Goal: Task Accomplishment & Management: Use online tool/utility

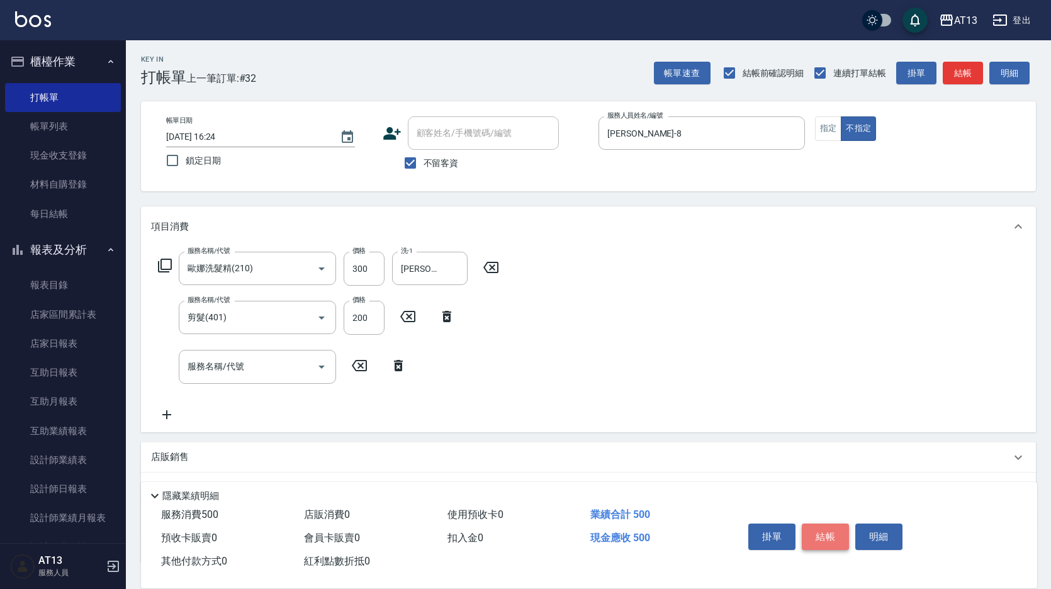
click at [820, 527] on button "結帳" at bounding box center [825, 537] width 47 height 26
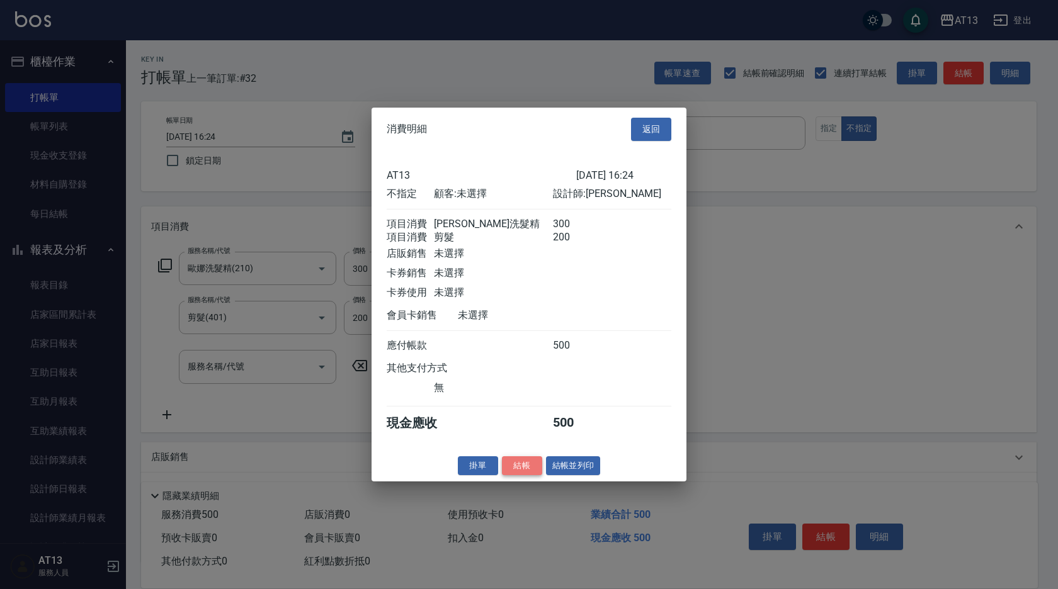
click at [522, 470] on button "結帳" at bounding box center [522, 466] width 40 height 20
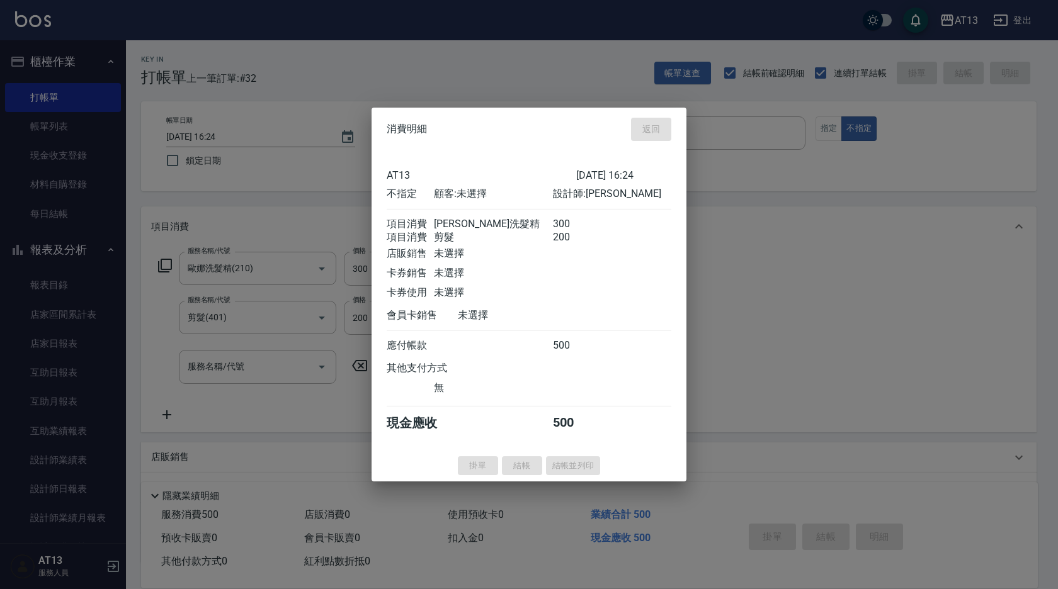
type input "[DATE] 18:55"
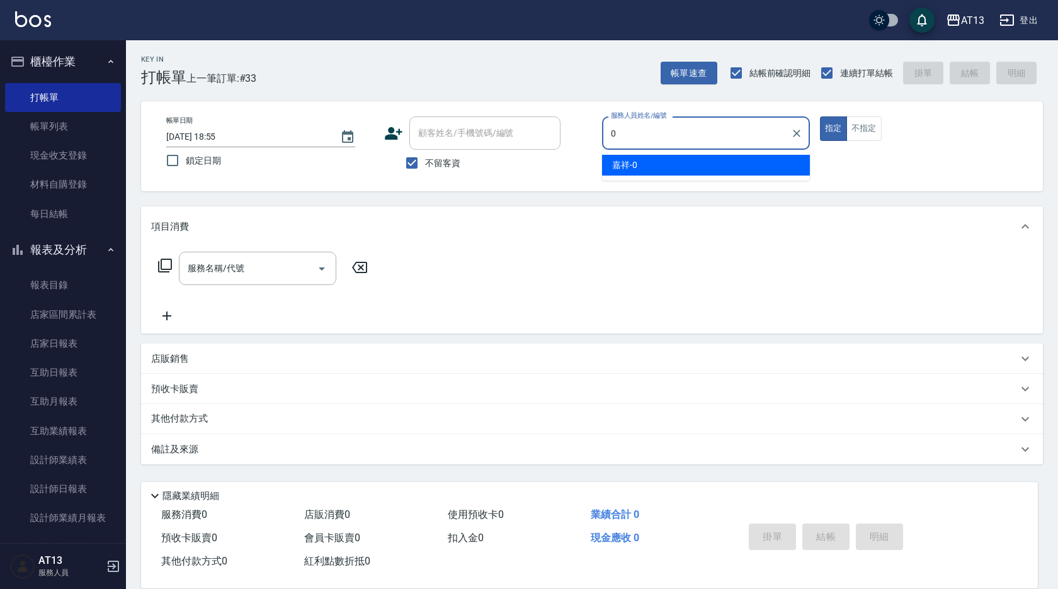
type input "嘉祥-0"
type button "true"
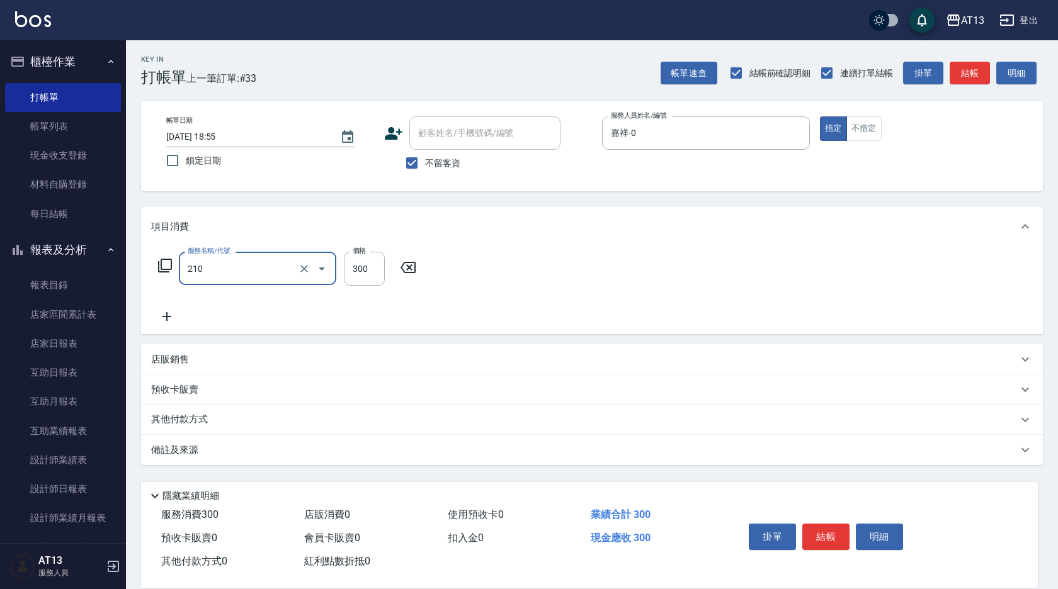
type input "歐娜洗髮精(210)"
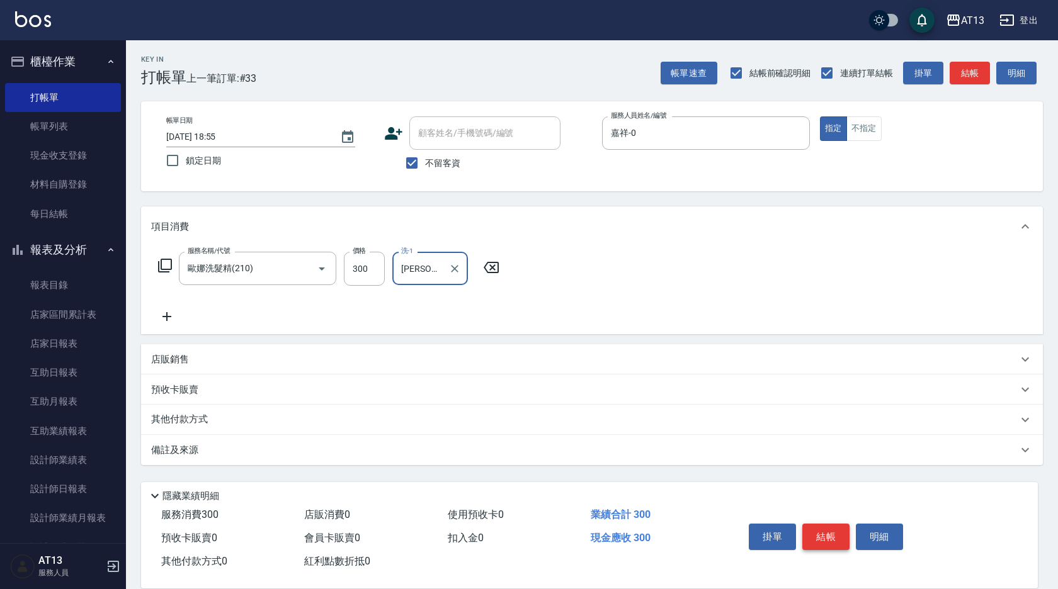
type input "[PERSON_NAME]-26"
click at [814, 528] on button "結帳" at bounding box center [825, 537] width 47 height 26
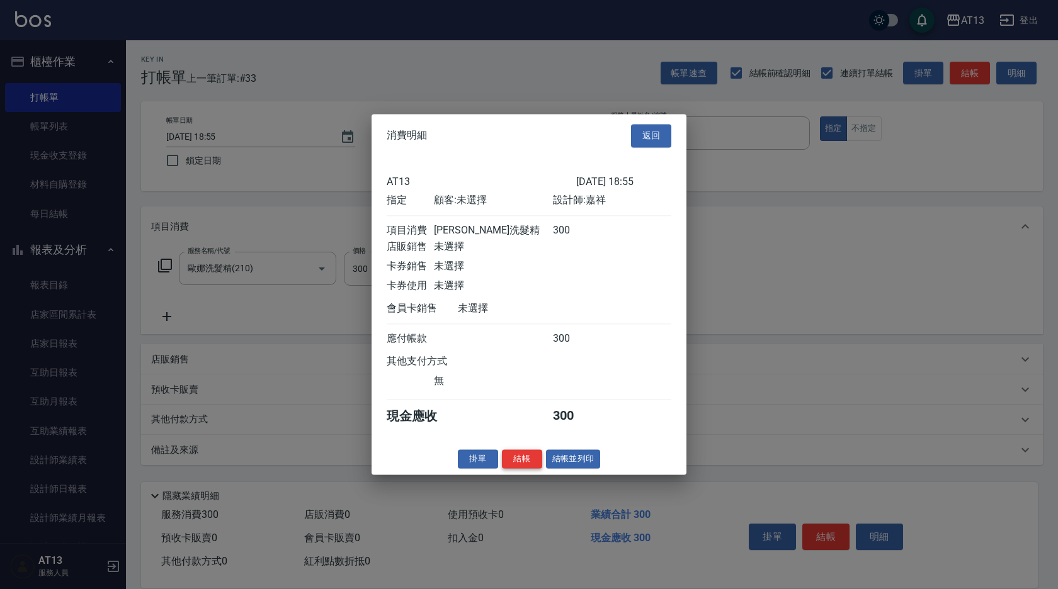
click at [525, 469] on button "結帳" at bounding box center [522, 459] width 40 height 20
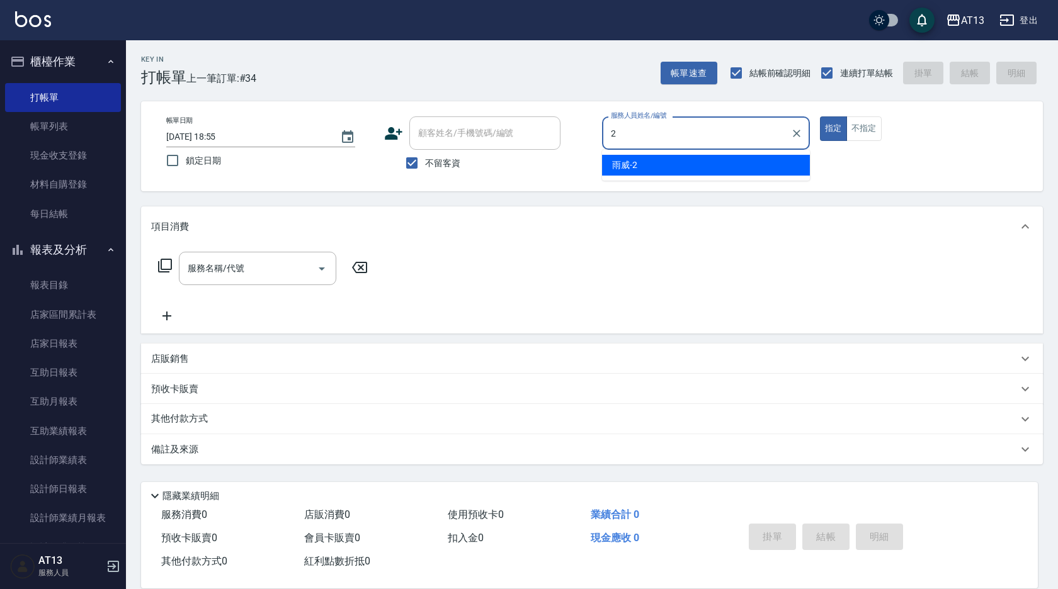
type input "雨威-2"
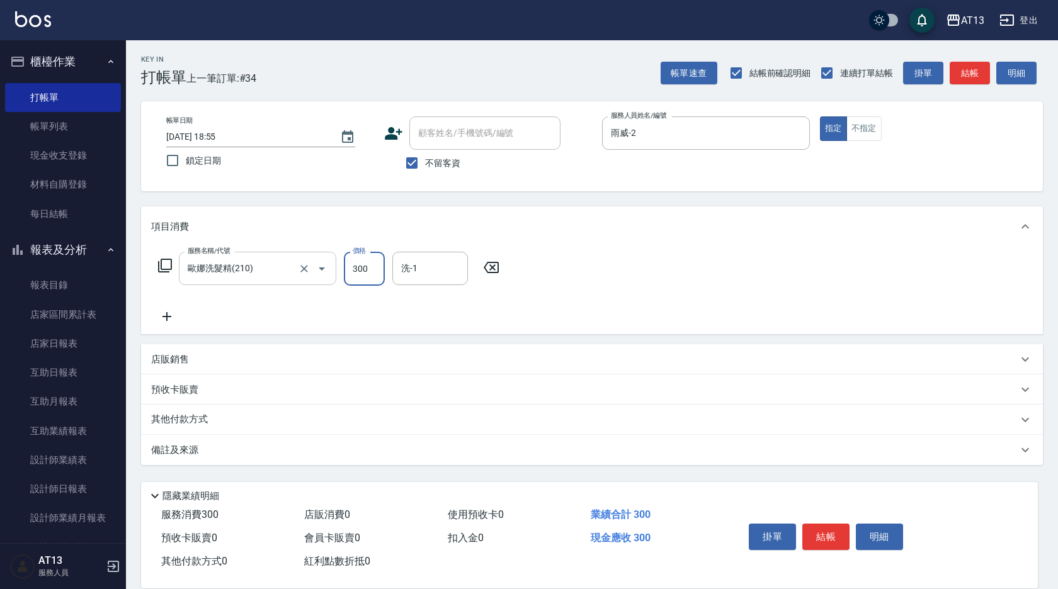
click at [273, 280] on div "[PERSON_NAME]洗髮精(210) 服務名稱/代號" at bounding box center [257, 268] width 157 height 33
type input "洗髮(201)"
type input "[PERSON_NAME]-26"
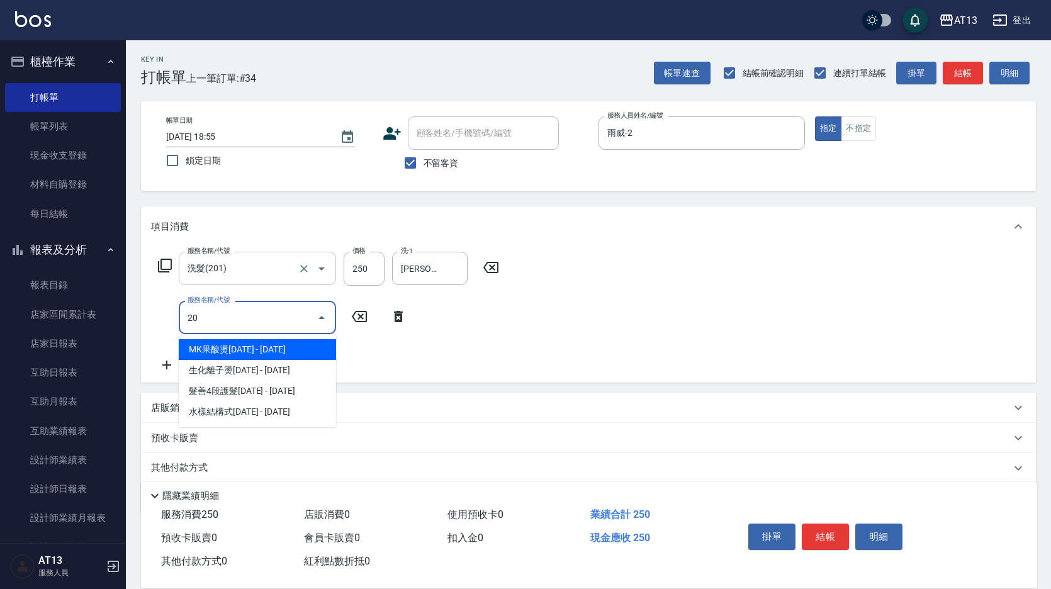
type input "2"
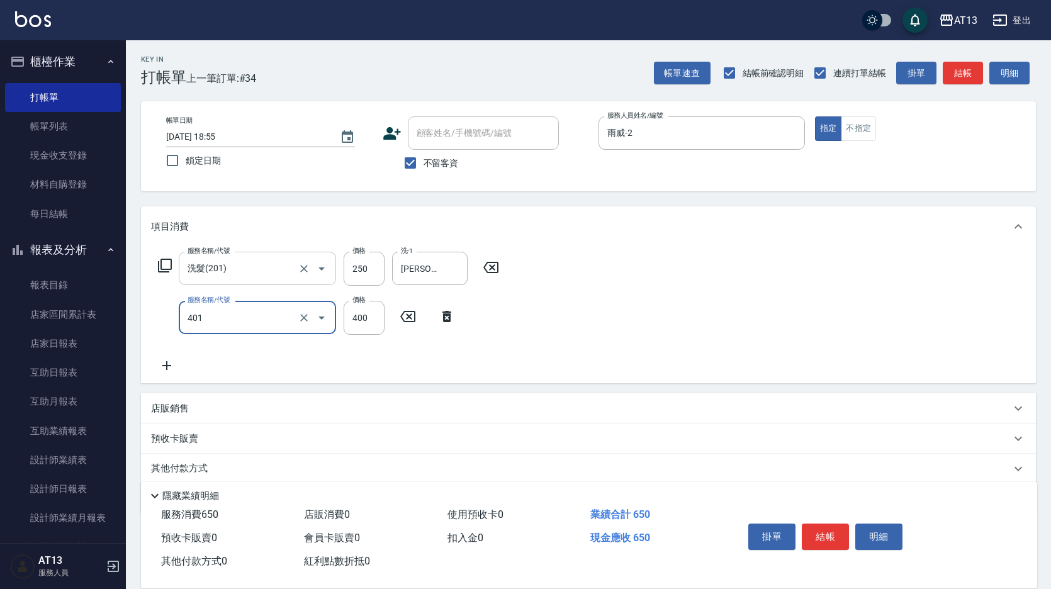
type input "剪髮(401)"
type input "200"
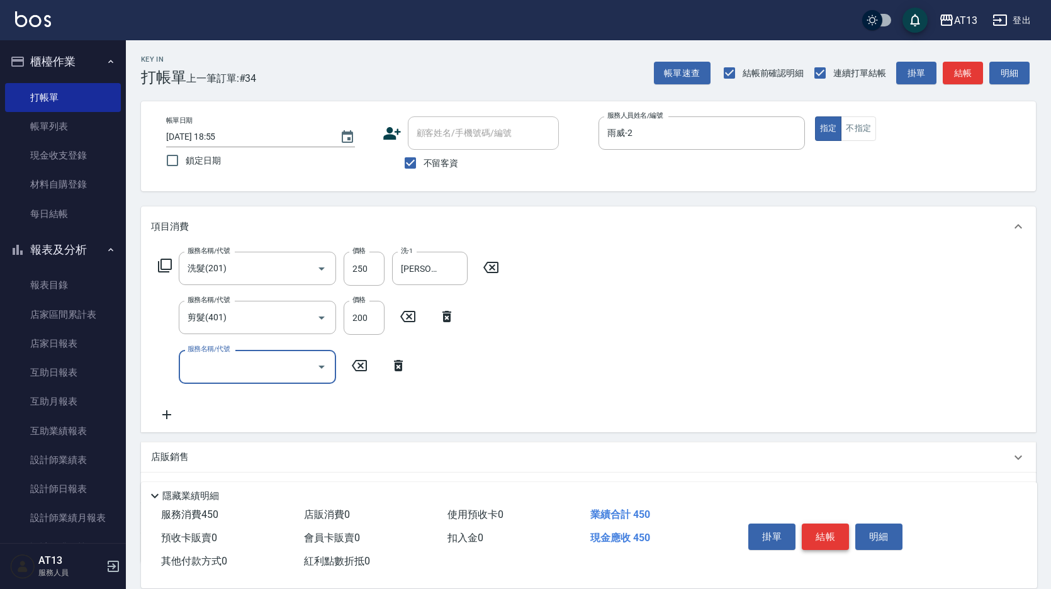
click at [827, 531] on button "結帳" at bounding box center [825, 537] width 47 height 26
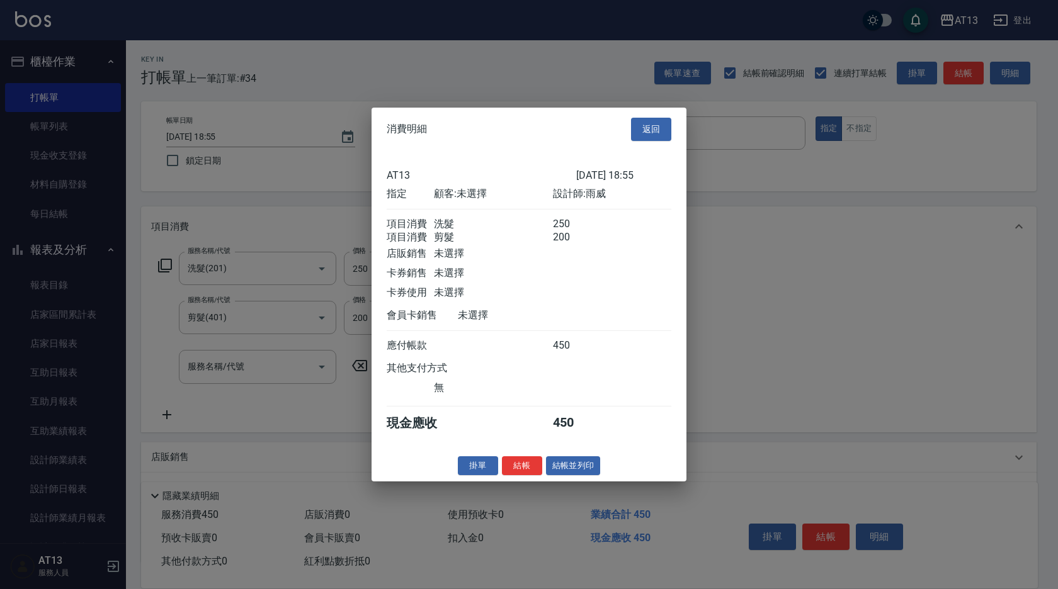
click at [516, 471] on button "結帳" at bounding box center [522, 466] width 40 height 20
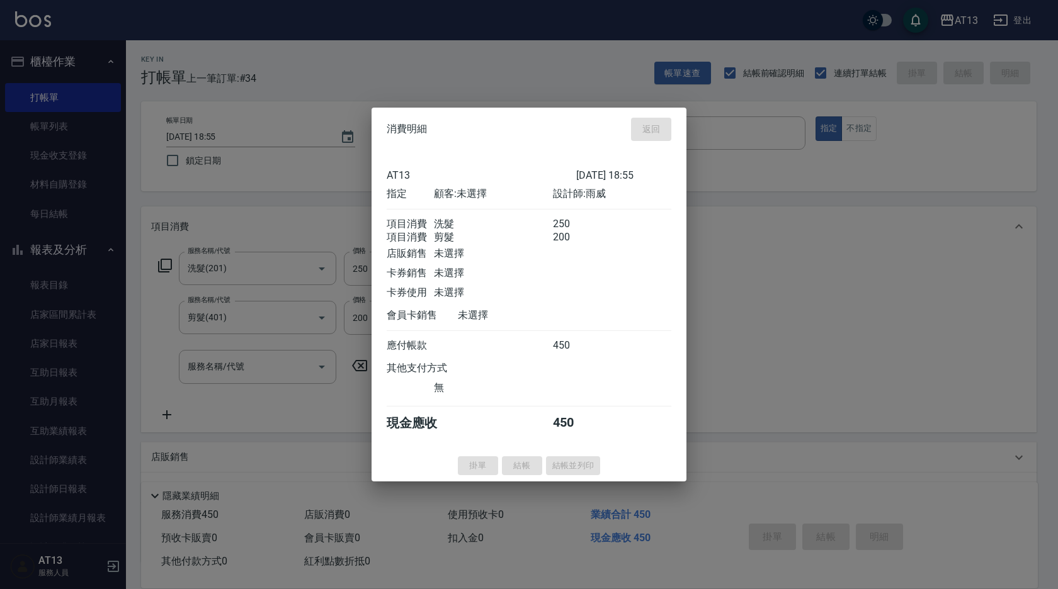
type input "[DATE] 18:56"
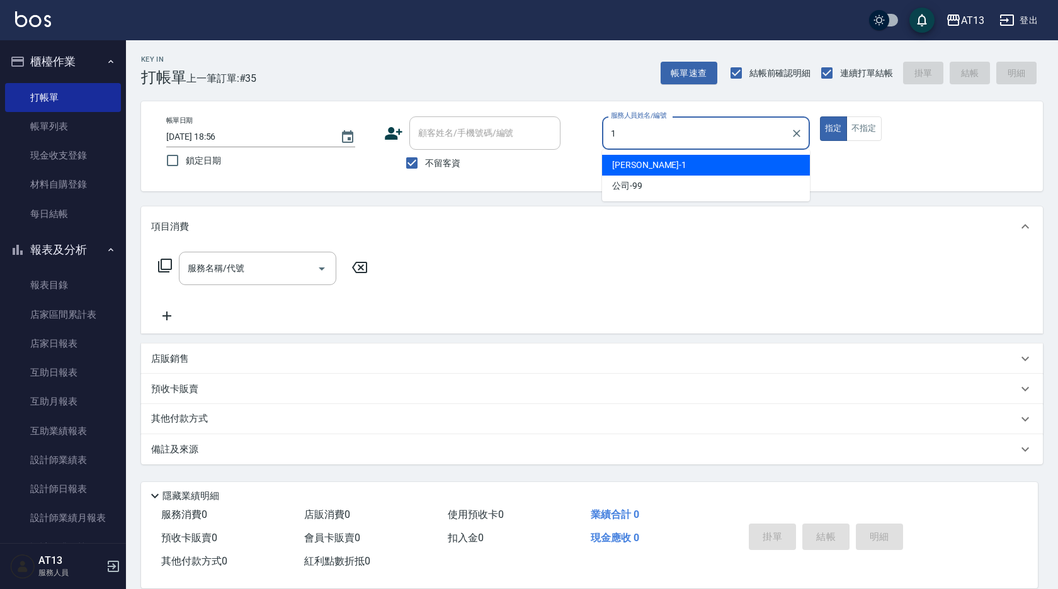
type input "[PERSON_NAME]-1"
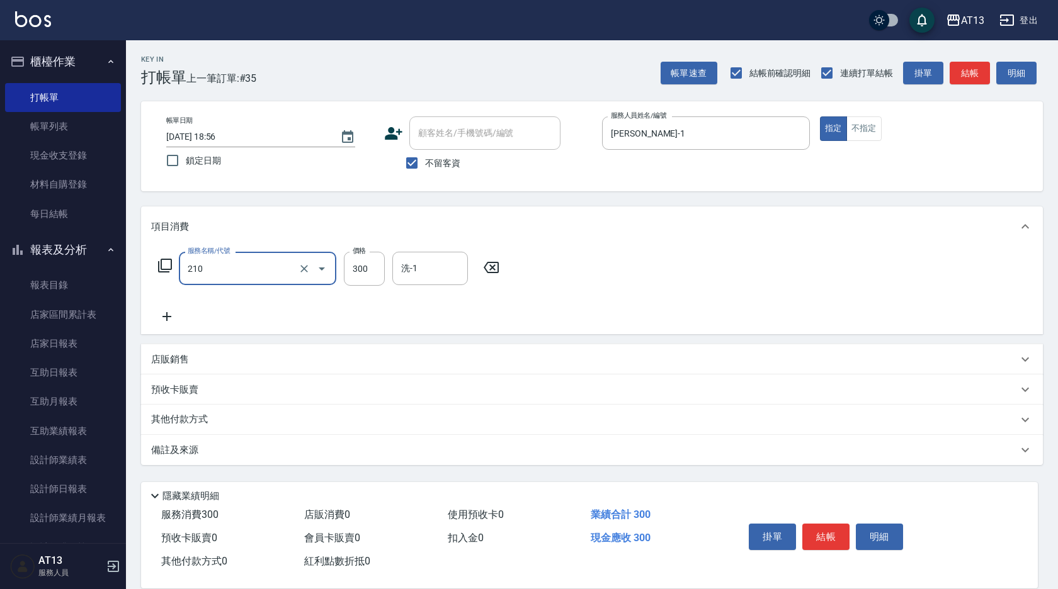
type input "歐娜洗髮精(210)"
type input "雨威-2"
click at [833, 531] on button "結帳" at bounding box center [825, 537] width 47 height 26
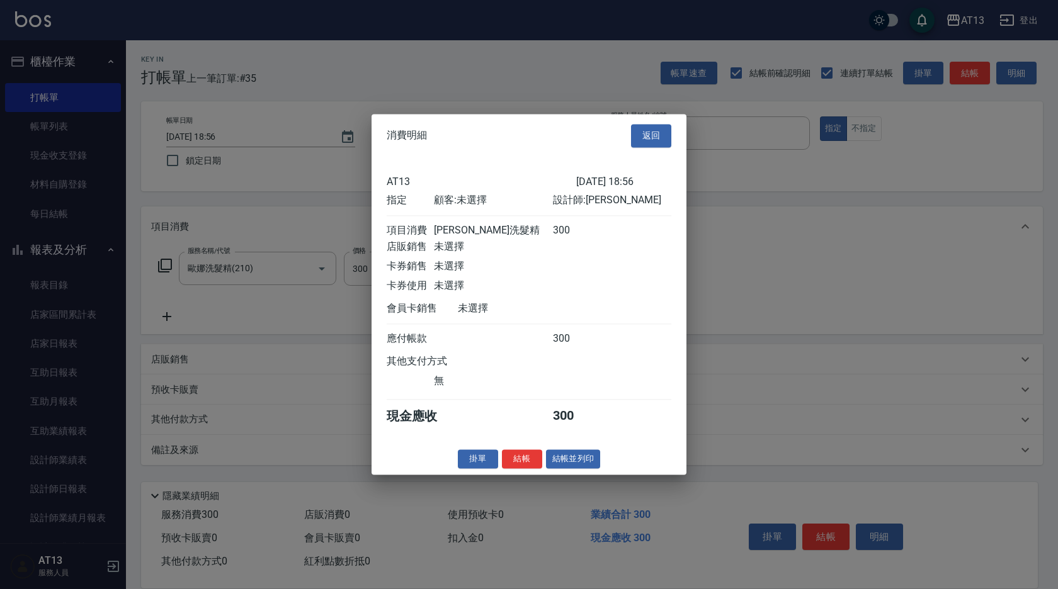
click at [521, 458] on div "消費明細 返回 AT13 [DATE] 18:56 指定 顧客: 未選擇 設計師: [PERSON_NAME]茹 項目消費 歐娜洗髮精 300 店販銷售 未選…" at bounding box center [528, 294] width 315 height 361
click at [517, 469] on button "結帳" at bounding box center [522, 459] width 40 height 20
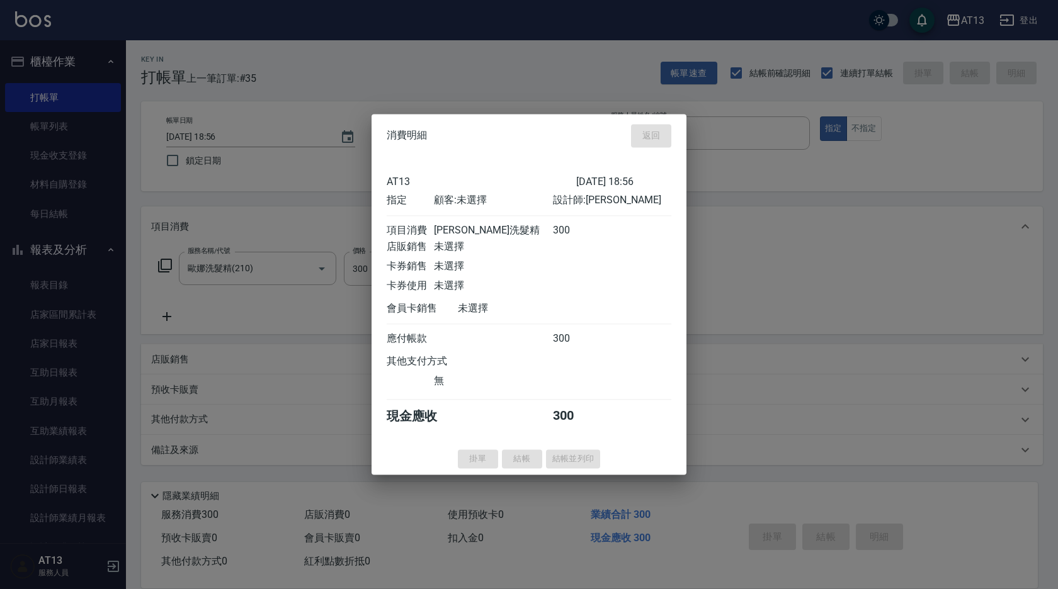
click at [518, 470] on div "Key In 打帳單 上一筆訂單:#35 帳單速查 結帳前確認明細 連續打單結帳 掛單 結帳 明細 帳單日期 [DATE] 18:56 鎖定日期 顧客姓名/手…" at bounding box center [592, 313] width 932 height 546
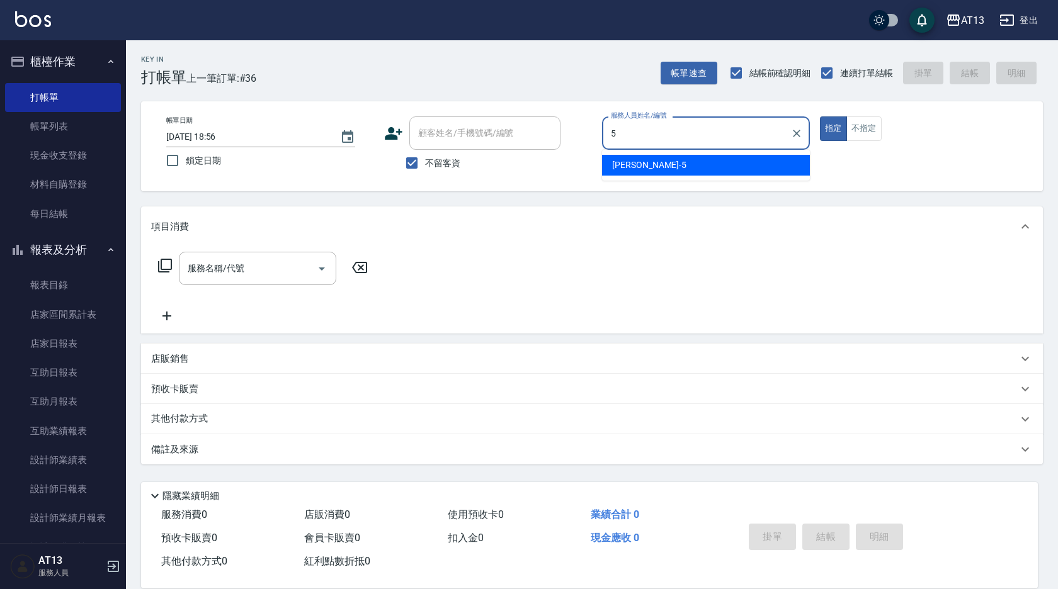
type input "[PERSON_NAME]-5"
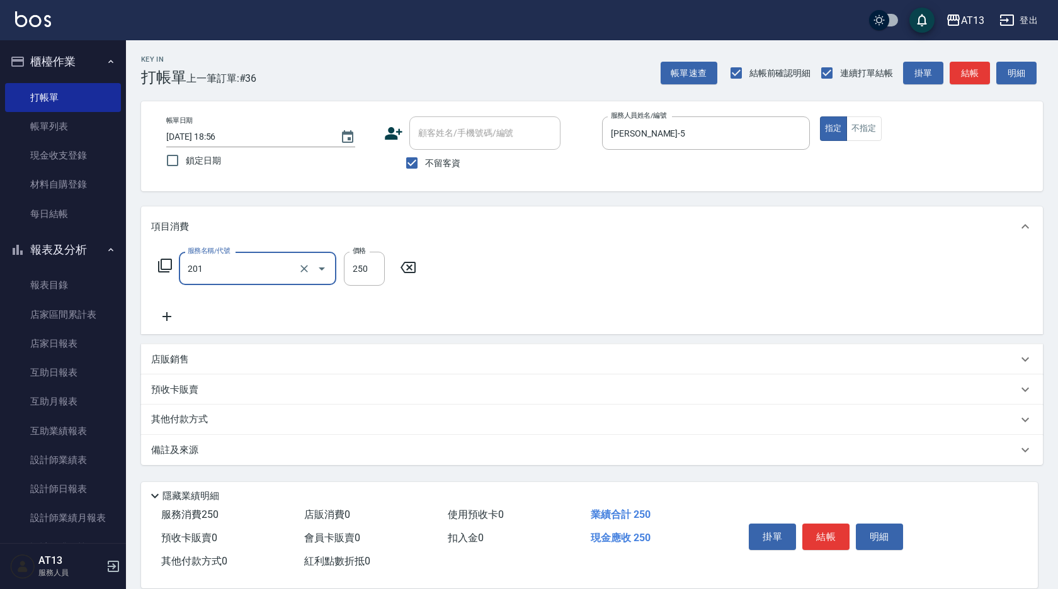
type input "洗髮(201)"
type input "[PERSON_NAME]-5"
click at [828, 531] on button "結帳" at bounding box center [825, 537] width 47 height 26
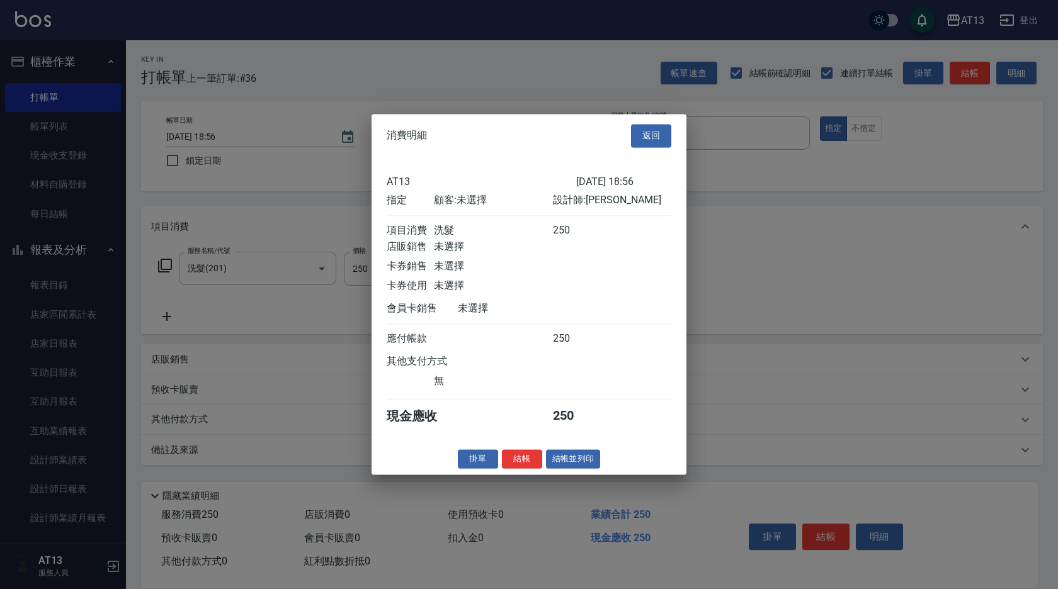
click at [524, 459] on button "結帳" at bounding box center [522, 459] width 40 height 20
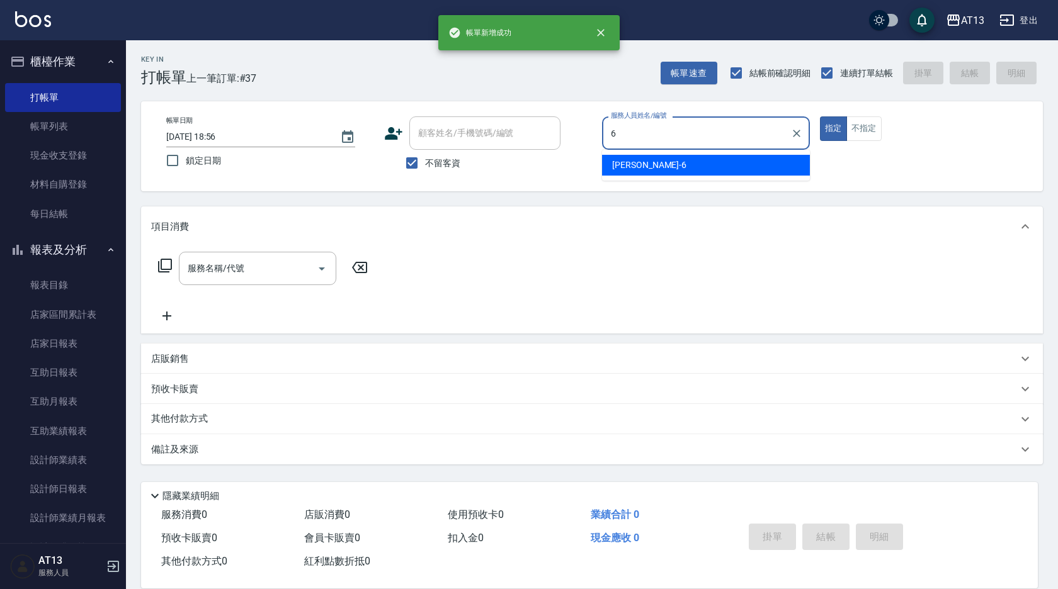
type input "[PERSON_NAME]-6"
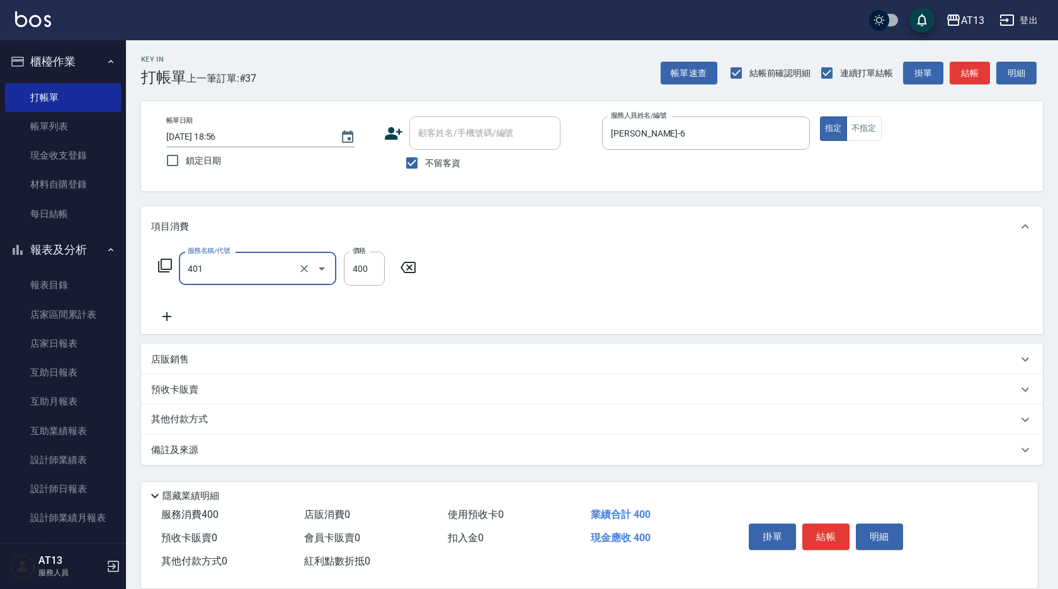
type input "剪髮(401)"
type input "350"
click at [839, 537] on button "結帳" at bounding box center [825, 537] width 47 height 26
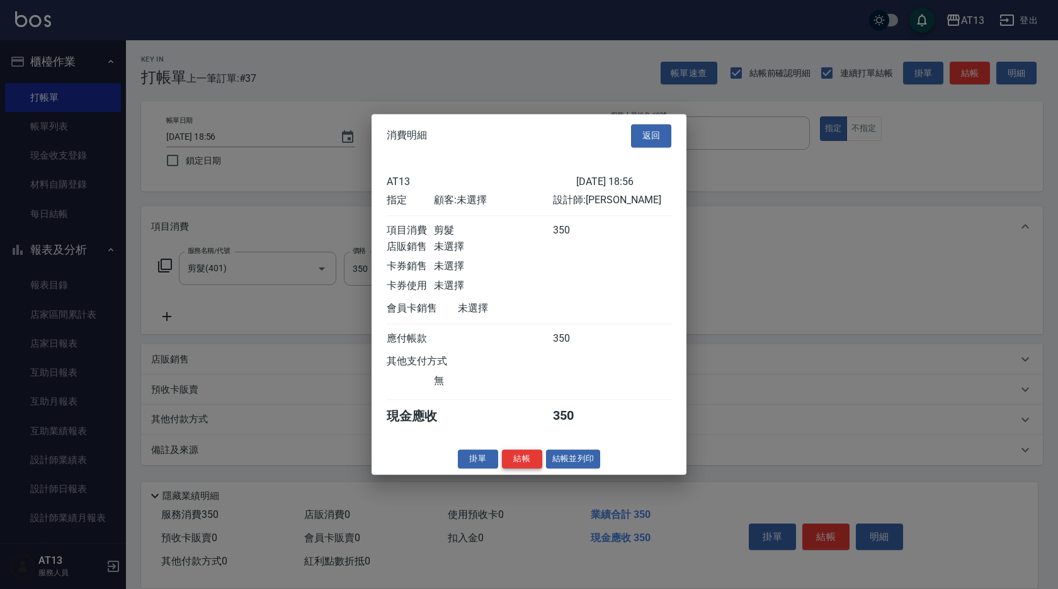
click at [528, 465] on button "結帳" at bounding box center [522, 459] width 40 height 20
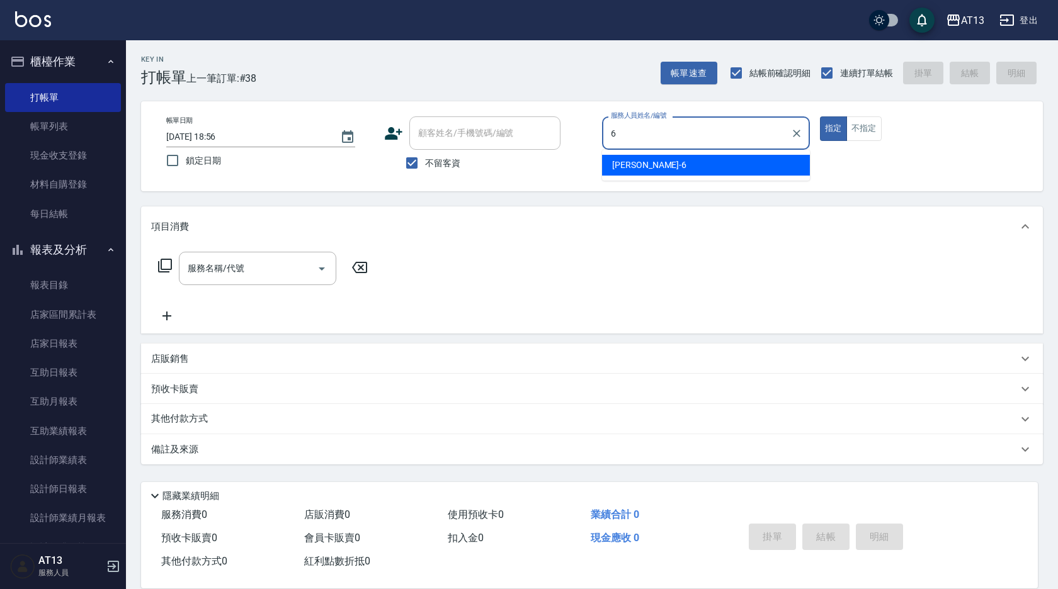
type input "[PERSON_NAME]-6"
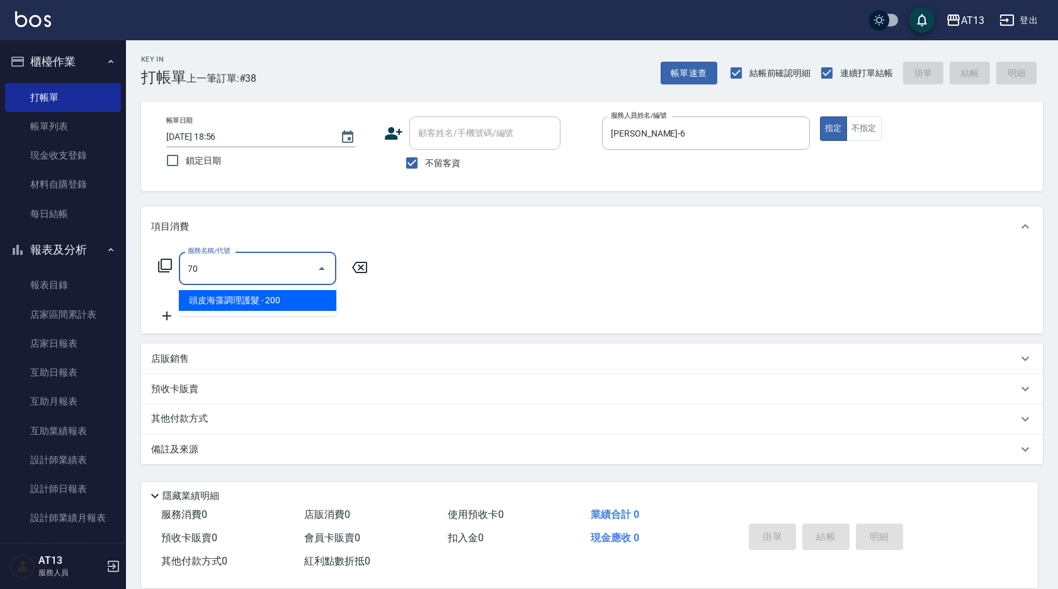
type input "7"
type input "6"
click at [320, 269] on icon "Close" at bounding box center [322, 268] width 6 height 3
click at [320, 271] on icon "Open" at bounding box center [321, 268] width 15 height 15
click at [247, 297] on span "憑券離子燙.冷燙600-1198 - 1000" at bounding box center [257, 300] width 157 height 21
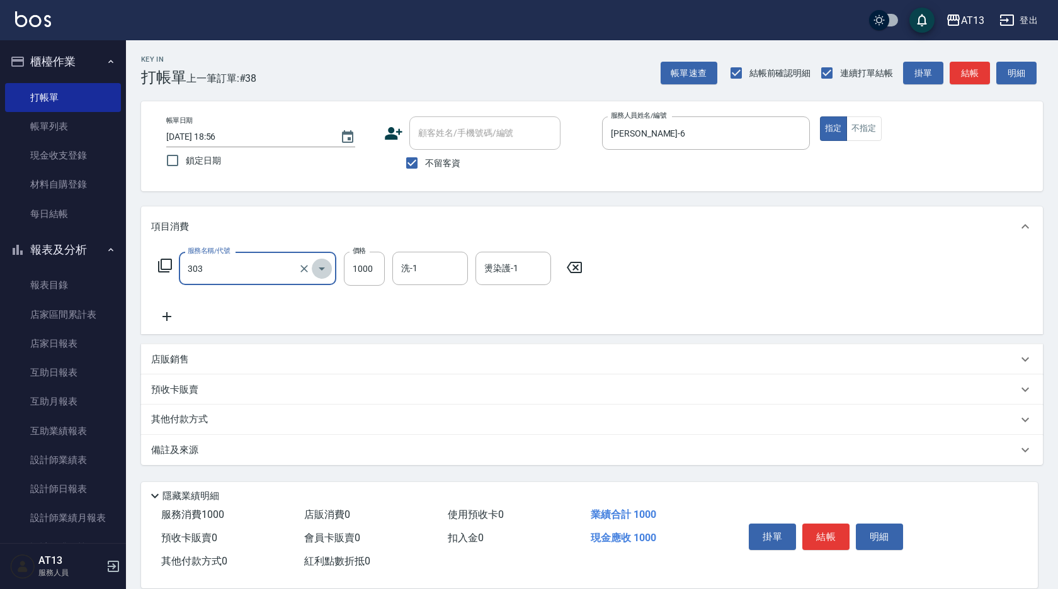
click at [321, 266] on icon "Open" at bounding box center [321, 268] width 15 height 15
click at [324, 303] on span "憑券離子燙.冷燙600-1198 - 1000" at bounding box center [257, 300] width 157 height 21
type input "憑券離子燙.冷燙600-1198(303)"
click at [301, 270] on icon "Clear" at bounding box center [304, 268] width 13 height 13
click at [319, 269] on icon "Open" at bounding box center [321, 268] width 15 height 15
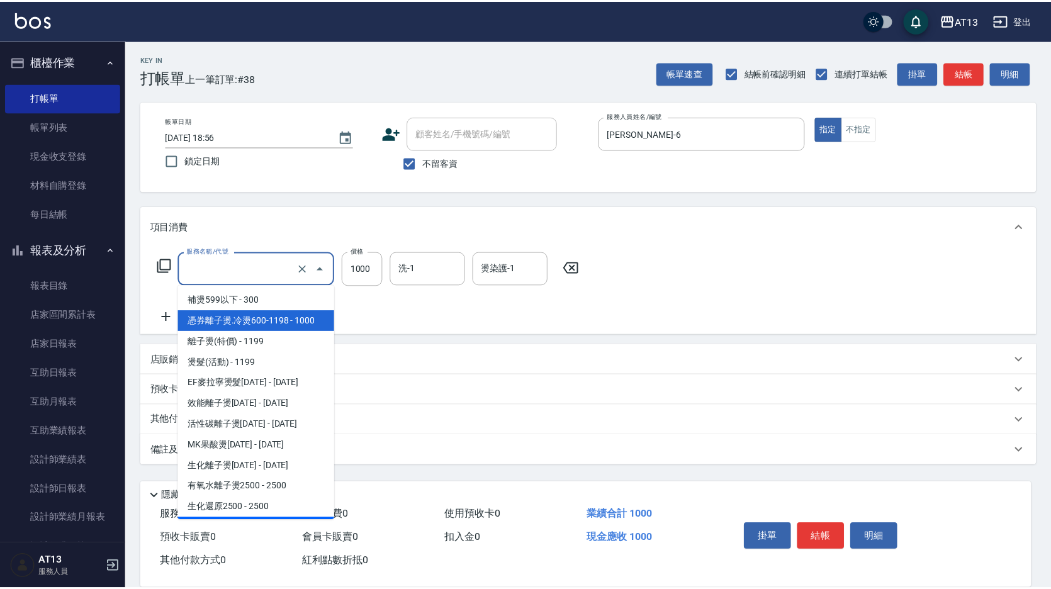
scroll to position [208, 0]
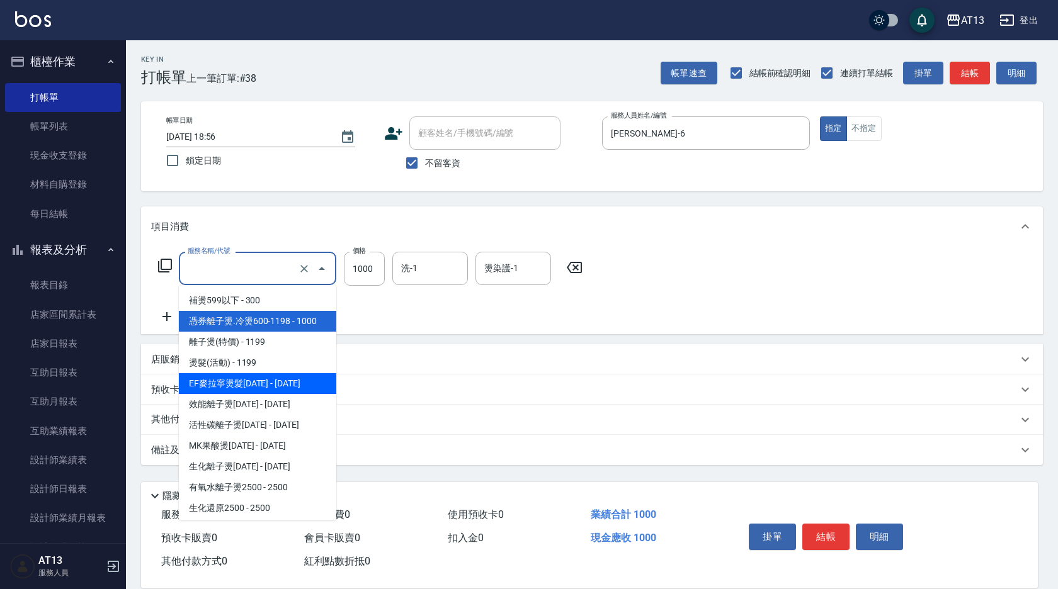
click at [248, 387] on span "EF麥拉寧燙髮[DATE] - [DATE]" at bounding box center [257, 383] width 157 height 21
type input "EF麥拉寧燙髮1500(307)"
type input "1500"
type input "EF麥拉寧燙髮1500(307)"
click at [247, 387] on div "預收卡販賣" at bounding box center [584, 389] width 866 height 13
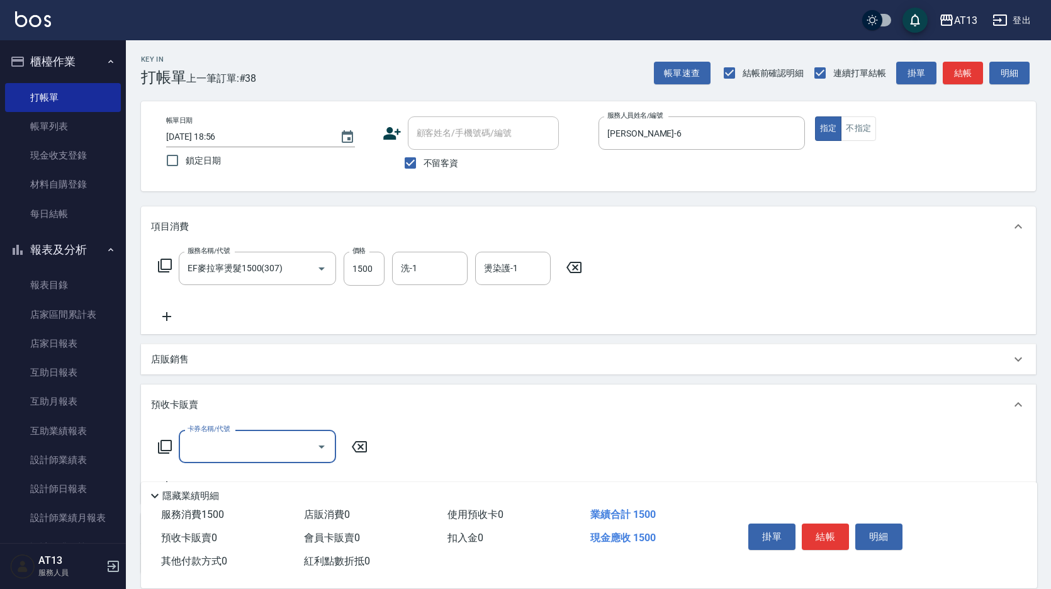
scroll to position [0, 0]
click at [425, 264] on input "洗-1" at bounding box center [430, 268] width 64 height 22
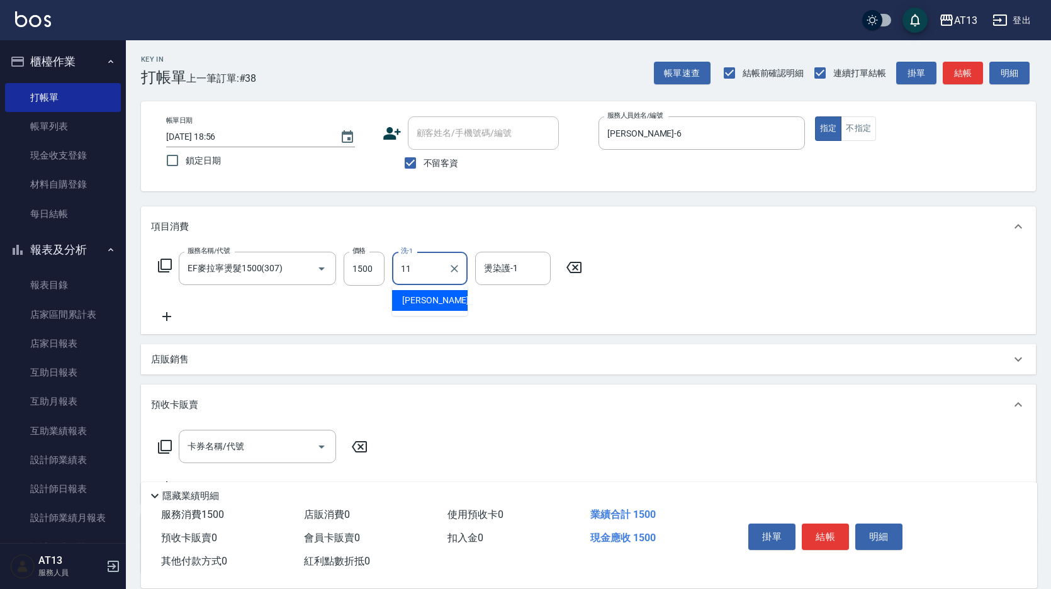
type input "[PERSON_NAME]-11"
click at [829, 524] on button "結帳" at bounding box center [825, 537] width 47 height 26
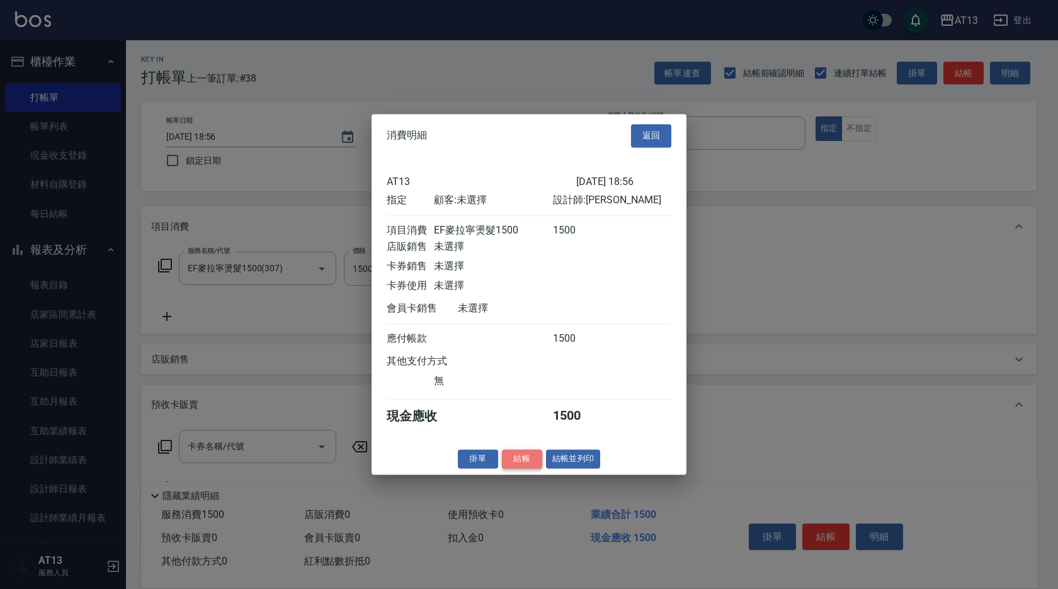
click at [531, 468] on button "結帳" at bounding box center [522, 459] width 40 height 20
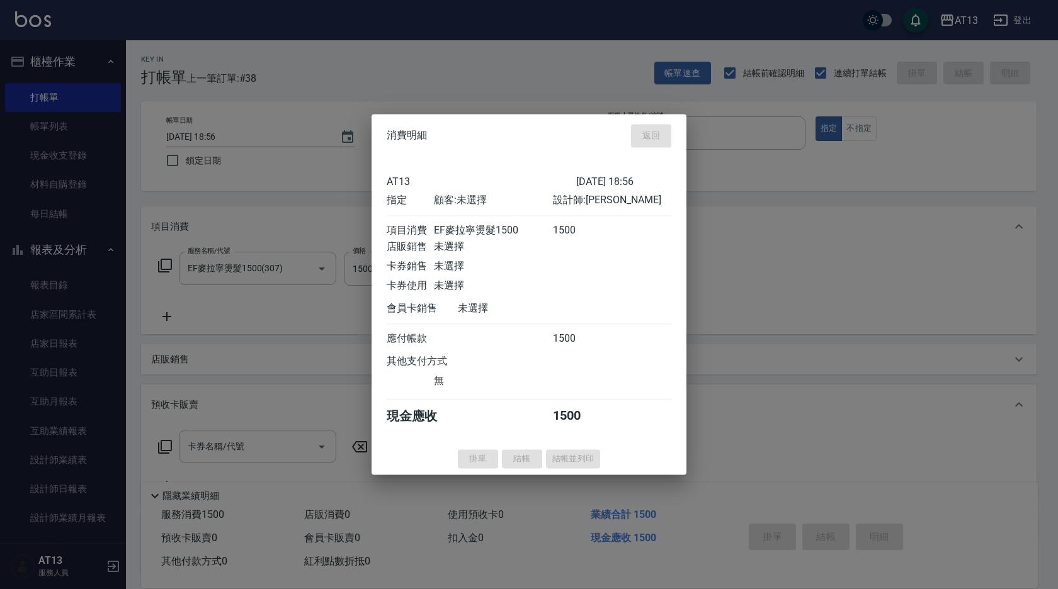
type input "[DATE] 18:58"
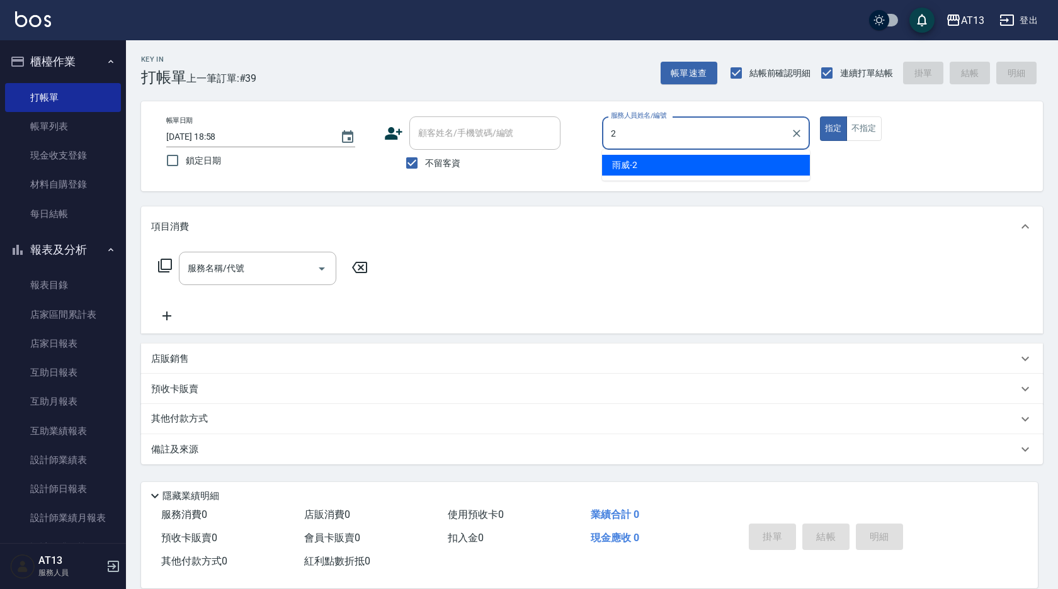
type input "雨威-2"
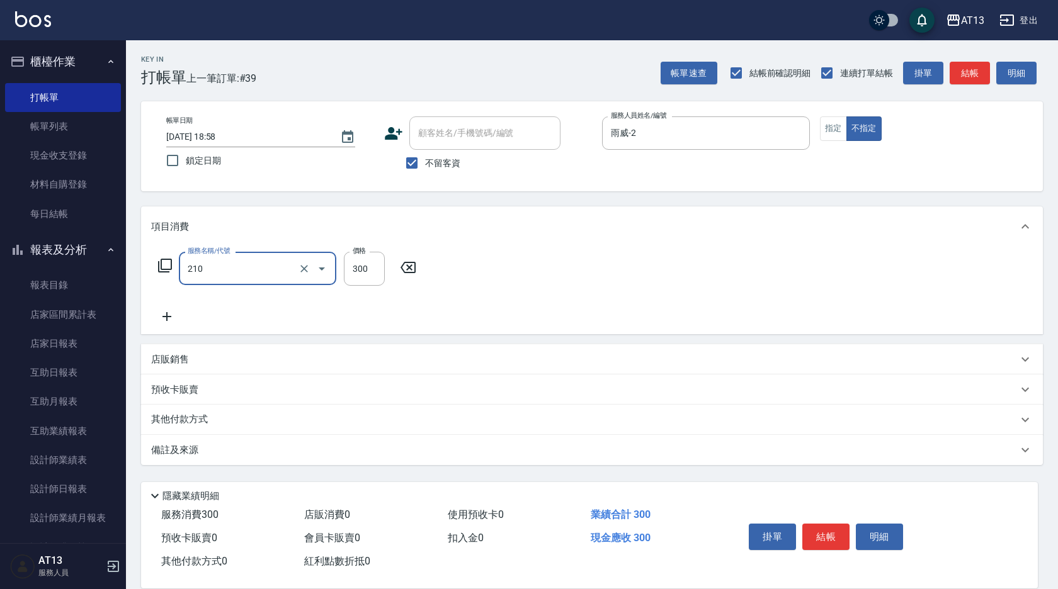
type input "歐娜洗髮精(210)"
type input "妤宸-29"
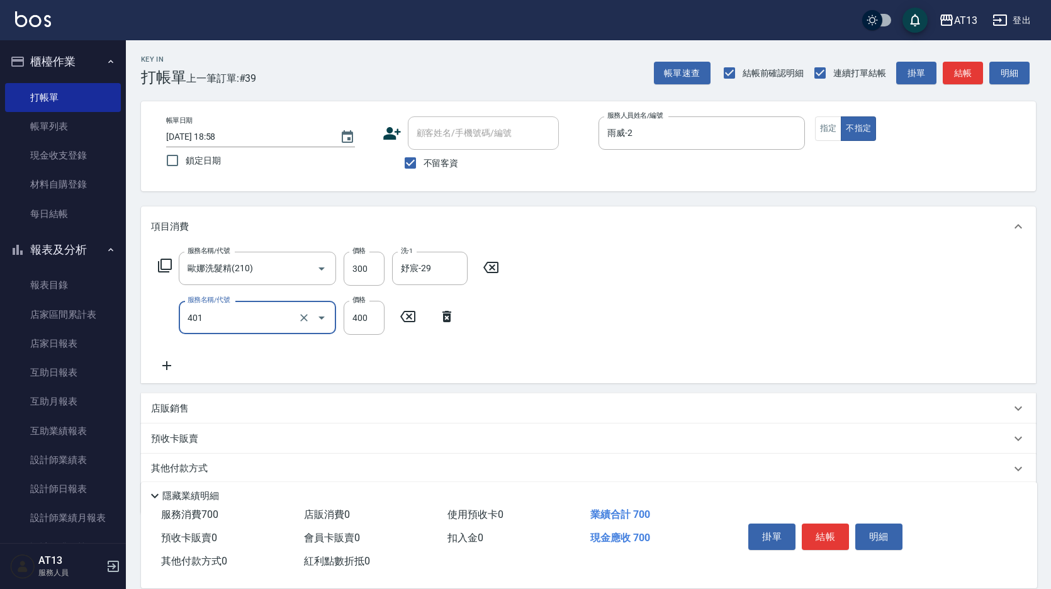
type input "剪髮(401)"
type input "50"
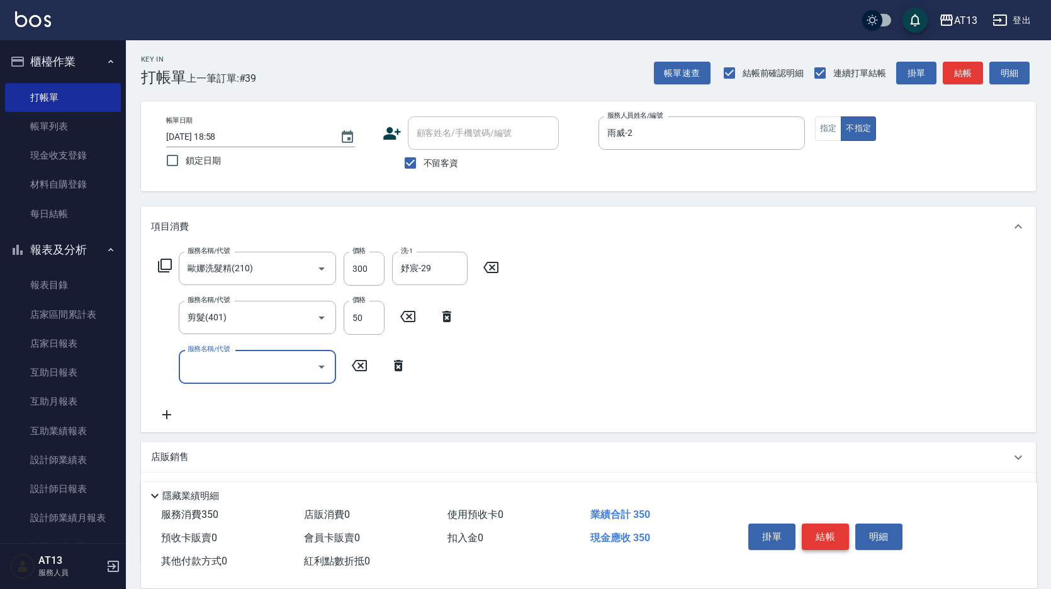
click at [846, 544] on button "結帳" at bounding box center [825, 537] width 47 height 26
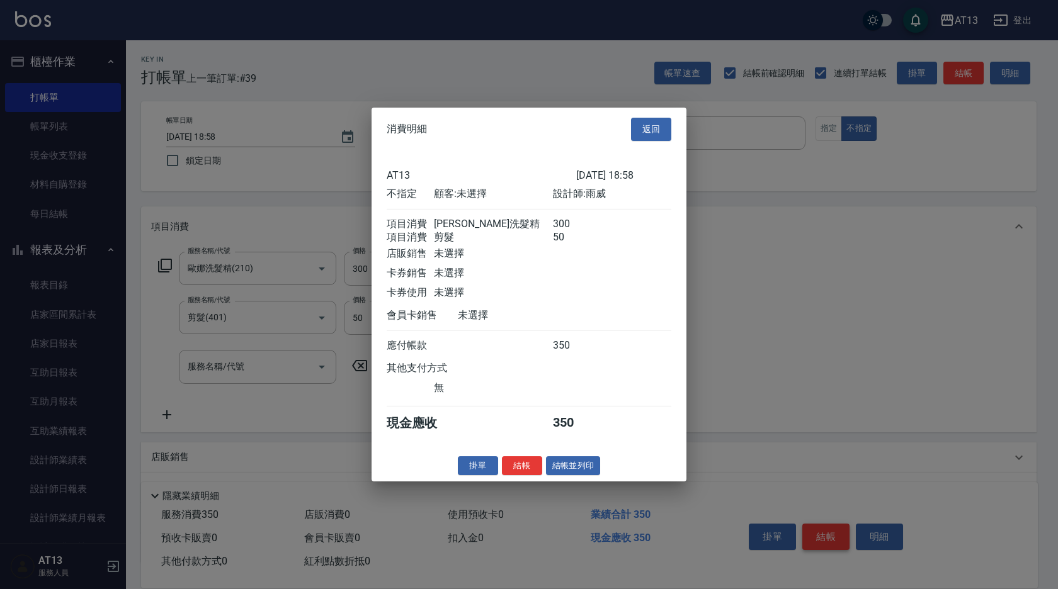
click at [838, 537] on div at bounding box center [529, 294] width 1058 height 589
click at [523, 475] on button "結帳" at bounding box center [522, 466] width 40 height 20
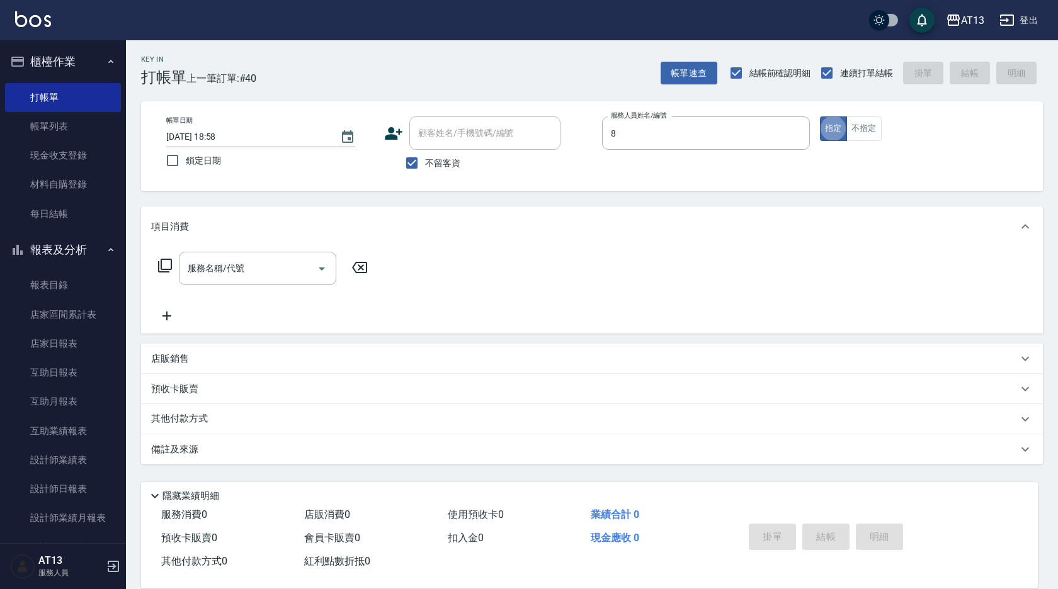
type input "[PERSON_NAME]-8"
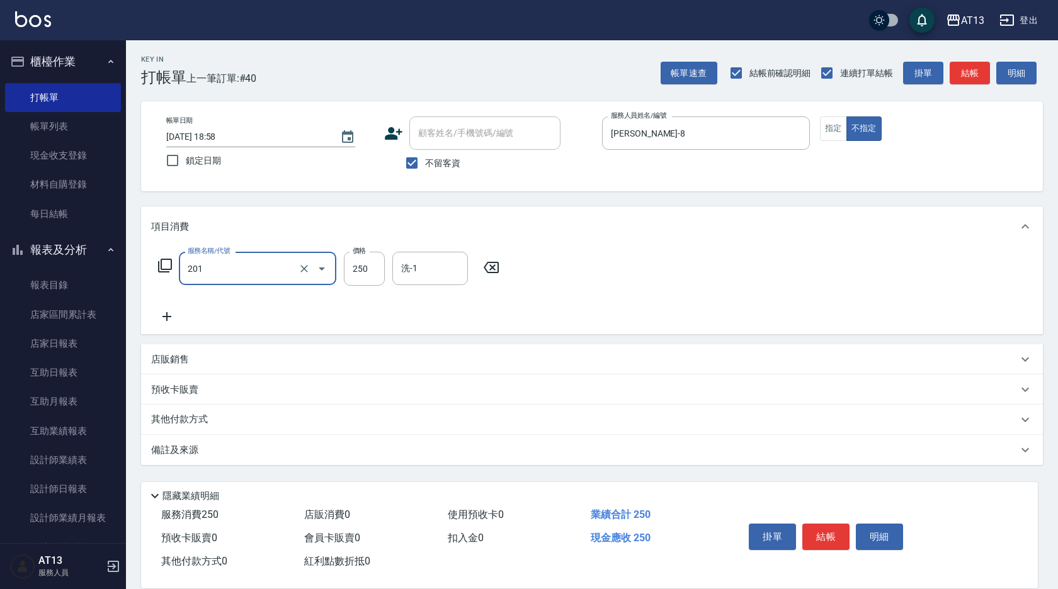
type input "洗髮(201)"
type input "[PERSON_NAME]-8"
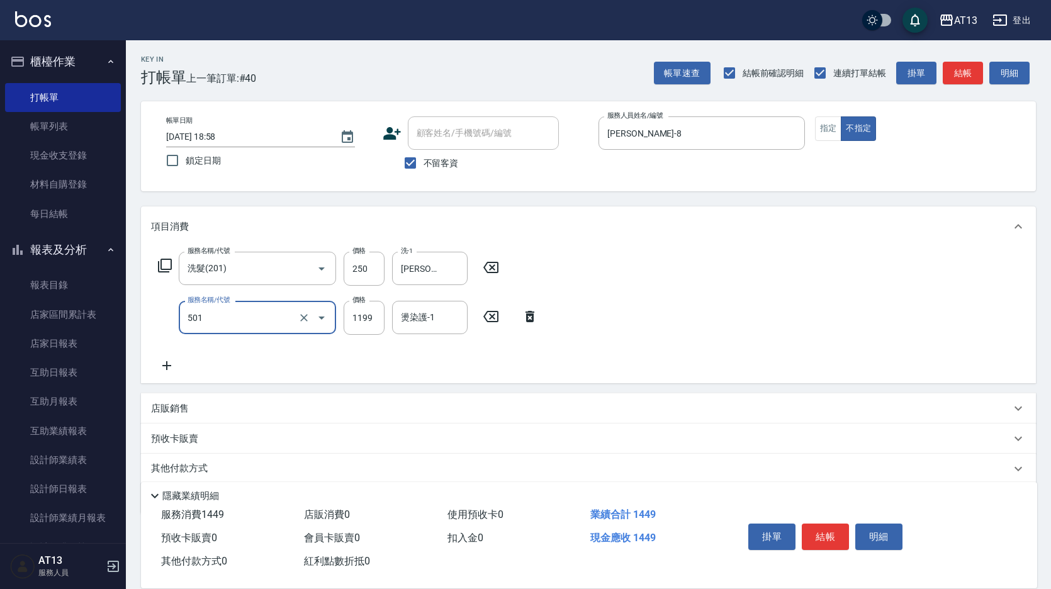
type input "染髮(501)"
type input "1300"
type input "妤宸-29"
click at [813, 531] on button "結帳" at bounding box center [825, 537] width 47 height 26
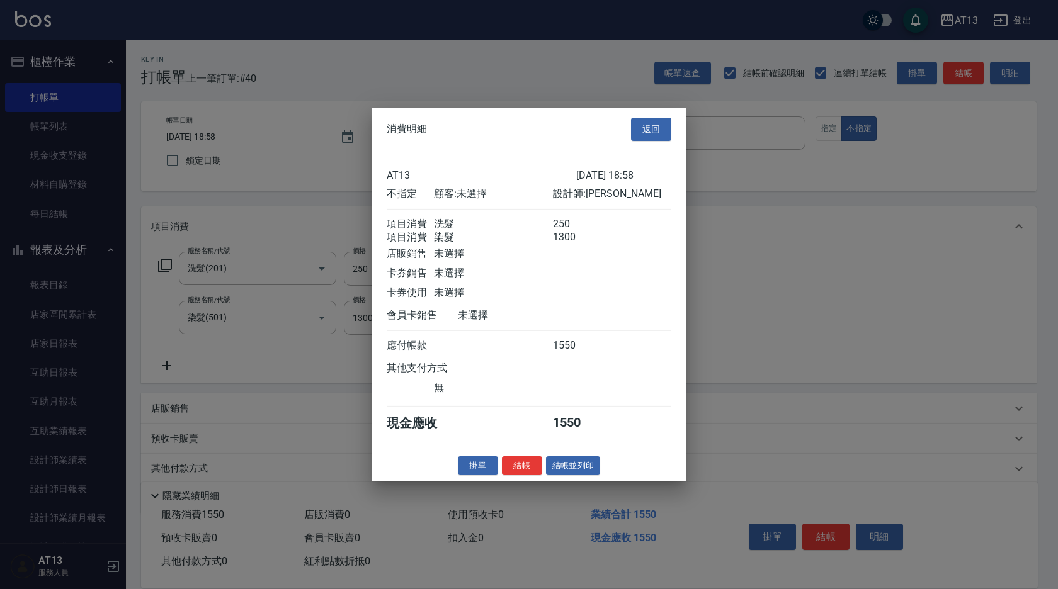
click at [509, 465] on div "消費明細 返回 AT13 [DATE] 18:58 不指定 顧客: 未選擇 設計師: [PERSON_NAME] 項目消費 洗髮 250 項目消費 染髮 13…" at bounding box center [528, 295] width 315 height 374
click at [525, 475] on button "結帳" at bounding box center [522, 466] width 40 height 20
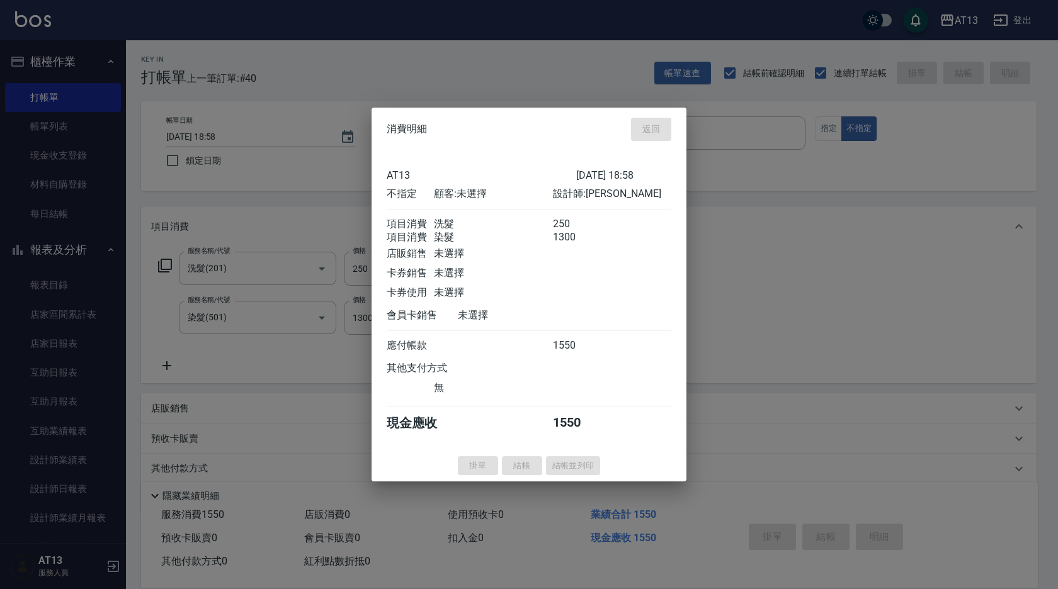
type input "[DATE] 18:59"
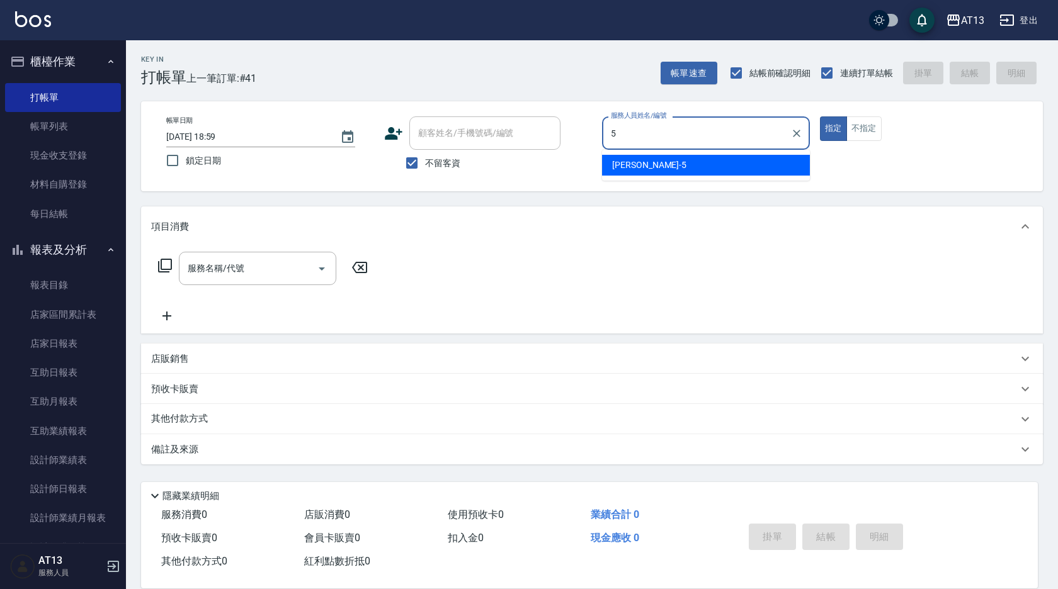
type input "[PERSON_NAME]-5"
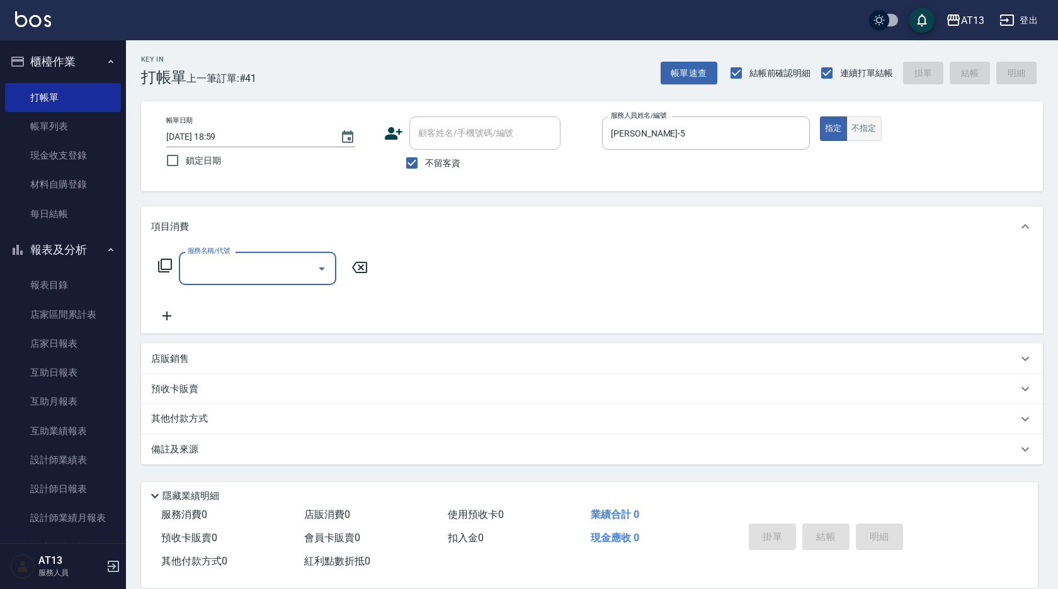
click at [865, 128] on button "不指定" at bounding box center [863, 128] width 35 height 25
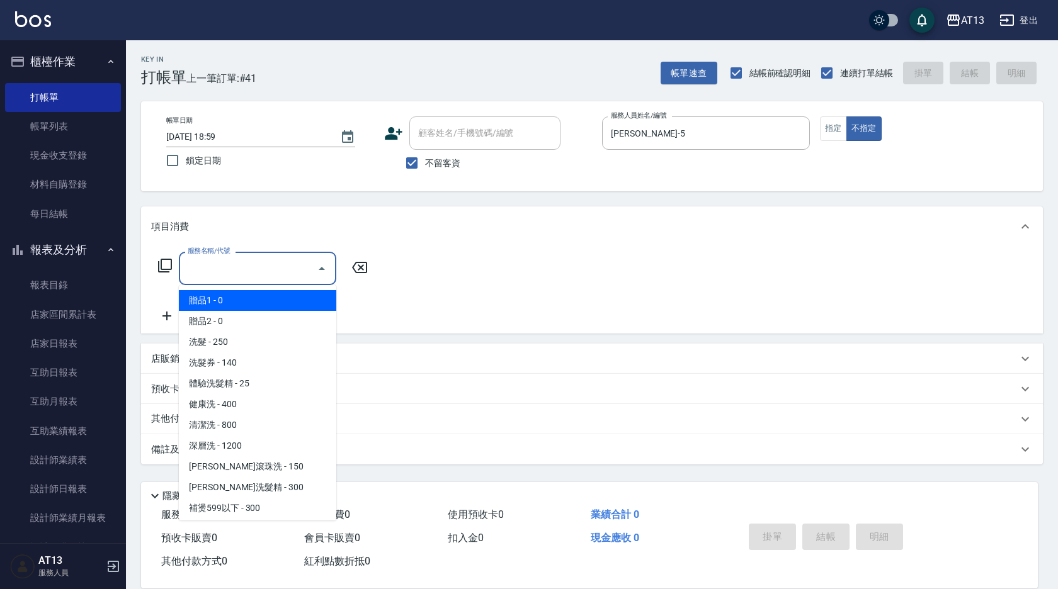
click at [278, 269] on input "服務名稱/代號" at bounding box center [247, 268] width 127 height 22
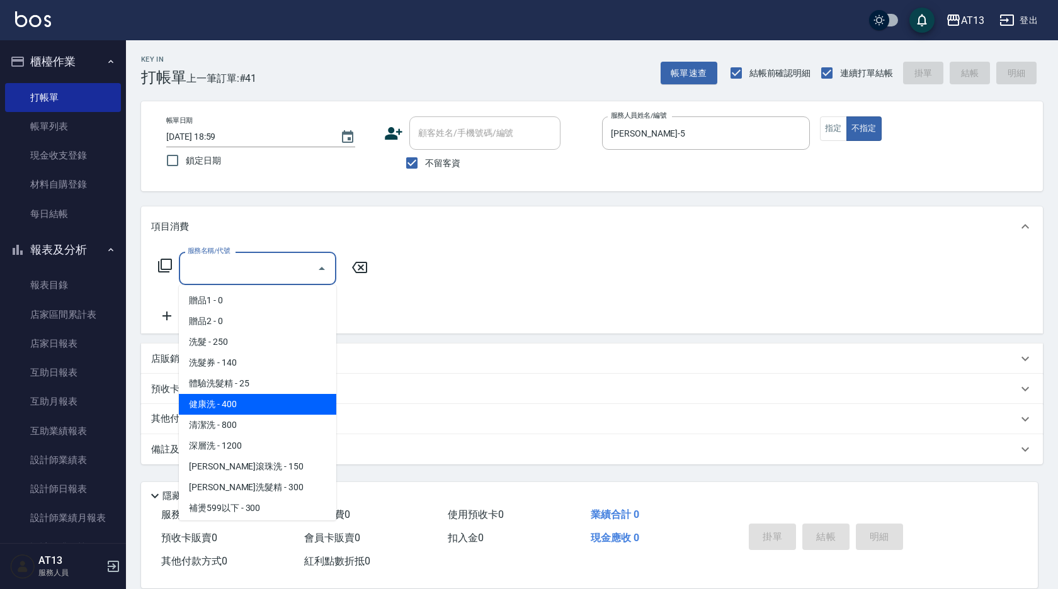
click at [235, 401] on span "健康洗 - 400" at bounding box center [257, 404] width 157 height 21
type input "健康洗(206)"
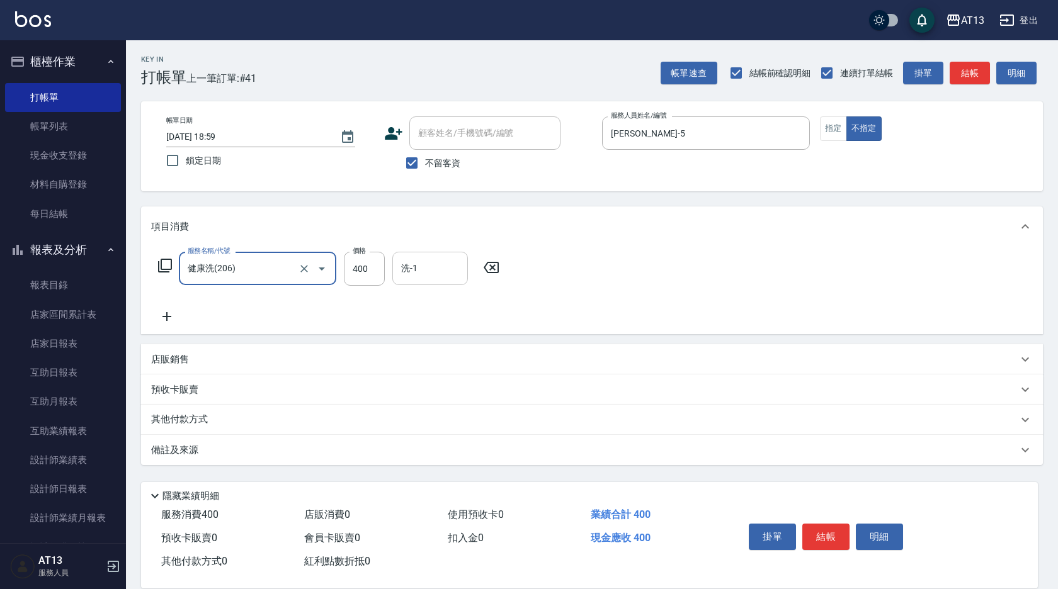
click at [421, 268] on input "洗-1" at bounding box center [430, 268] width 64 height 22
type input "[PERSON_NAME]-26"
click at [827, 525] on button "結帳" at bounding box center [825, 537] width 47 height 26
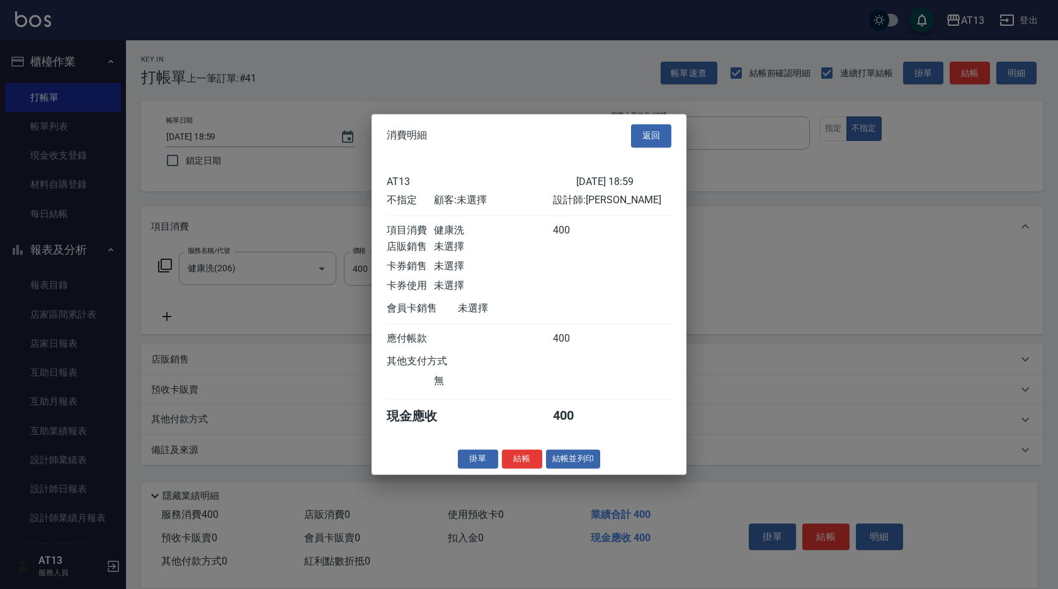
click at [540, 463] on button "結帳" at bounding box center [522, 459] width 40 height 20
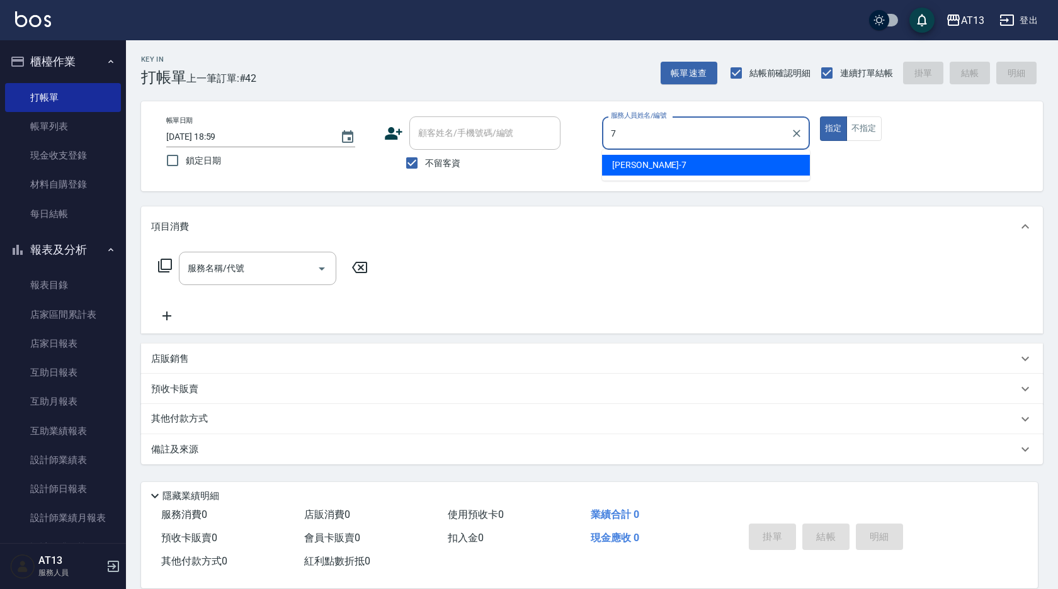
type input "[PERSON_NAME]-7"
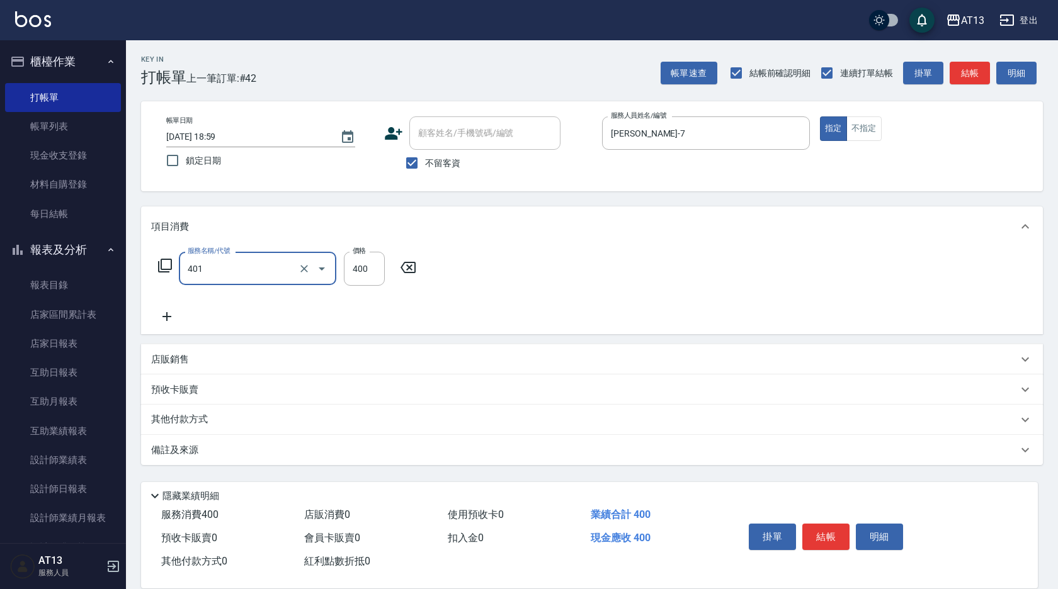
type input "剪髮(401)"
type input "300"
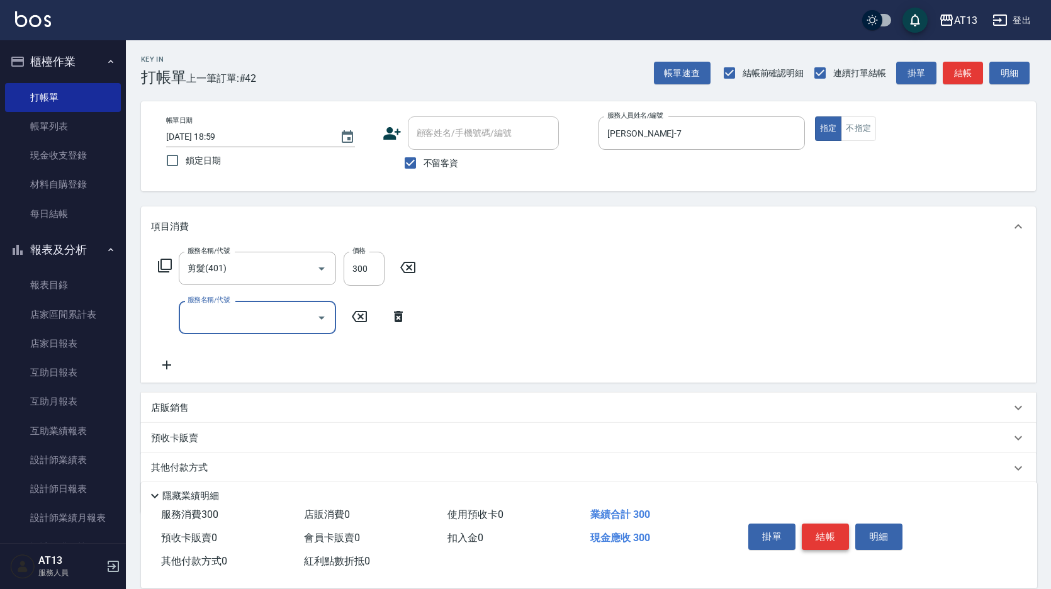
click at [838, 529] on button "結帳" at bounding box center [825, 537] width 47 height 26
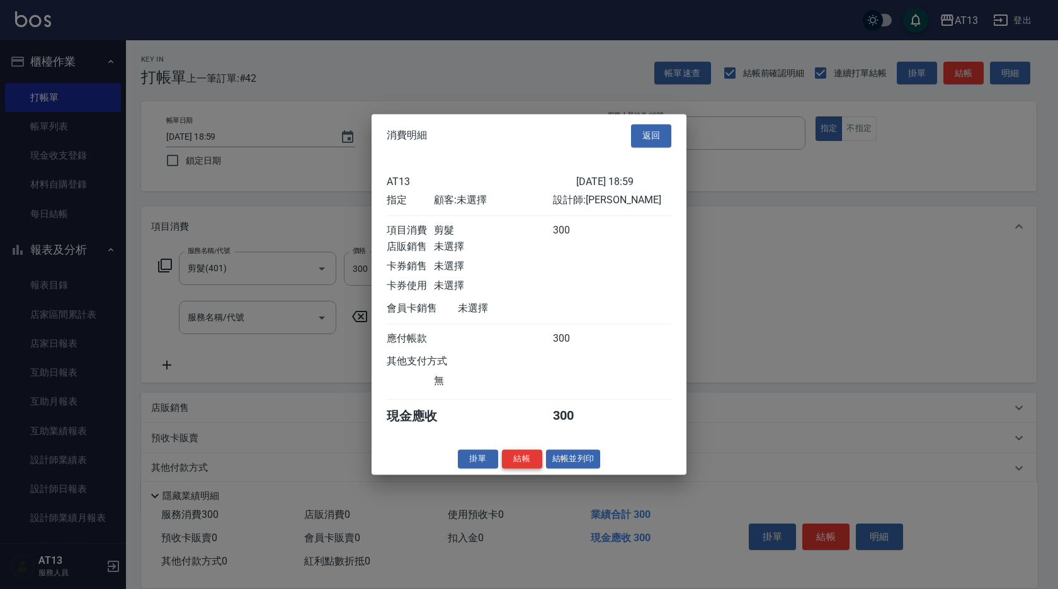
click at [513, 462] on button "結帳" at bounding box center [522, 459] width 40 height 20
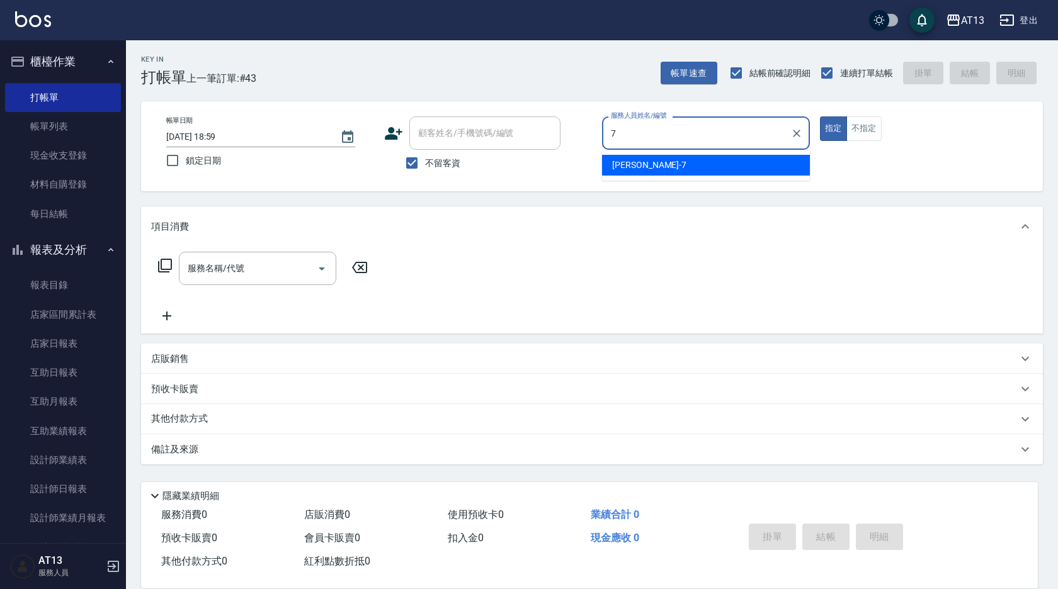
type input "[PERSON_NAME]-7"
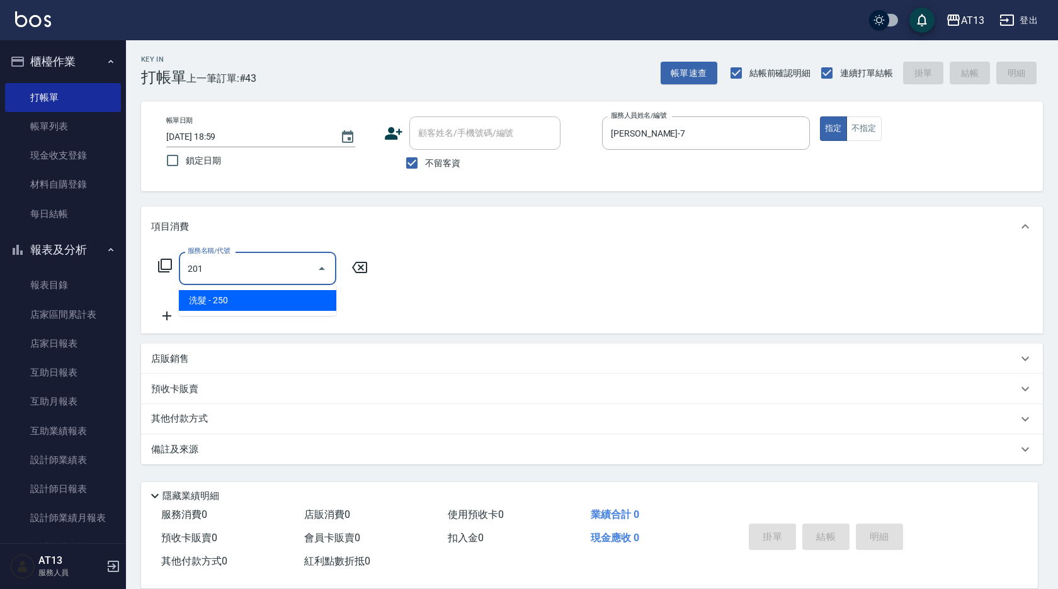
type input "洗髮(201)"
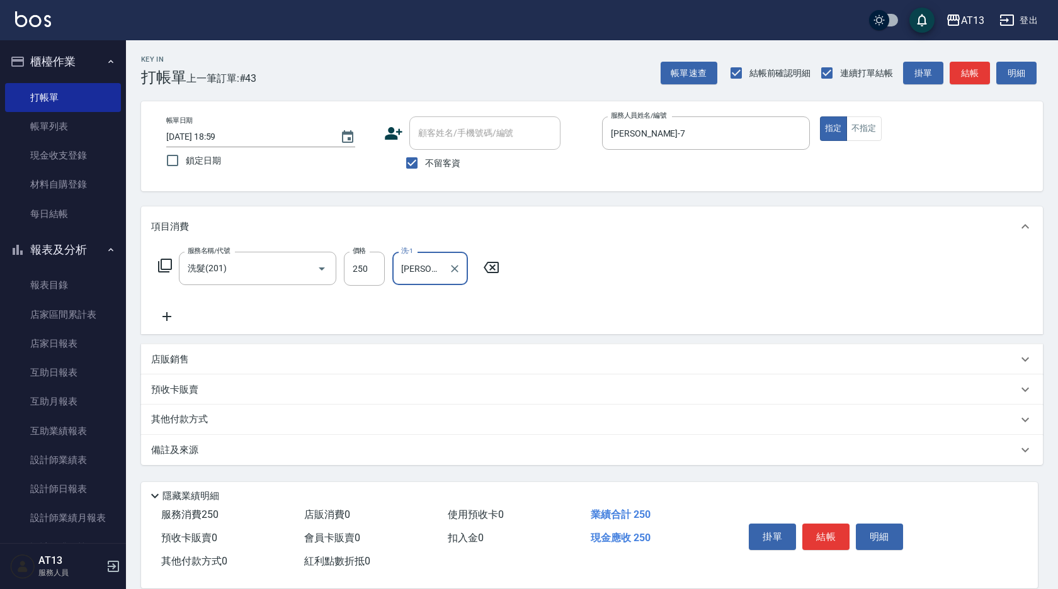
type input "[PERSON_NAME]-7"
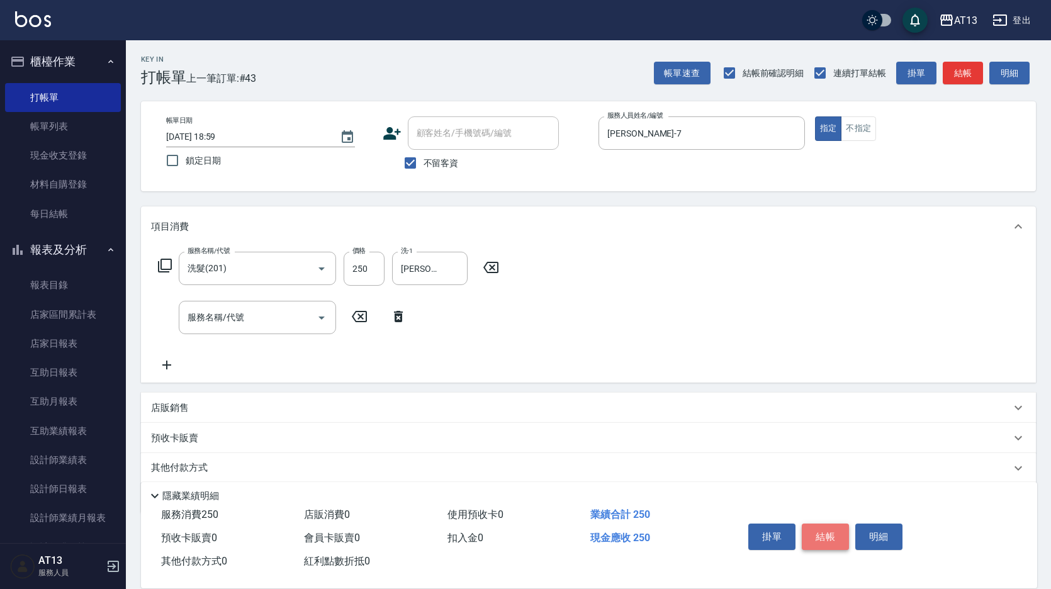
click at [835, 533] on button "結帳" at bounding box center [825, 537] width 47 height 26
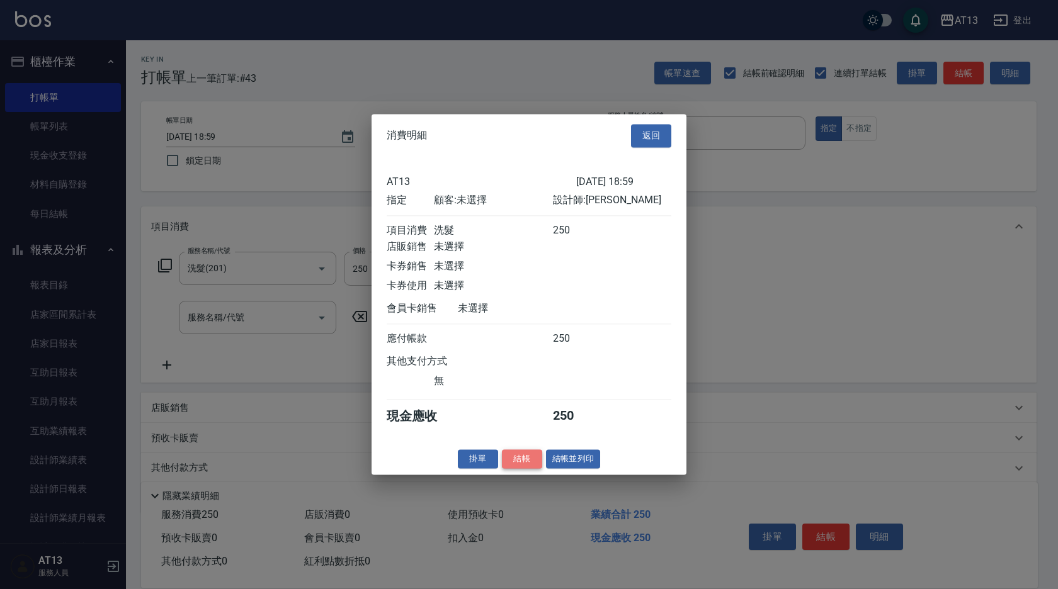
click at [526, 461] on button "結帳" at bounding box center [522, 459] width 40 height 20
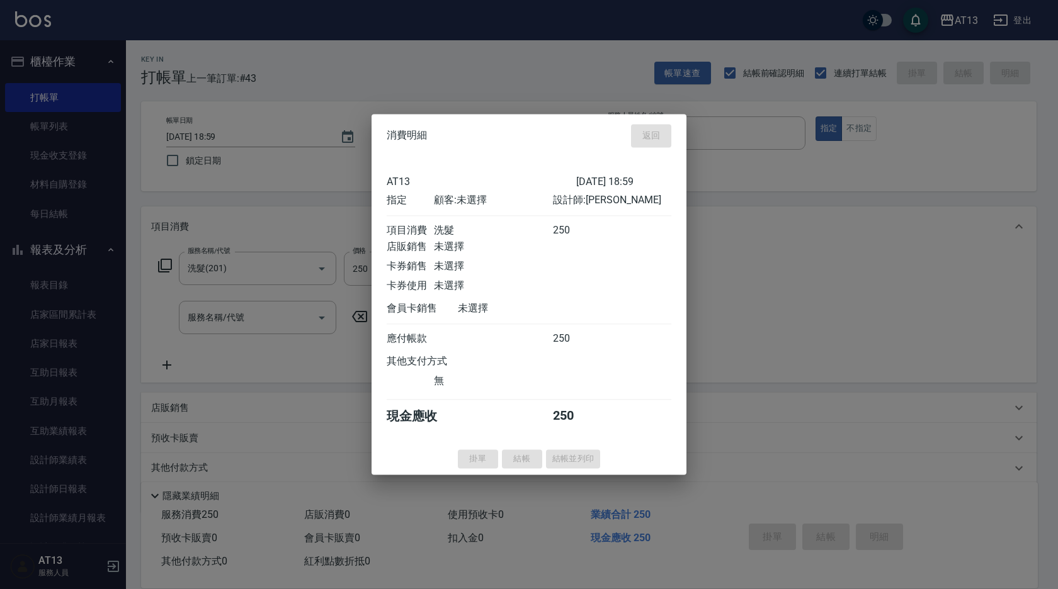
type input "[DATE] 19:00"
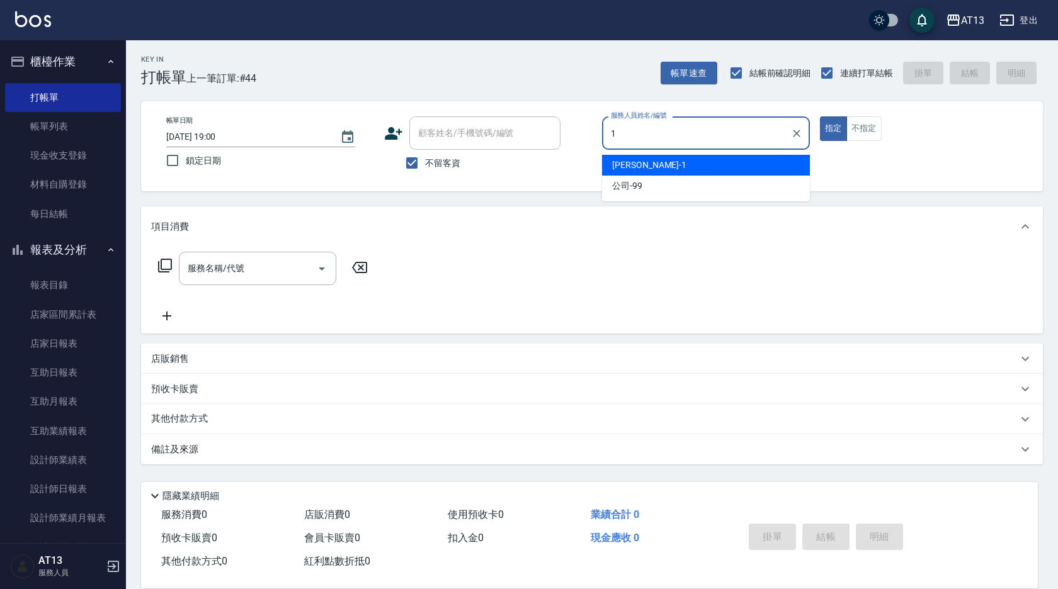
type input "[PERSON_NAME]-1"
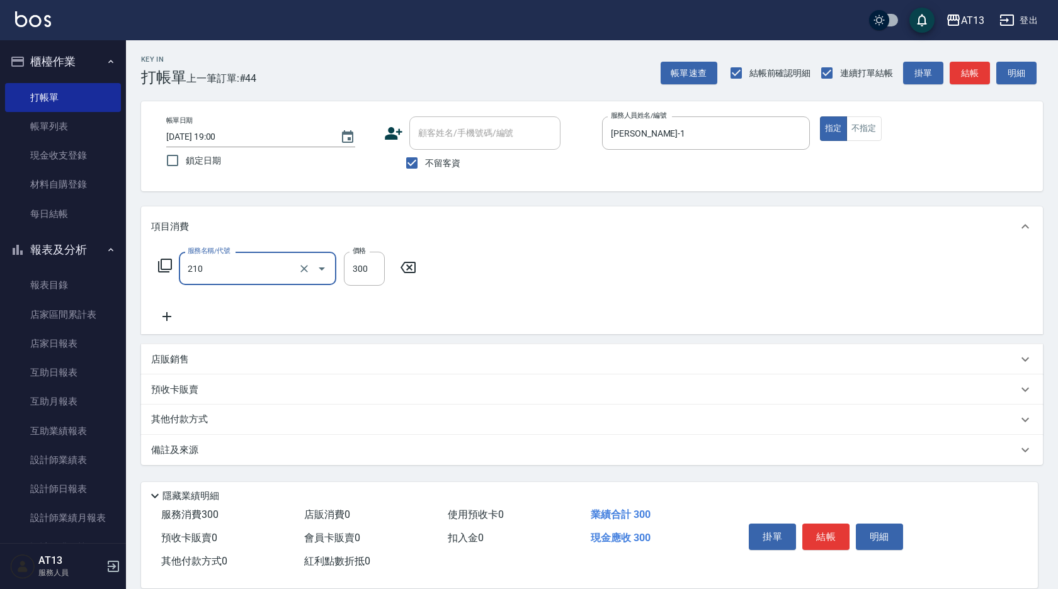
type input "歐娜洗髮精(210)"
type input "[PERSON_NAME]-1"
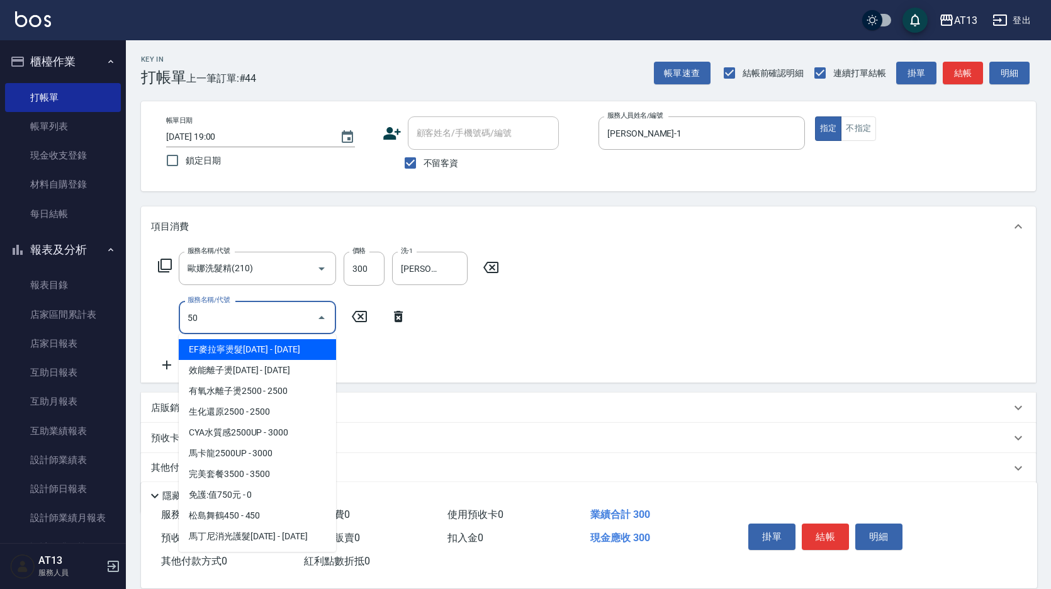
type input "5"
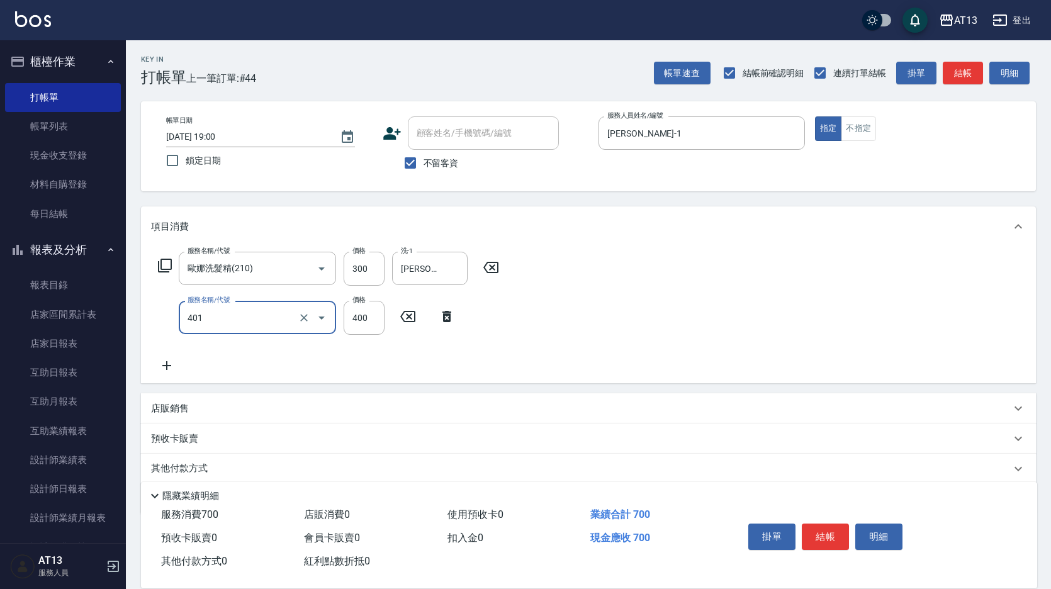
type input "剪髮(401)"
type input "50"
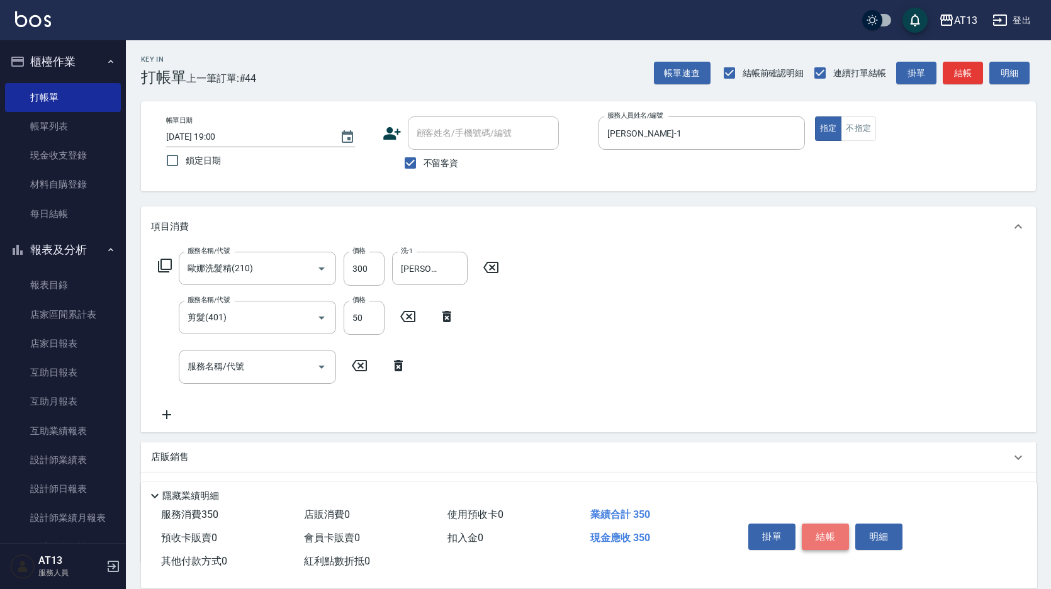
click at [826, 528] on button "結帳" at bounding box center [825, 537] width 47 height 26
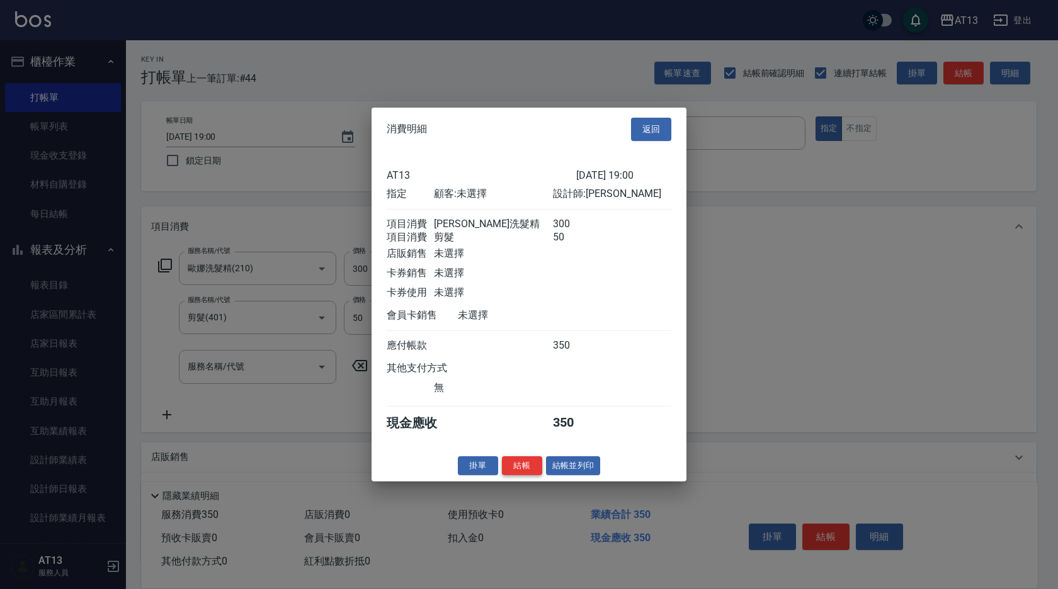
click at [522, 474] on button "結帳" at bounding box center [522, 466] width 40 height 20
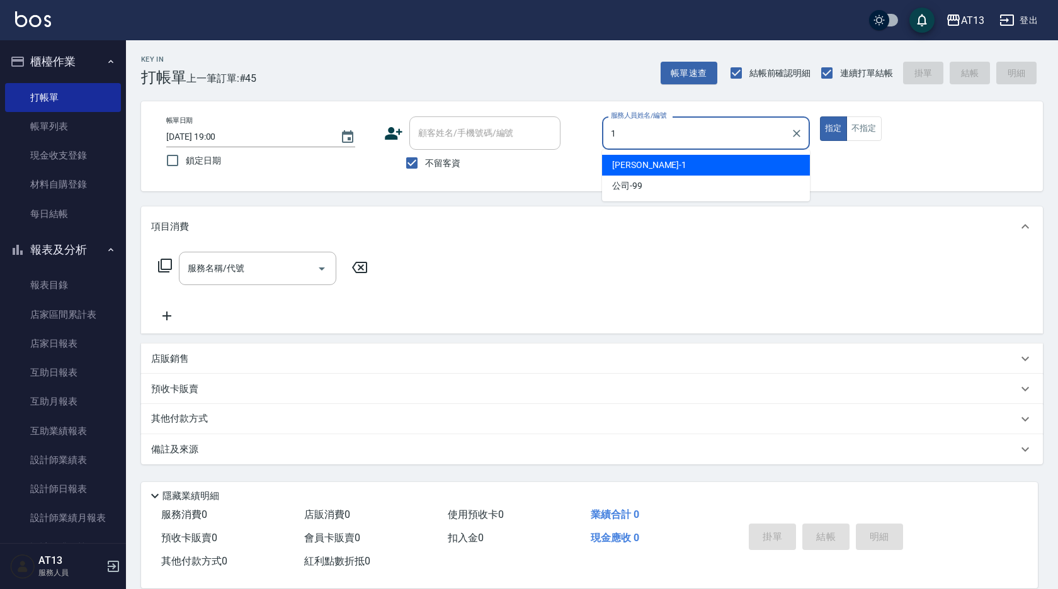
type input "[PERSON_NAME]-1"
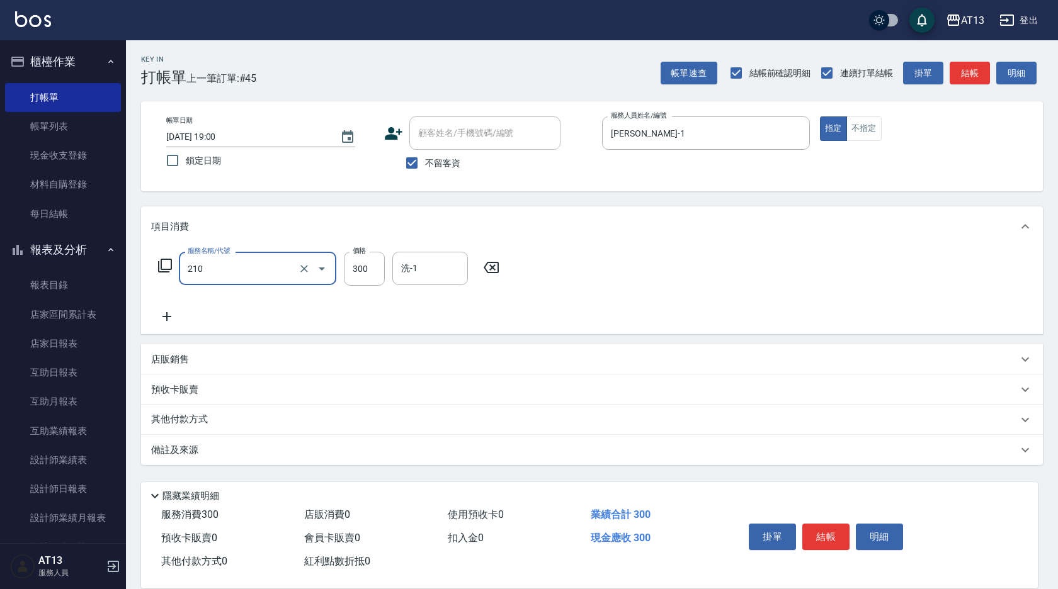
type input "歐娜洗髮精(210)"
type input "雨威-2"
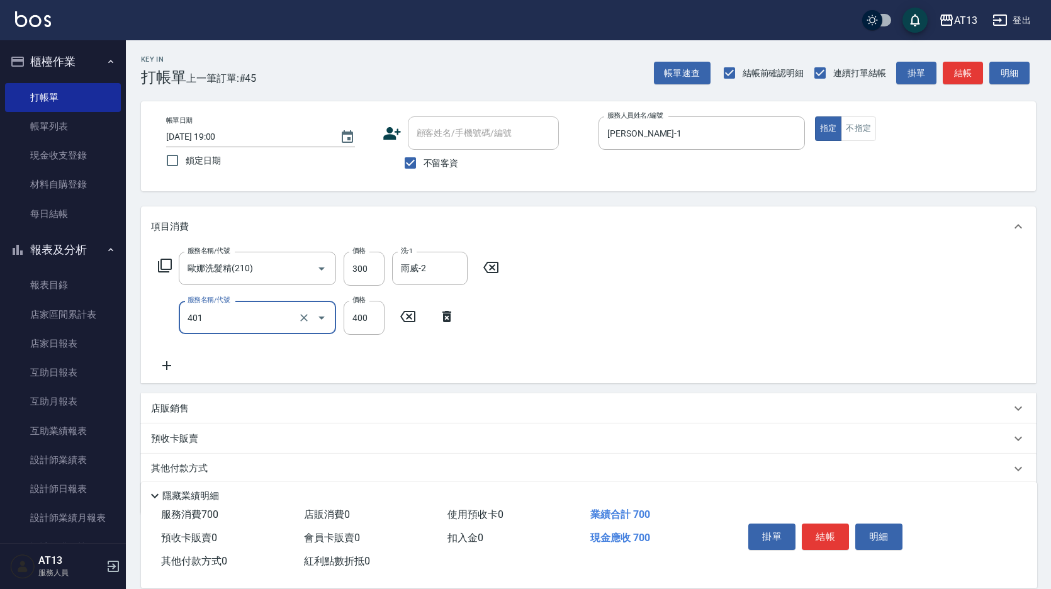
type input "剪髮(401)"
type input "50"
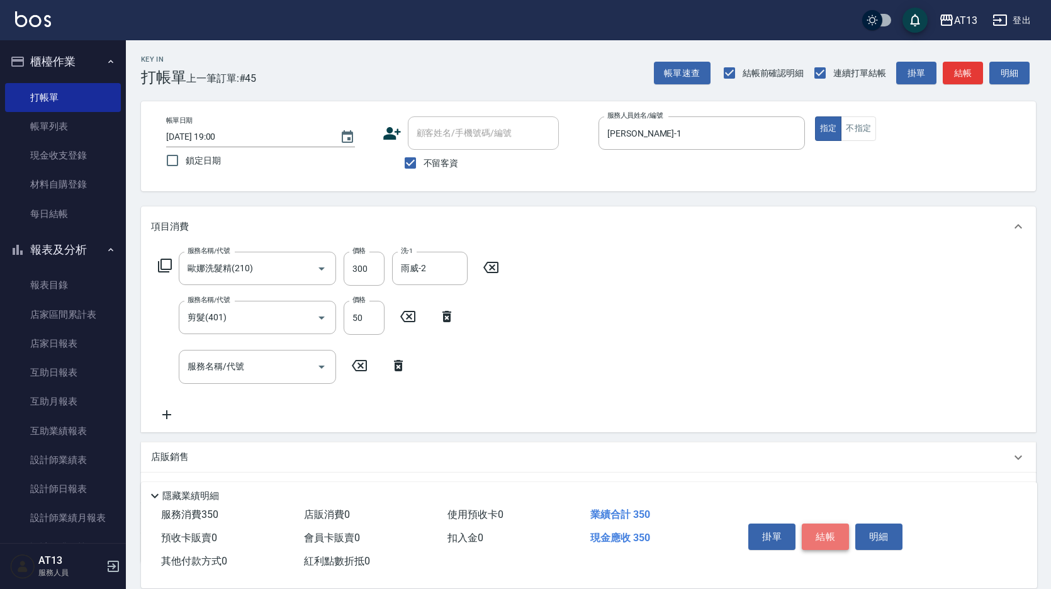
click at [817, 528] on button "結帳" at bounding box center [825, 537] width 47 height 26
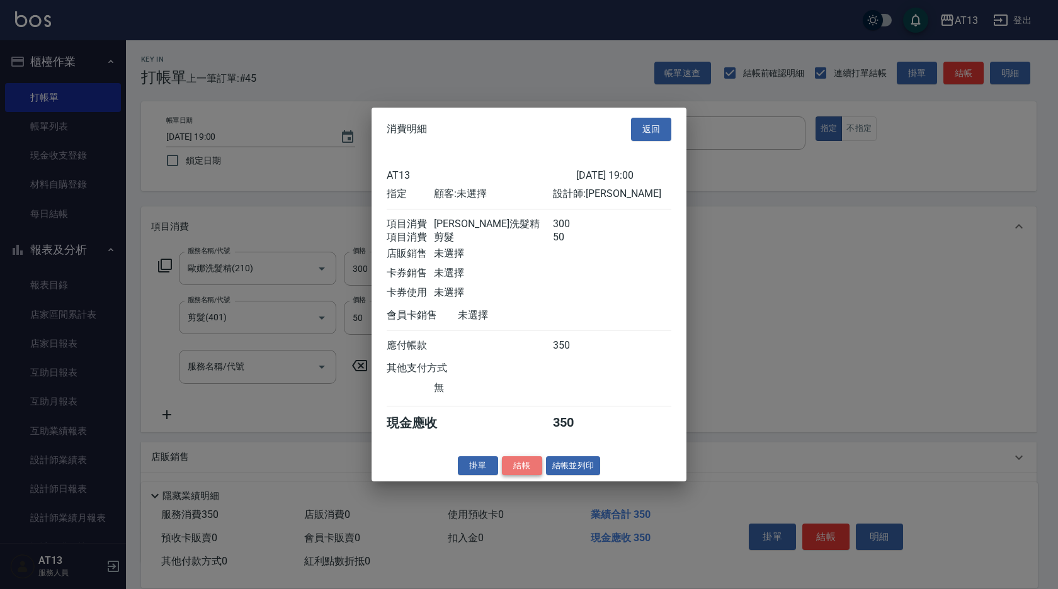
click at [517, 471] on button "結帳" at bounding box center [522, 466] width 40 height 20
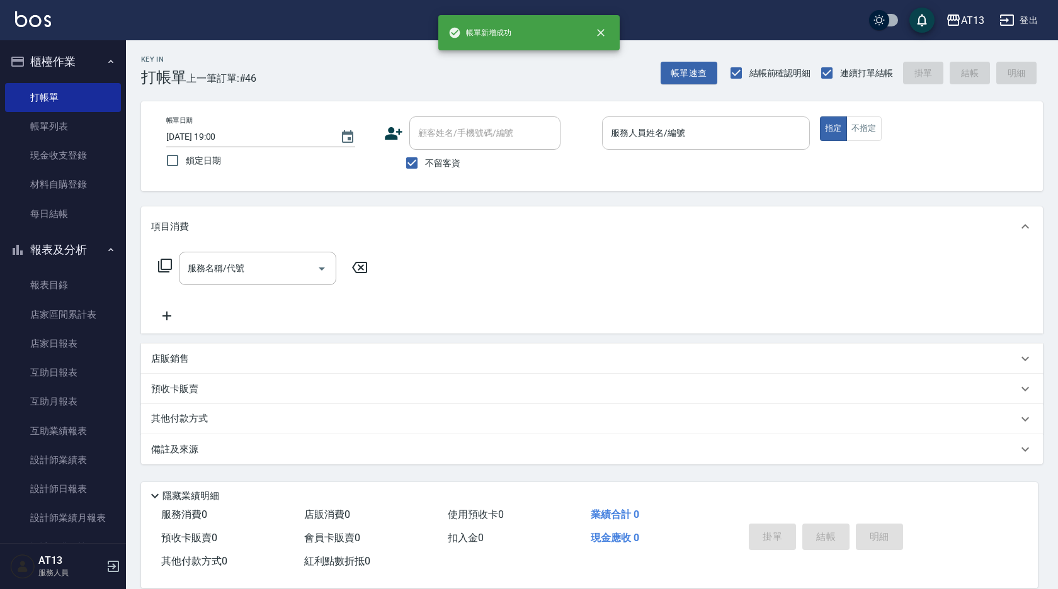
click at [751, 127] on input "服務人員姓名/編號" at bounding box center [705, 133] width 196 height 22
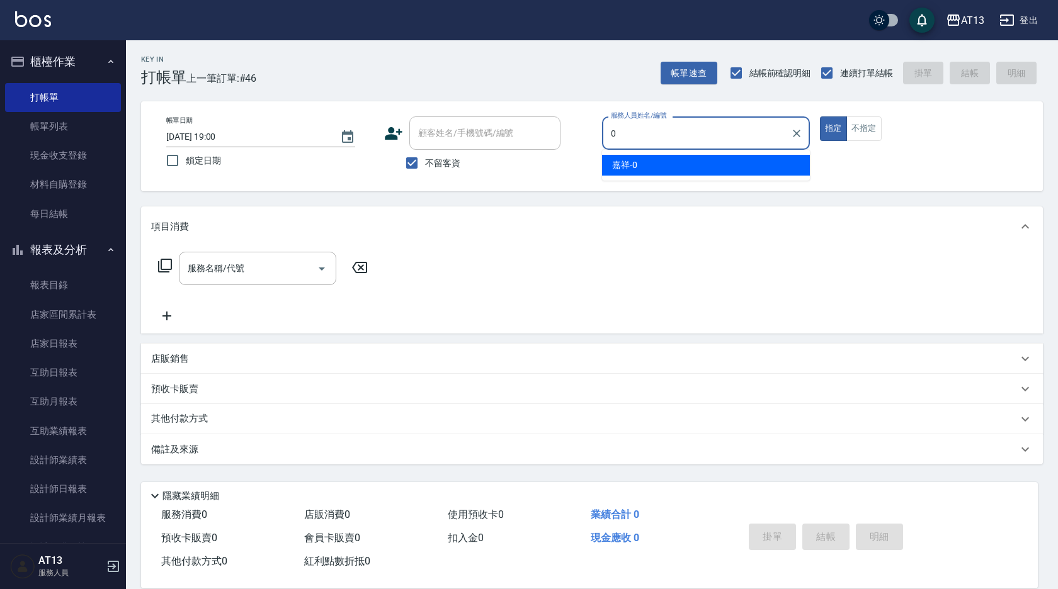
type input "嘉祥-0"
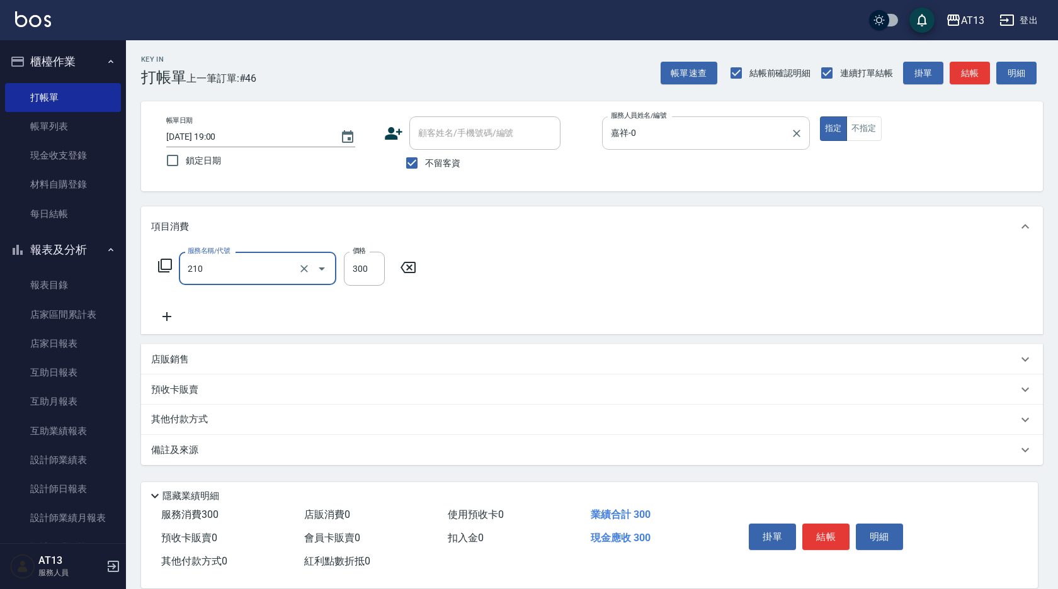
type input "歐娜洗髮精(210)"
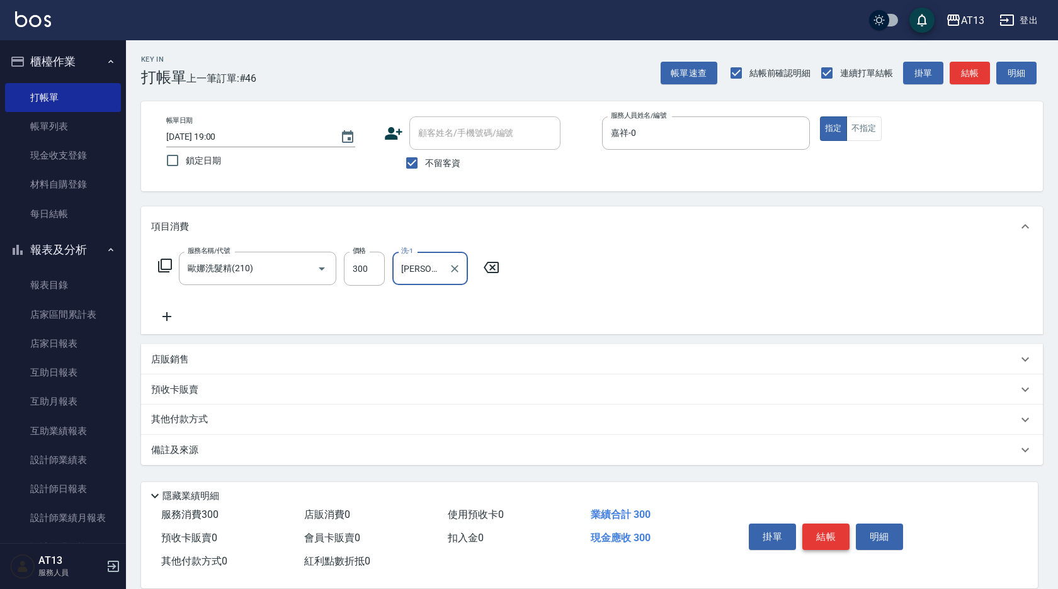
type input "[PERSON_NAME]-26"
click at [827, 539] on button "結帳" at bounding box center [825, 537] width 47 height 26
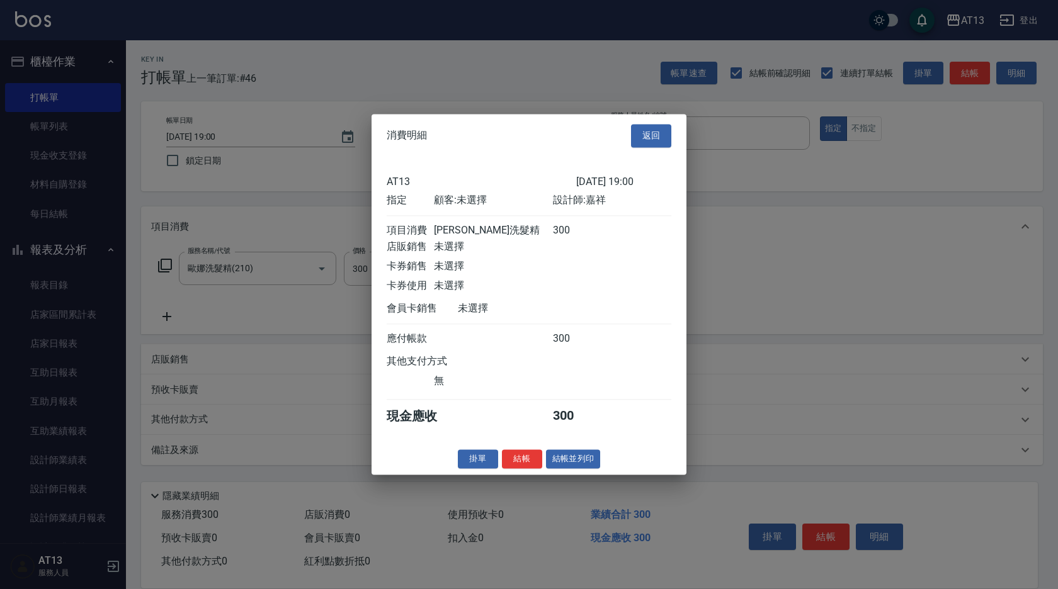
drag, startPoint x: 516, startPoint y: 470, endPoint x: 517, endPoint y: 463, distance: 6.6
click at [516, 468] on button "結帳" at bounding box center [522, 459] width 40 height 20
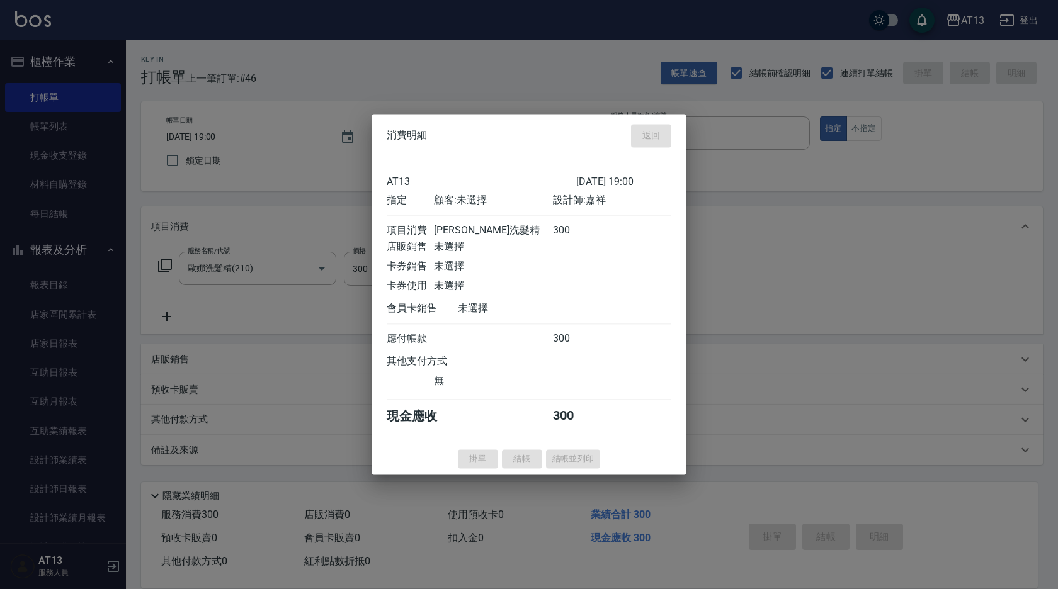
type input "[DATE] 19:01"
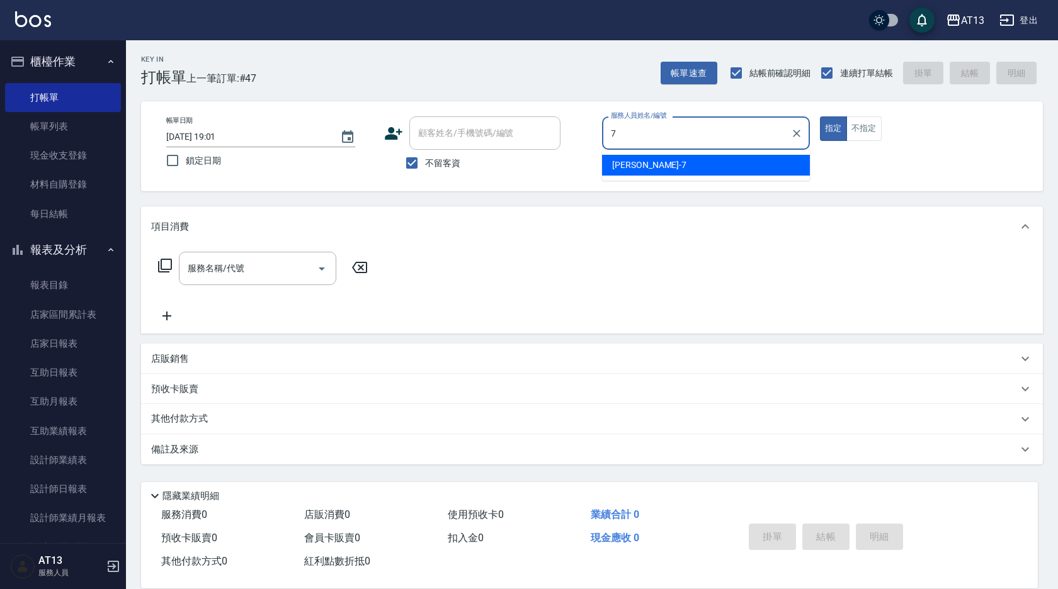
type input "[PERSON_NAME]-7"
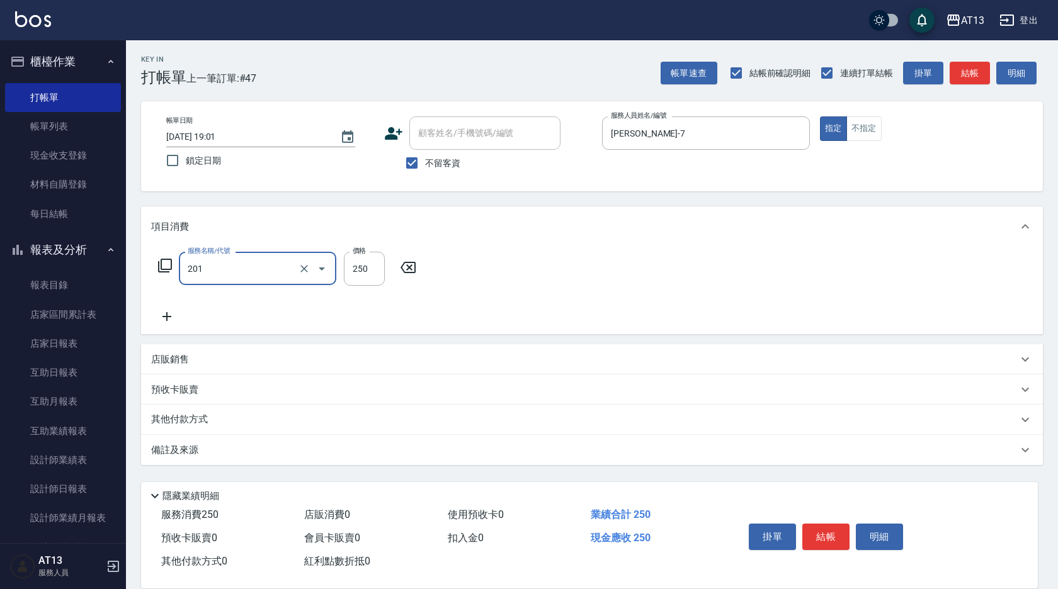
type input "洗髮(201)"
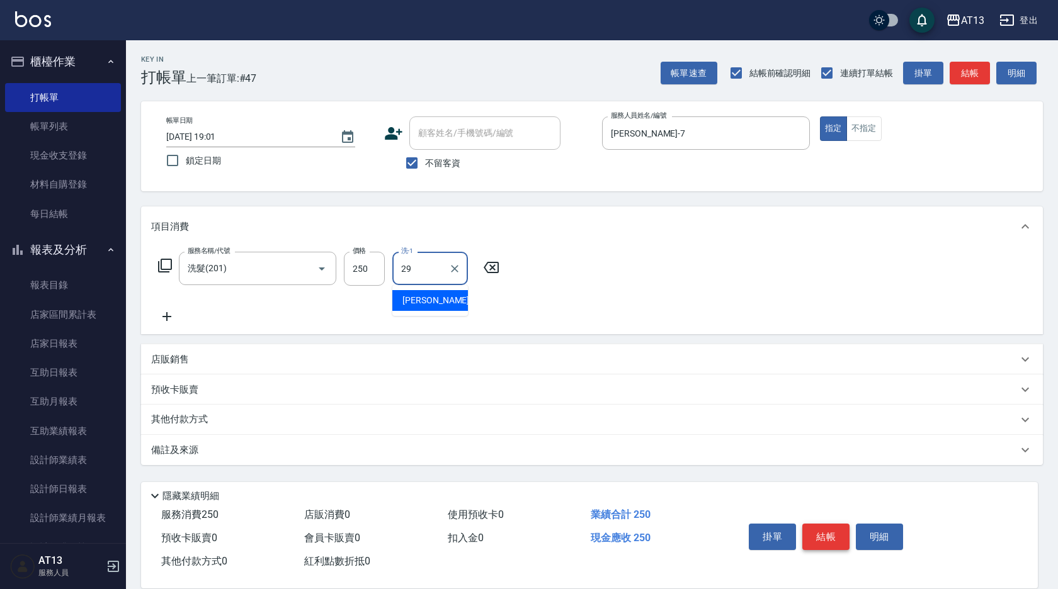
type input "29"
click at [815, 533] on button "結帳" at bounding box center [825, 537] width 47 height 26
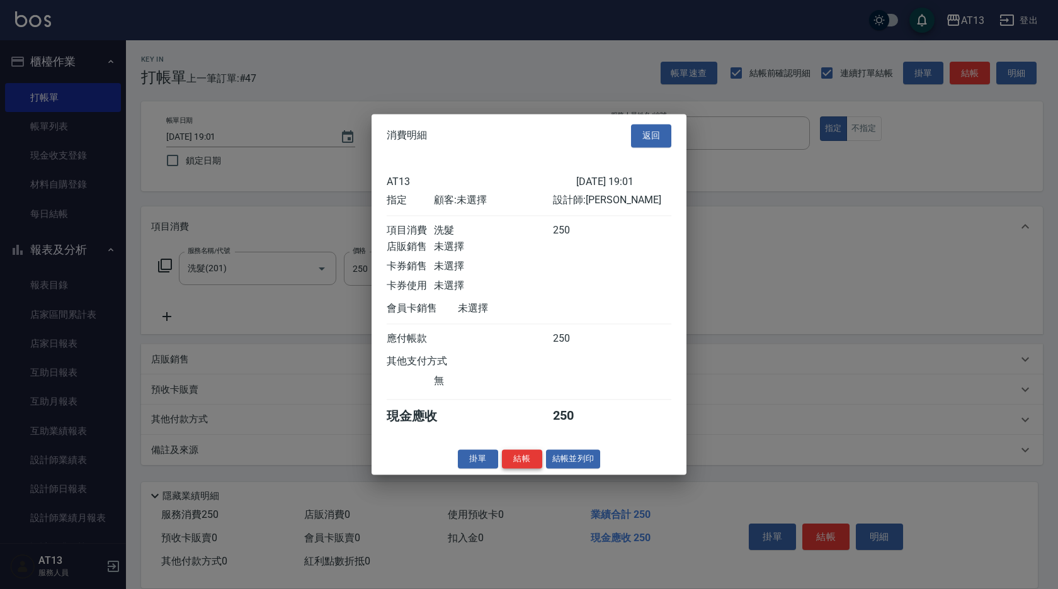
click at [522, 469] on button "結帳" at bounding box center [522, 459] width 40 height 20
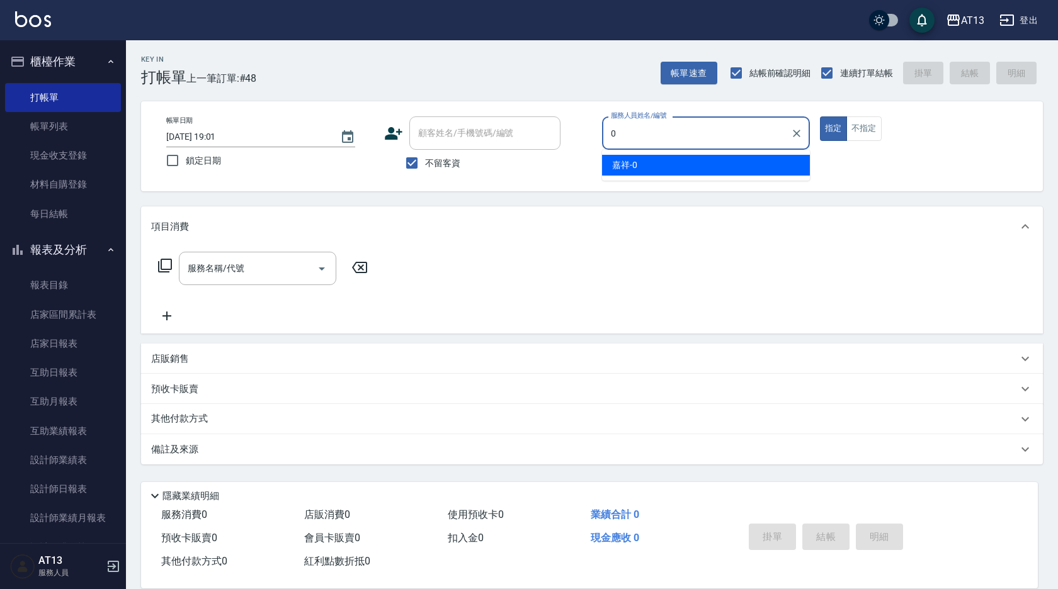
type input "嘉祥-0"
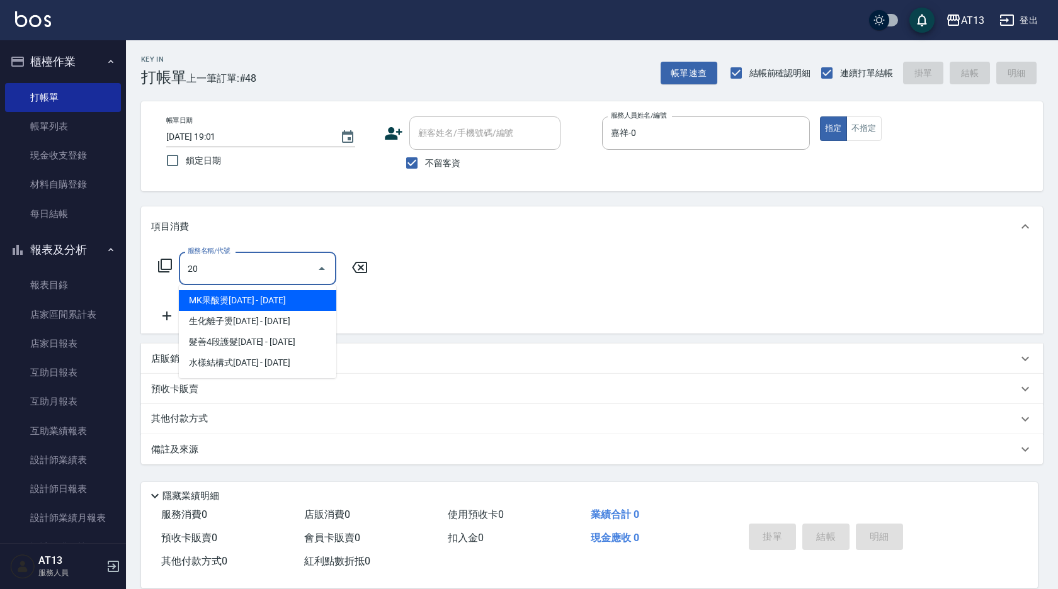
type input "2"
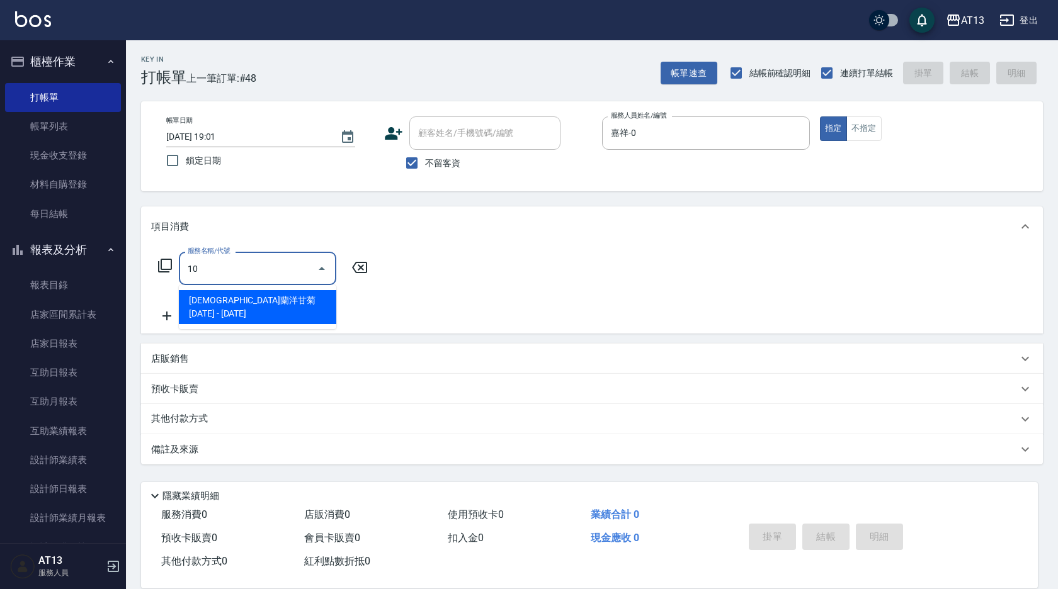
type input "1"
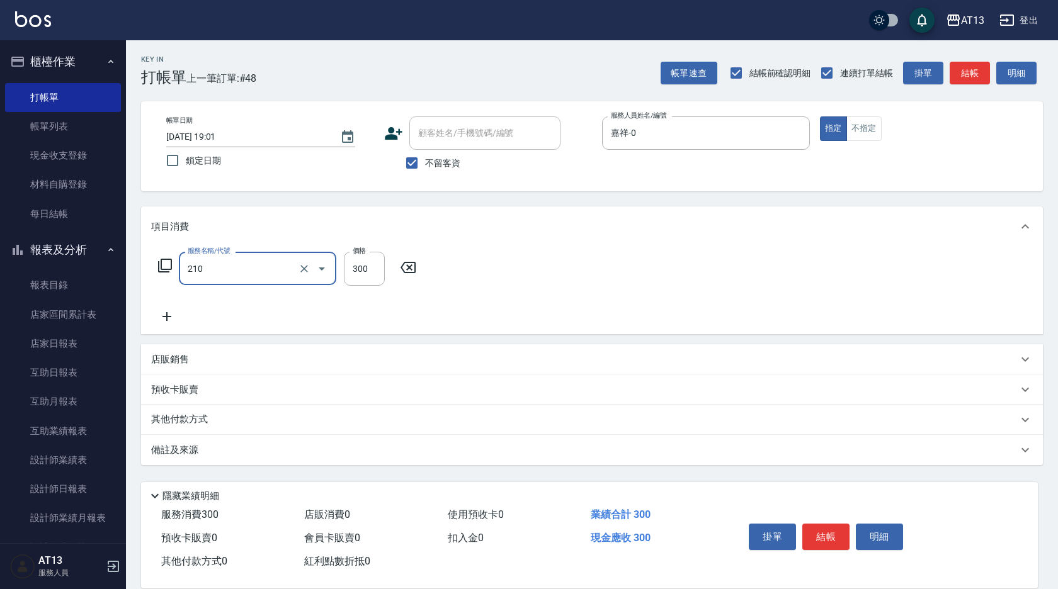
type input "歐娜洗髮精(210)"
type input "妤宸-29"
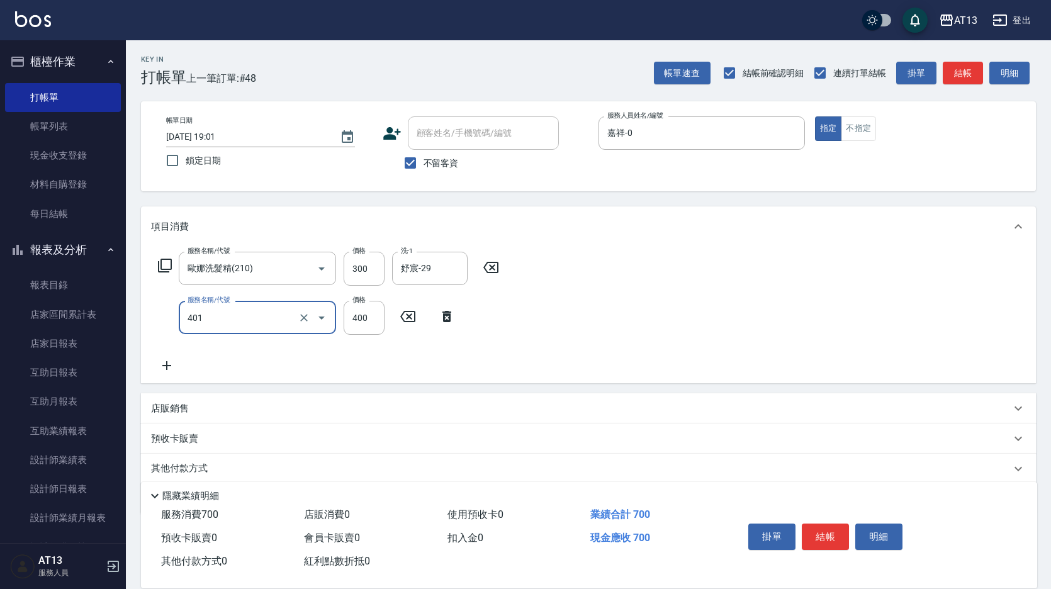
type input "剪髮(401)"
type input "500"
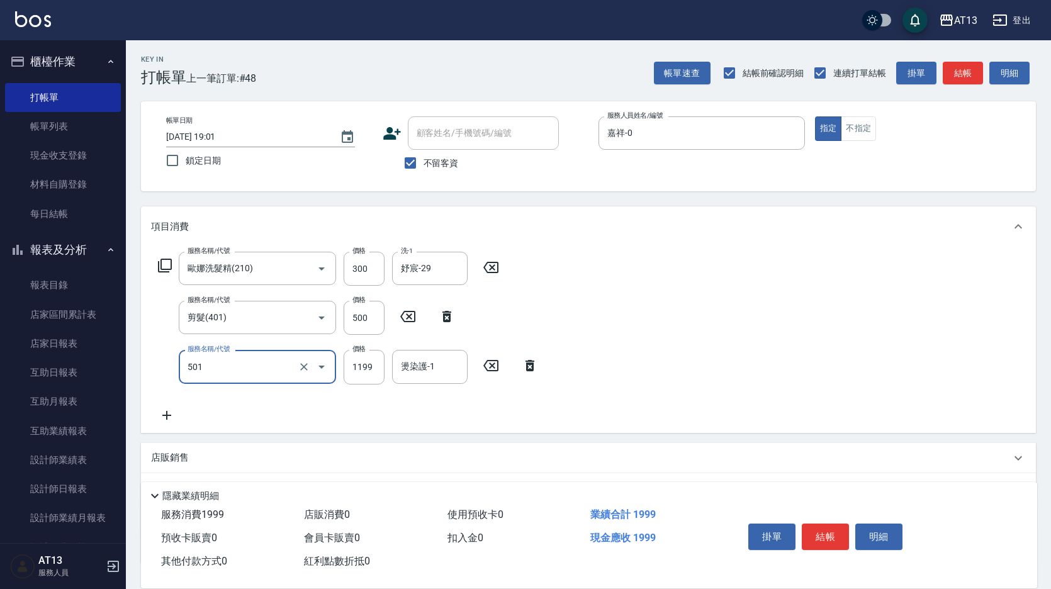
type input "染髮(501)"
type input "1200"
type input "妤宸-29"
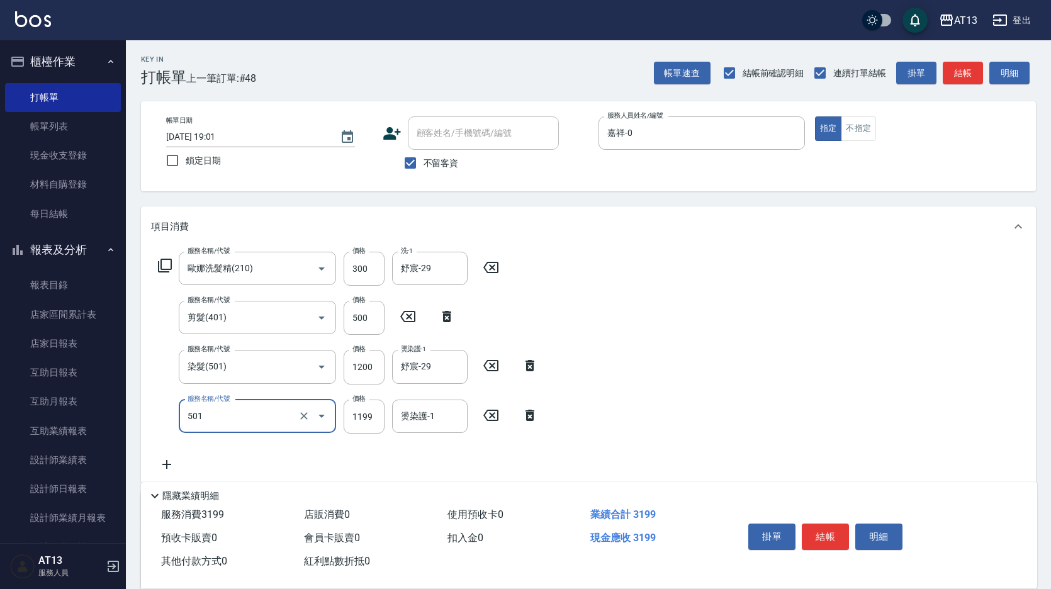
type input "染髮(501)"
type input "1200"
type input "妤宸-29"
click at [818, 537] on button "結帳" at bounding box center [825, 537] width 47 height 26
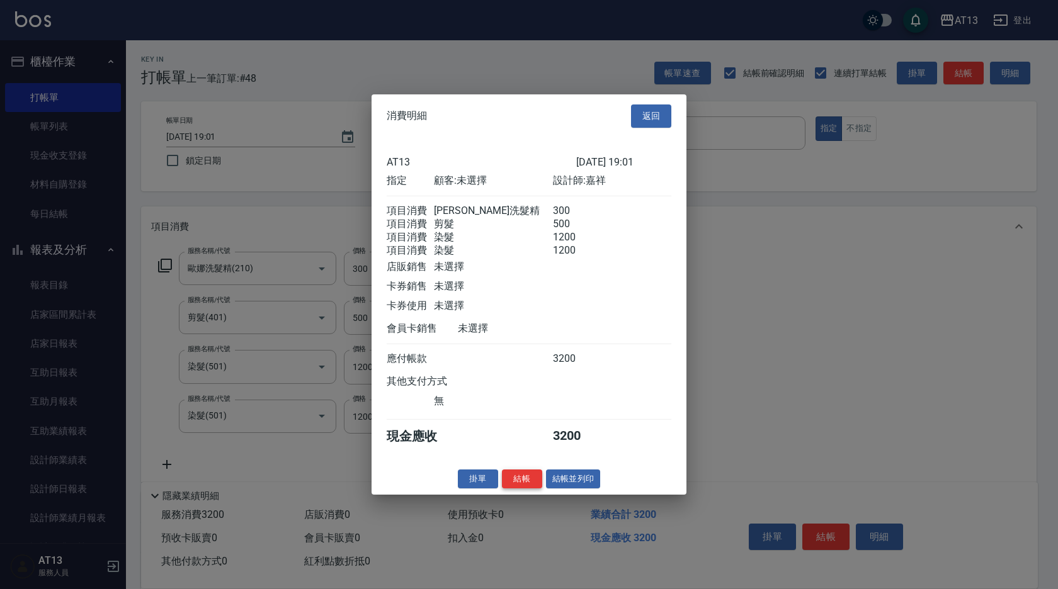
click at [526, 488] on button "結帳" at bounding box center [522, 479] width 40 height 20
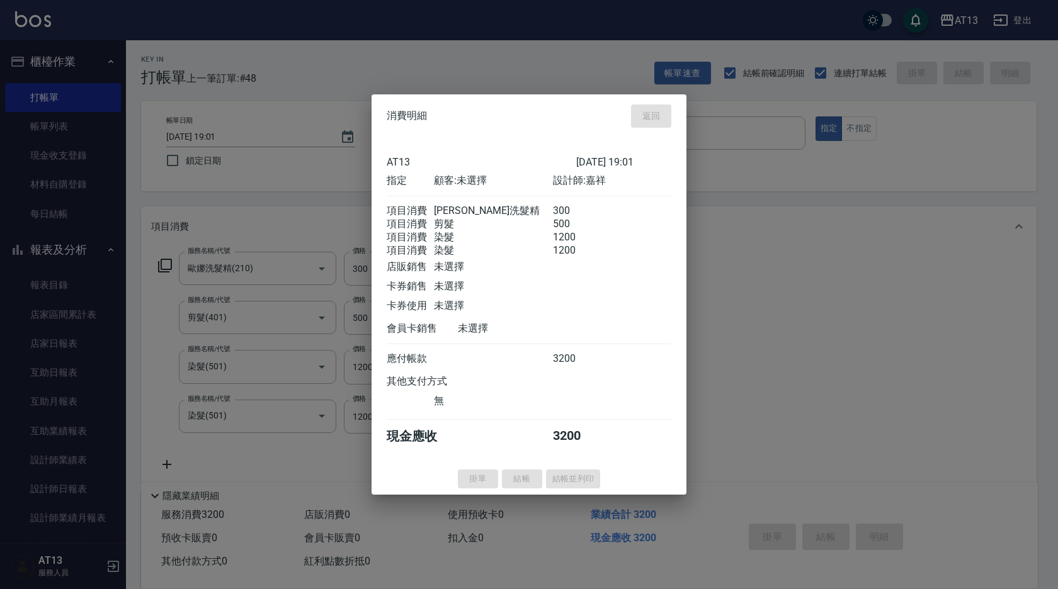
type input "[DATE] 19:02"
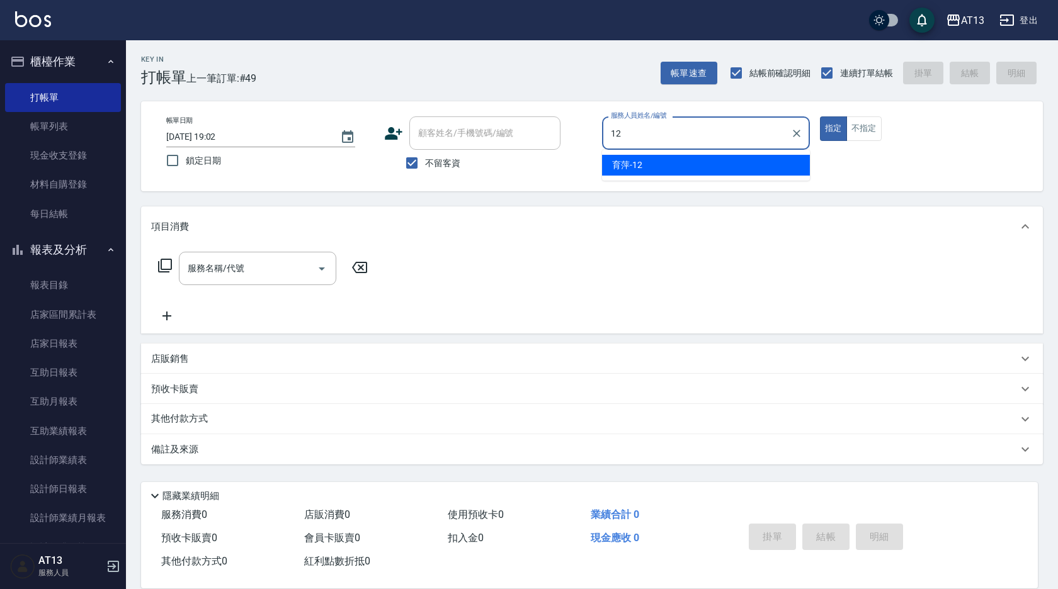
type input "育萍-12"
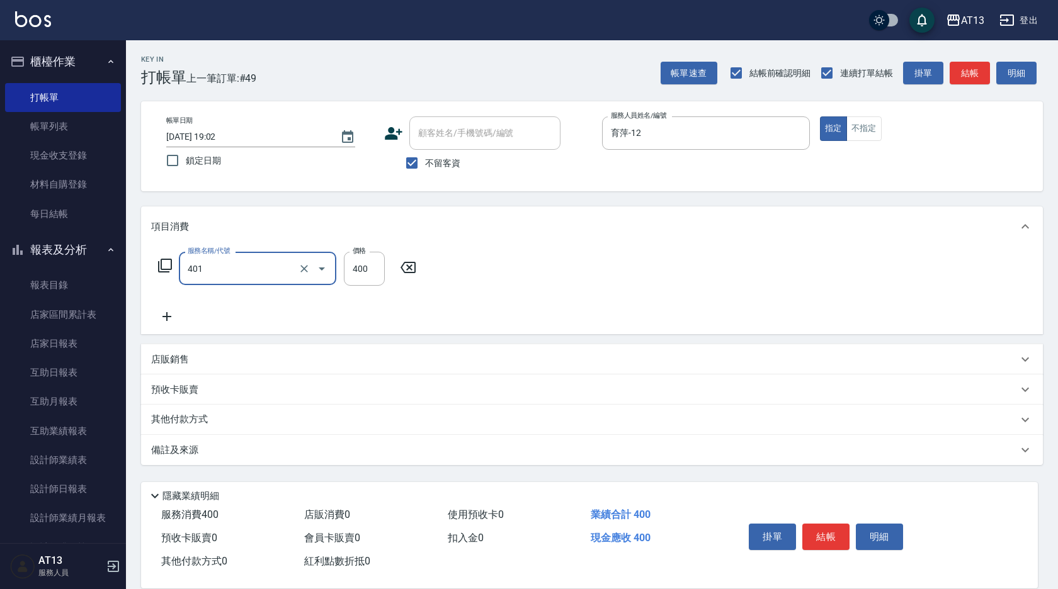
type input "剪髮(401)"
type input "500"
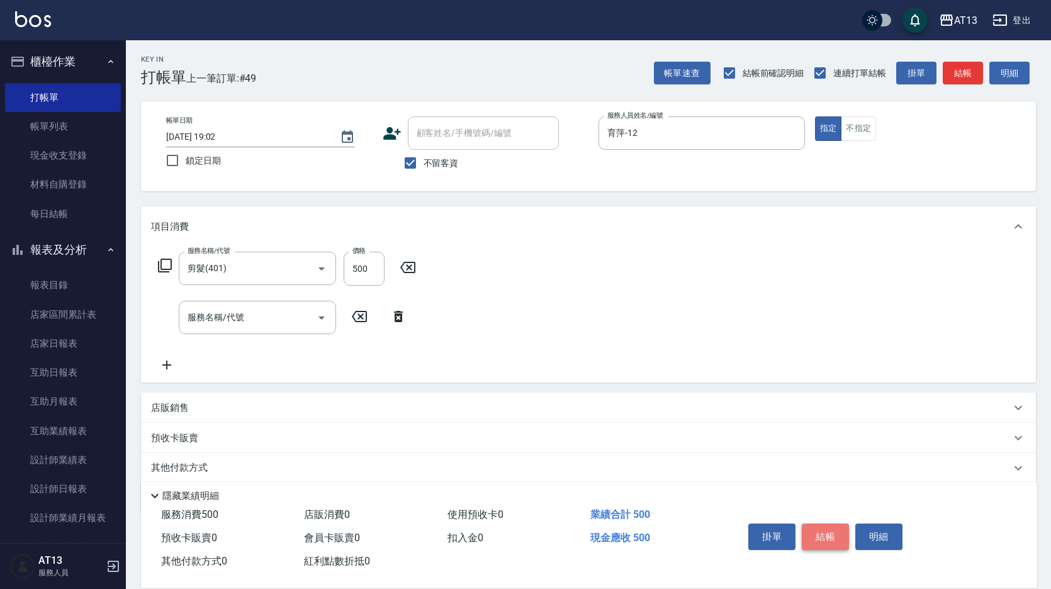
click at [825, 527] on button "結帳" at bounding box center [825, 537] width 47 height 26
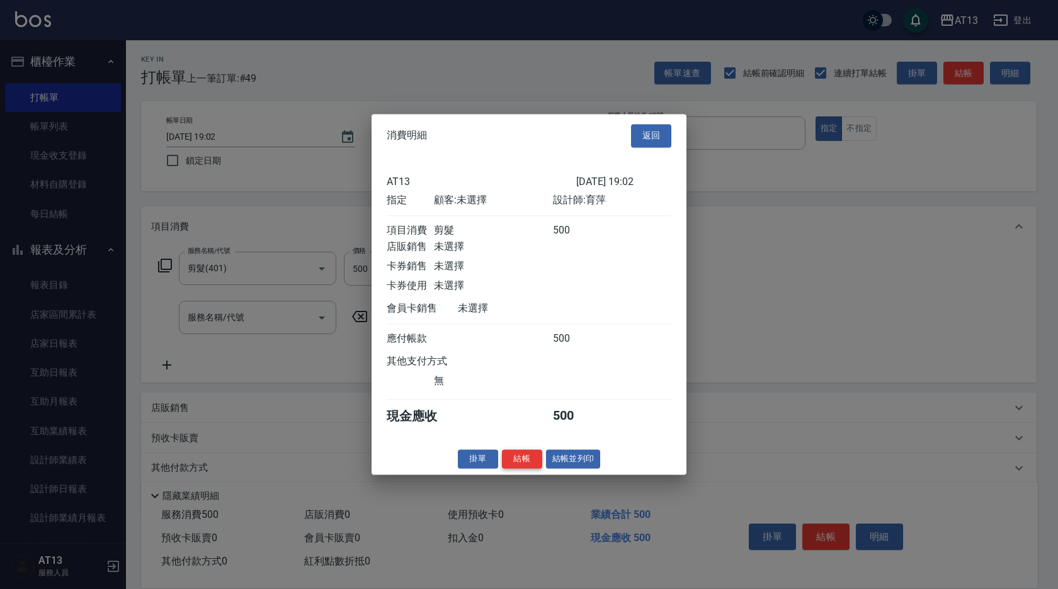
click at [530, 469] on button "結帳" at bounding box center [522, 459] width 40 height 20
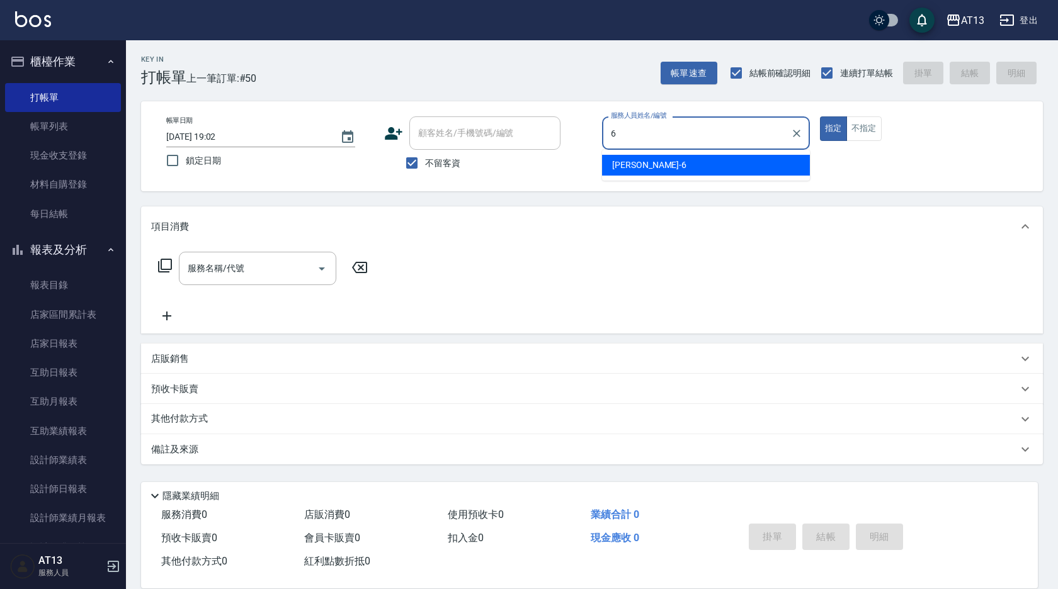
type input "[PERSON_NAME]-6"
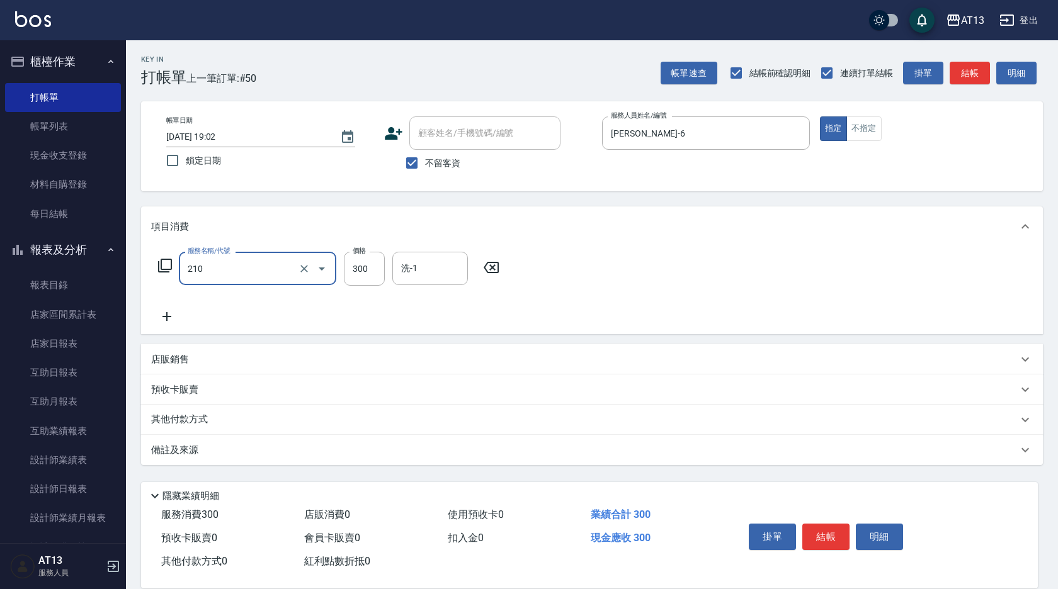
type input "歐娜洗髮精(210)"
type input "[PERSON_NAME]-11"
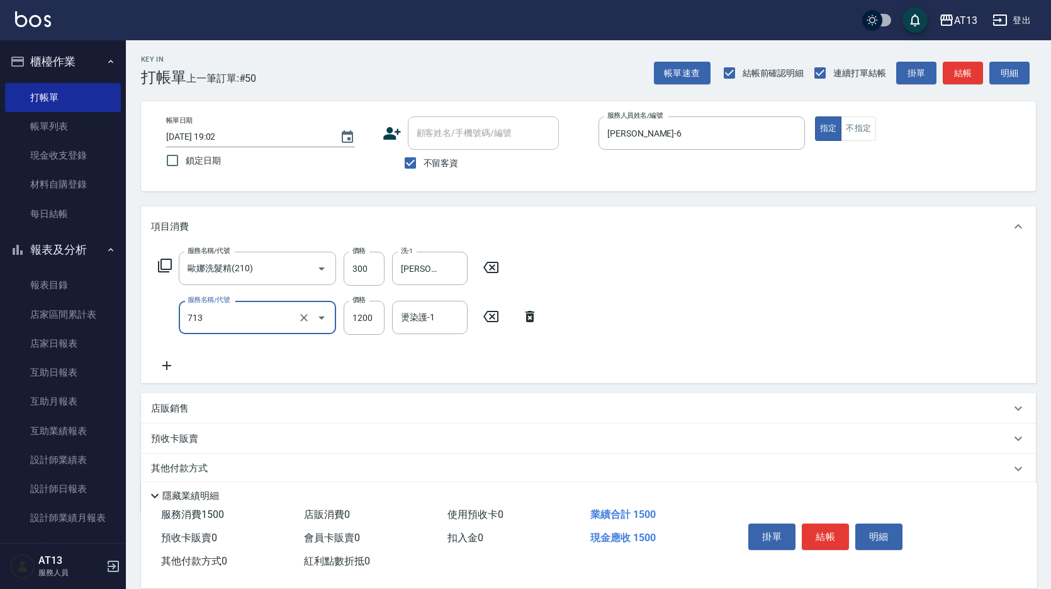
type input "水樣結構式1200(713)"
type input "840"
type input "[PERSON_NAME]-11"
click at [821, 526] on button "結帳" at bounding box center [825, 537] width 47 height 26
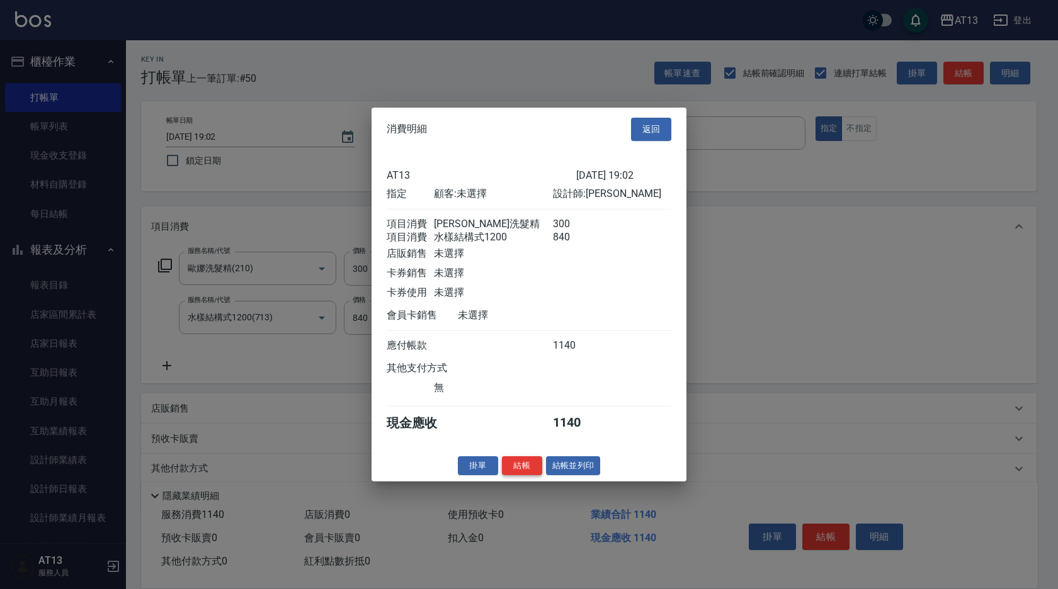
click at [531, 468] on button "結帳" at bounding box center [522, 466] width 40 height 20
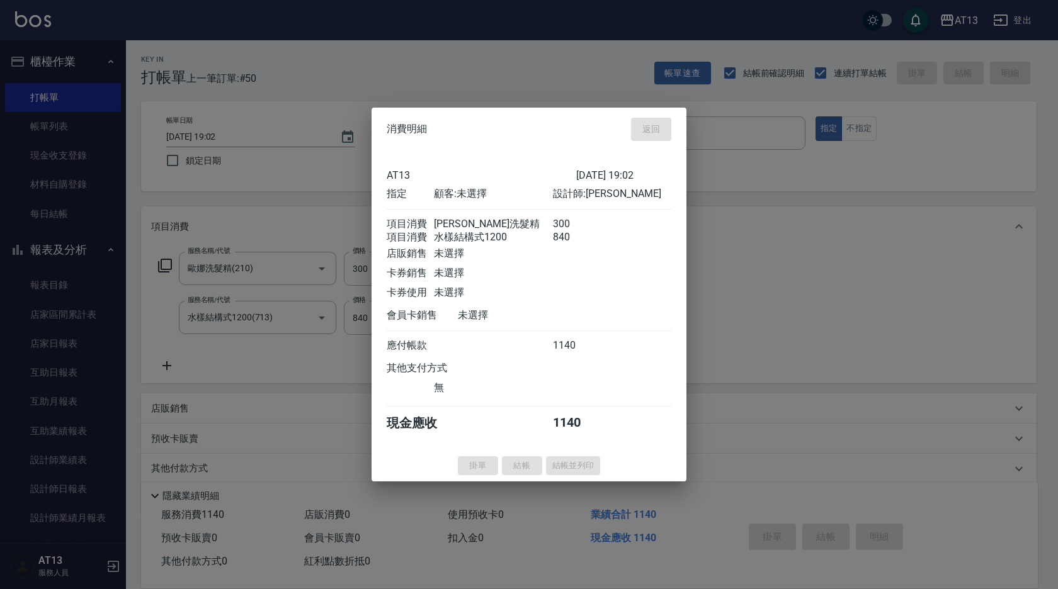
type input "[DATE] 19:03"
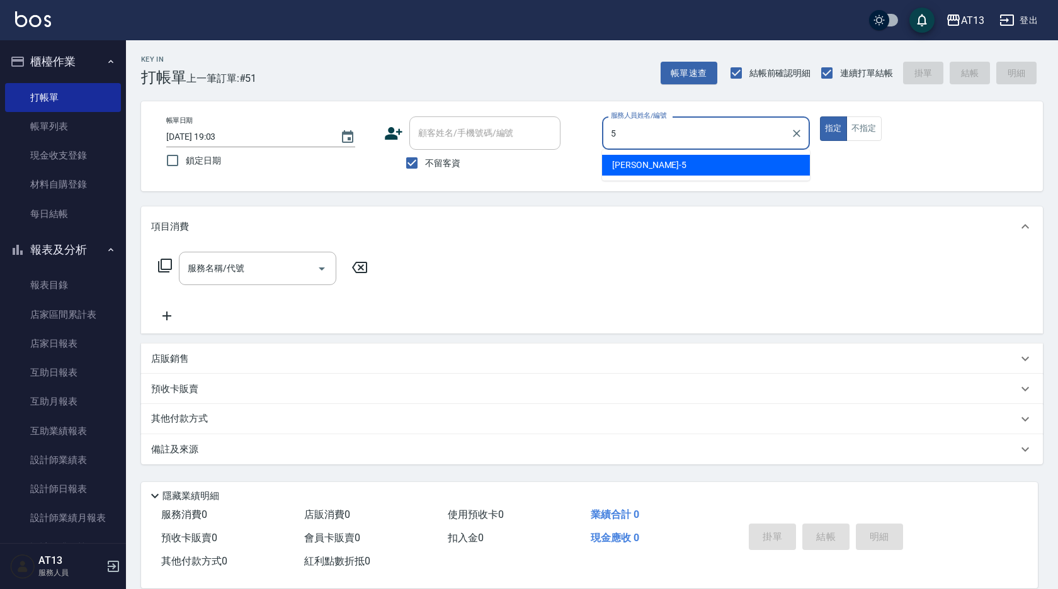
type input "[PERSON_NAME]-5"
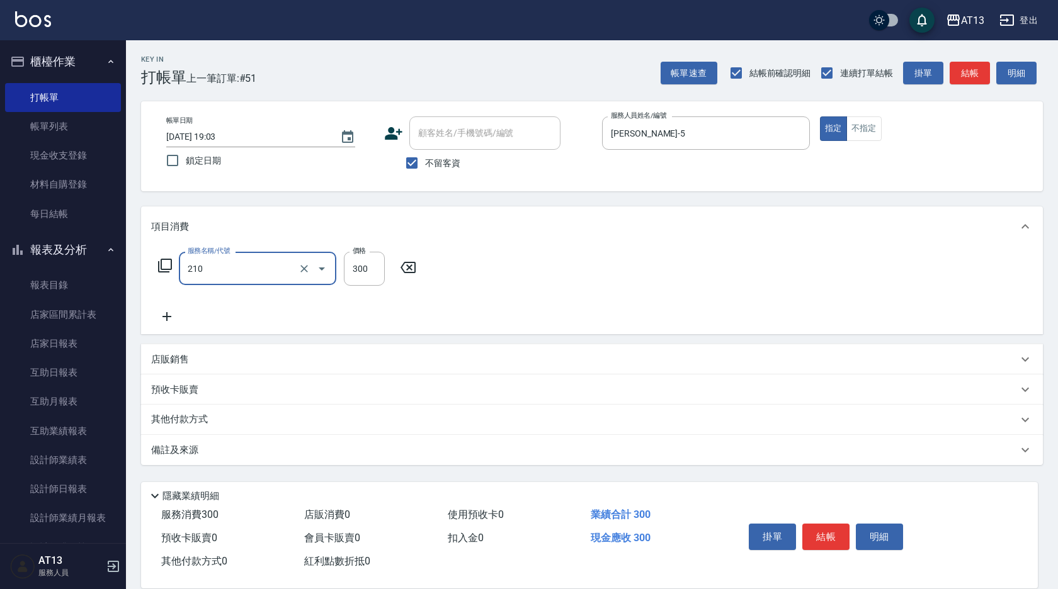
type input "歐娜洗髮精(210)"
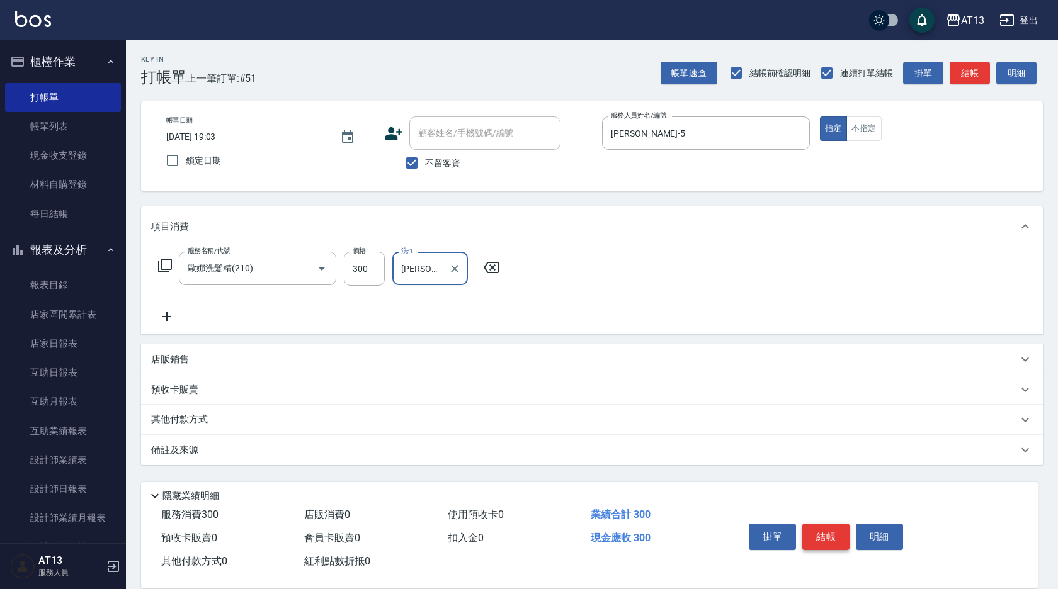
type input "[PERSON_NAME]-3"
click at [831, 528] on button "結帳" at bounding box center [825, 537] width 47 height 26
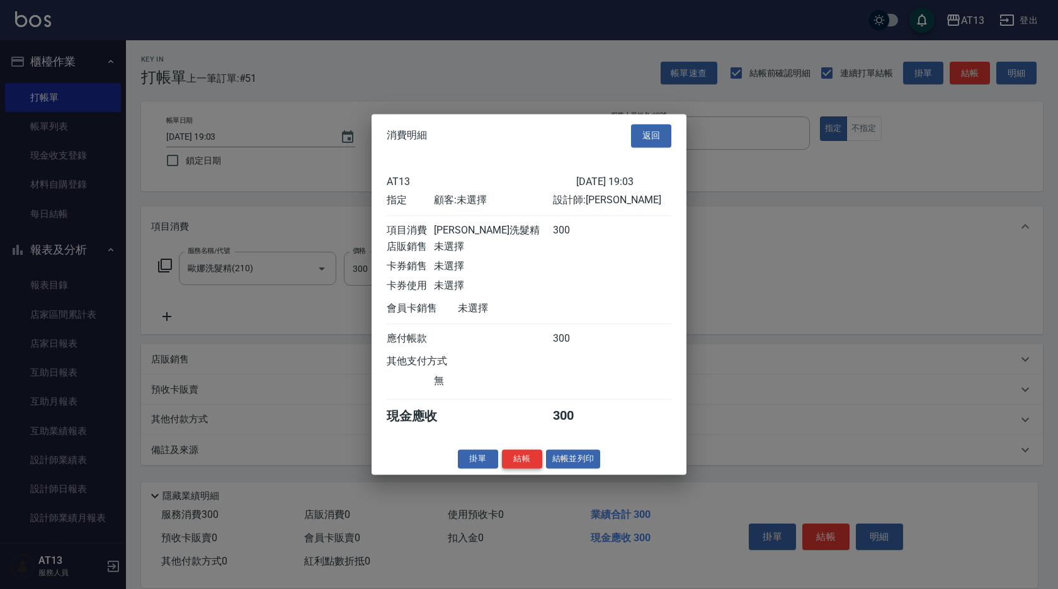
click at [510, 460] on button "結帳" at bounding box center [522, 459] width 40 height 20
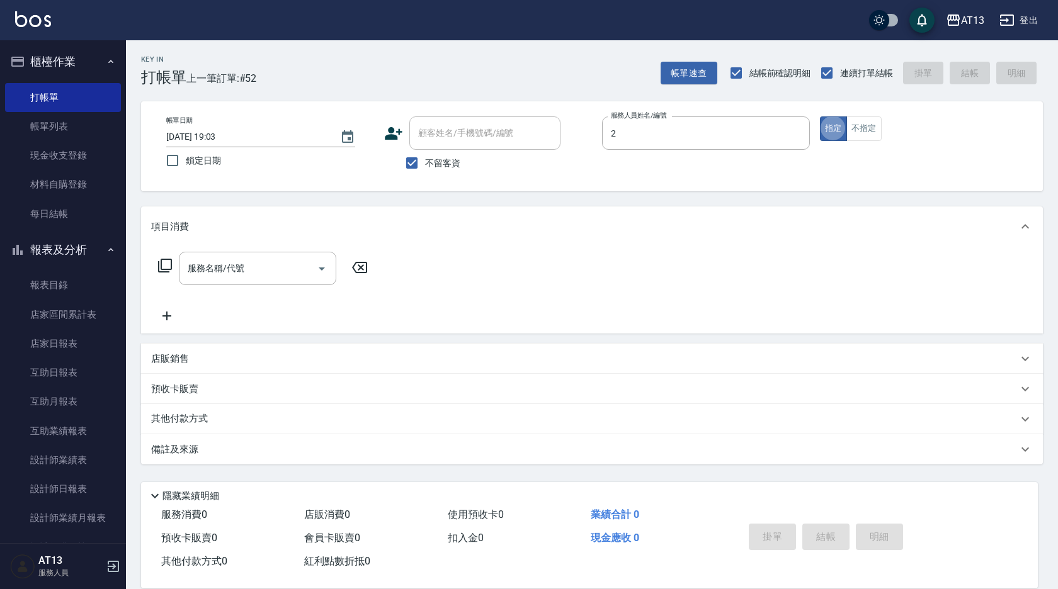
type input "雨威-2"
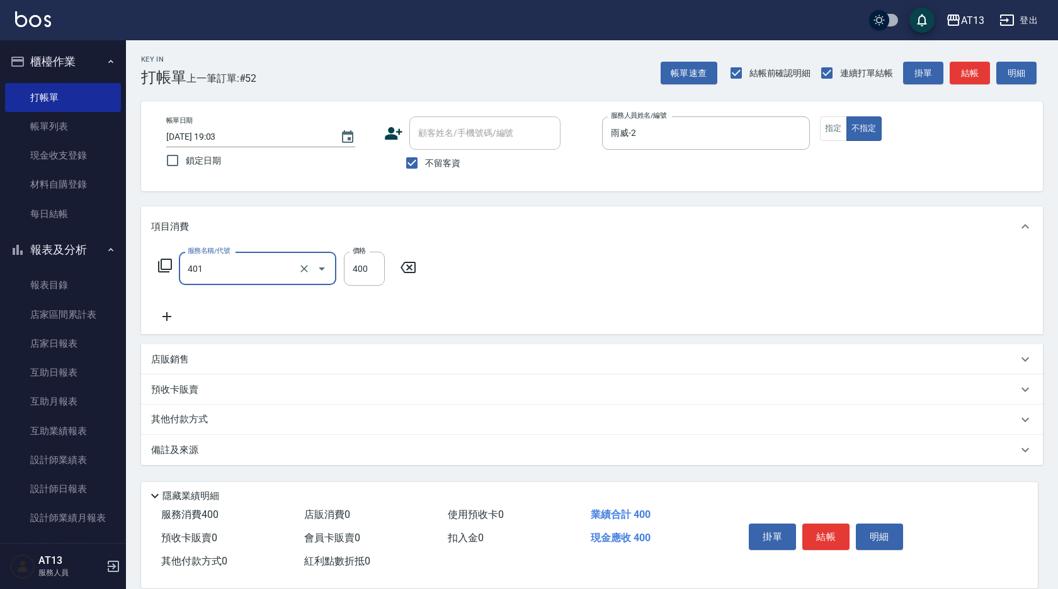
type input "剪髮(401)"
type input "150"
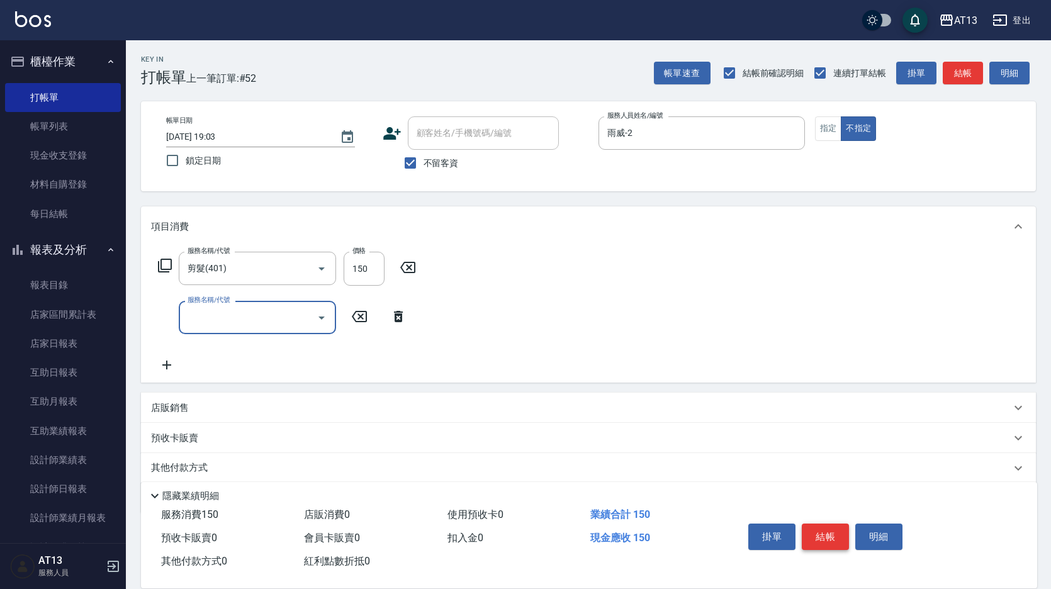
click at [820, 526] on button "結帳" at bounding box center [825, 537] width 47 height 26
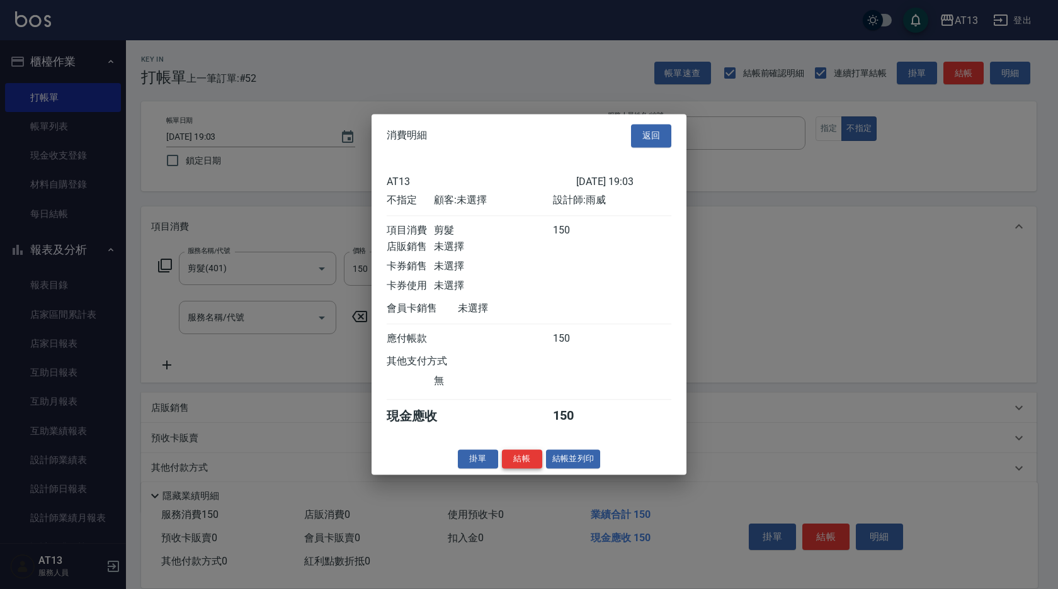
click at [514, 469] on button "結帳" at bounding box center [522, 459] width 40 height 20
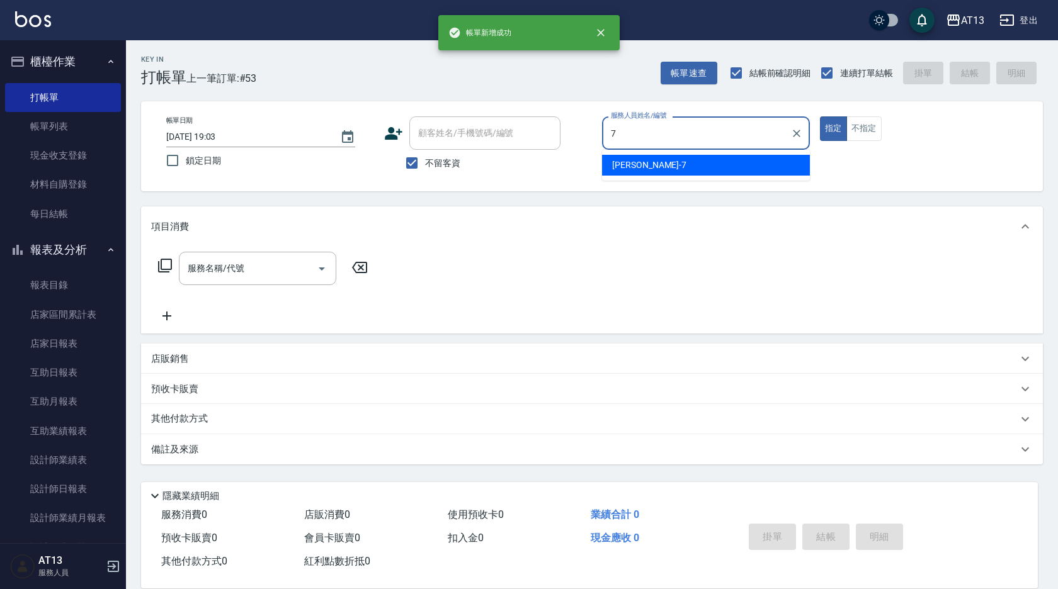
type input "[PERSON_NAME]-7"
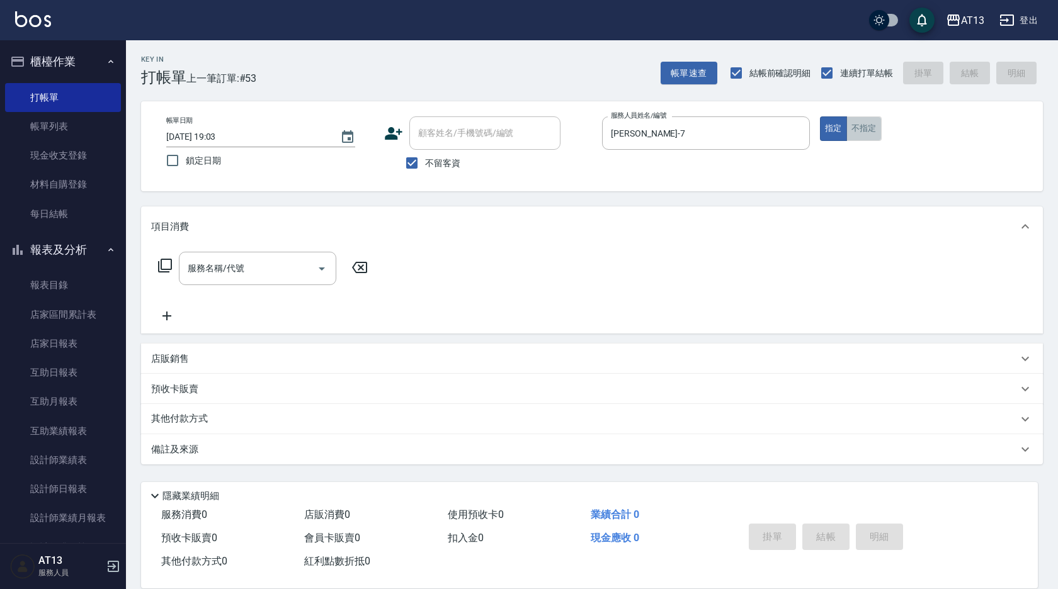
click at [878, 125] on button "不指定" at bounding box center [863, 128] width 35 height 25
click at [257, 262] on input "服務名稱/代號" at bounding box center [247, 268] width 127 height 22
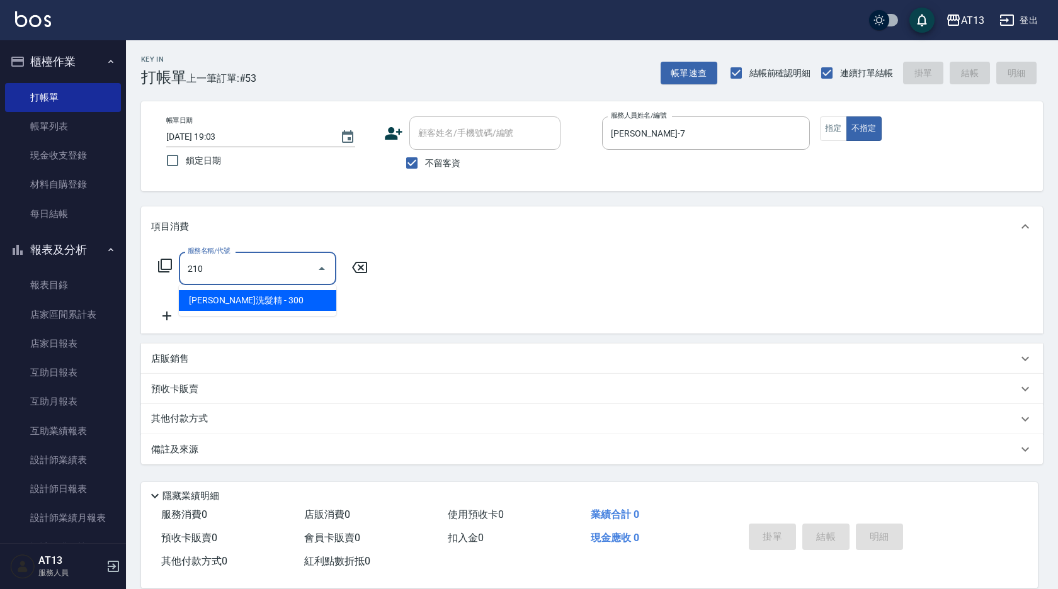
type input "歐娜洗髮精(210)"
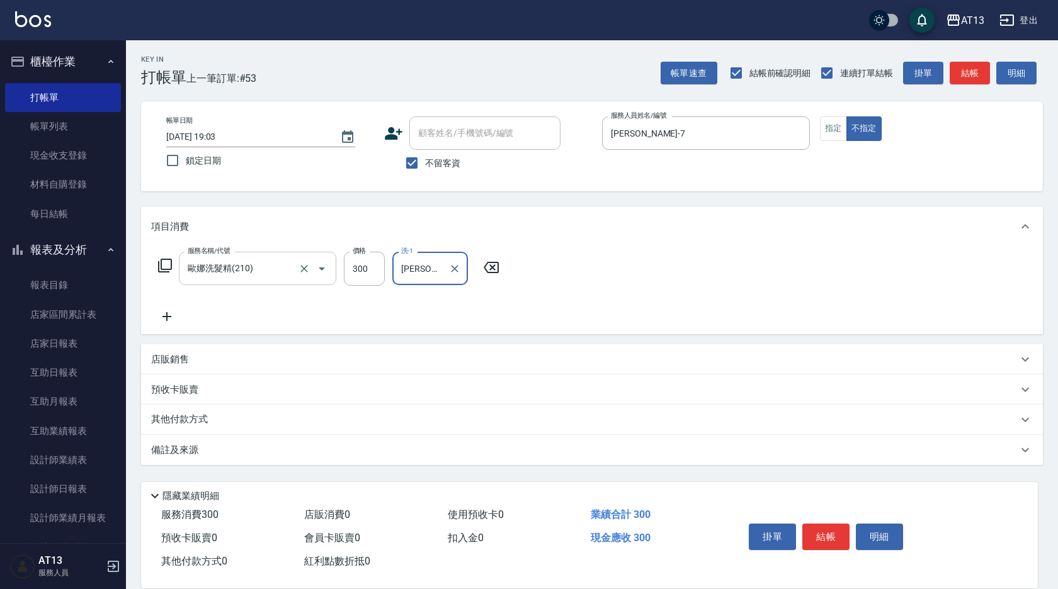
type input "[PERSON_NAME]-33"
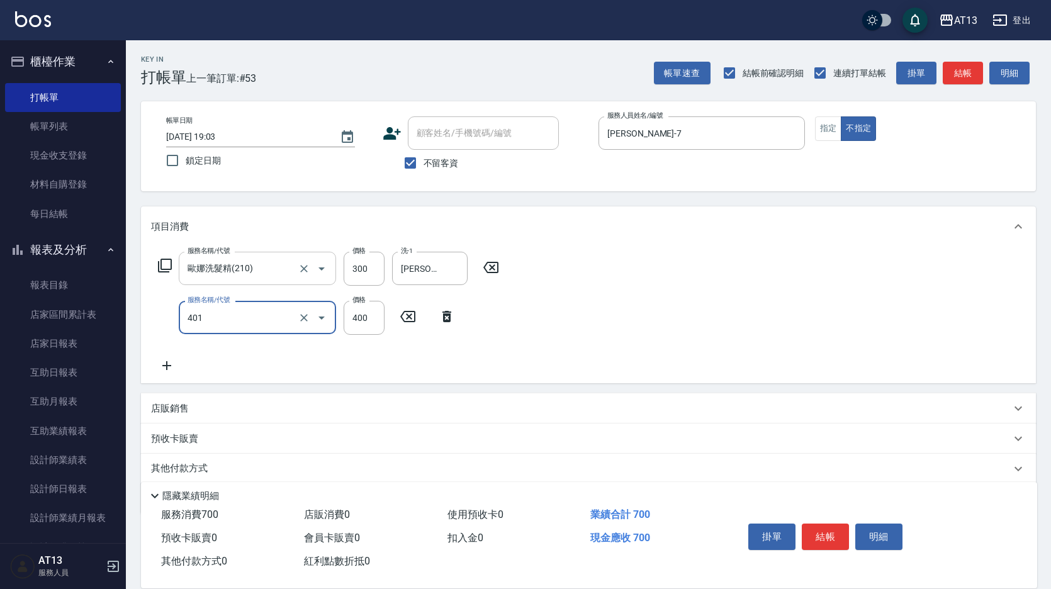
type input "剪髮(401)"
type input "50"
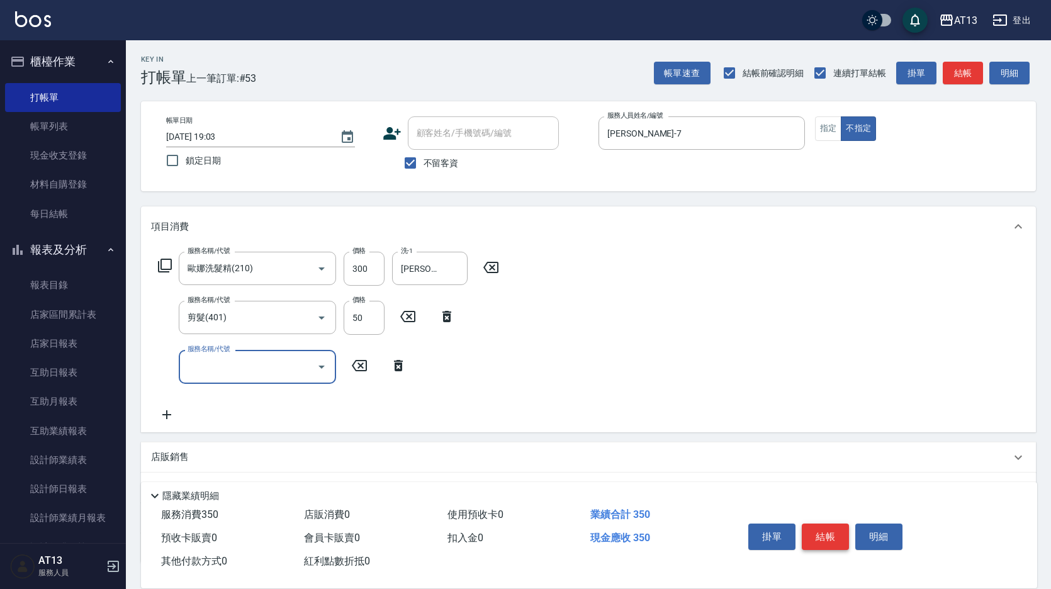
click at [820, 526] on button "結帳" at bounding box center [825, 537] width 47 height 26
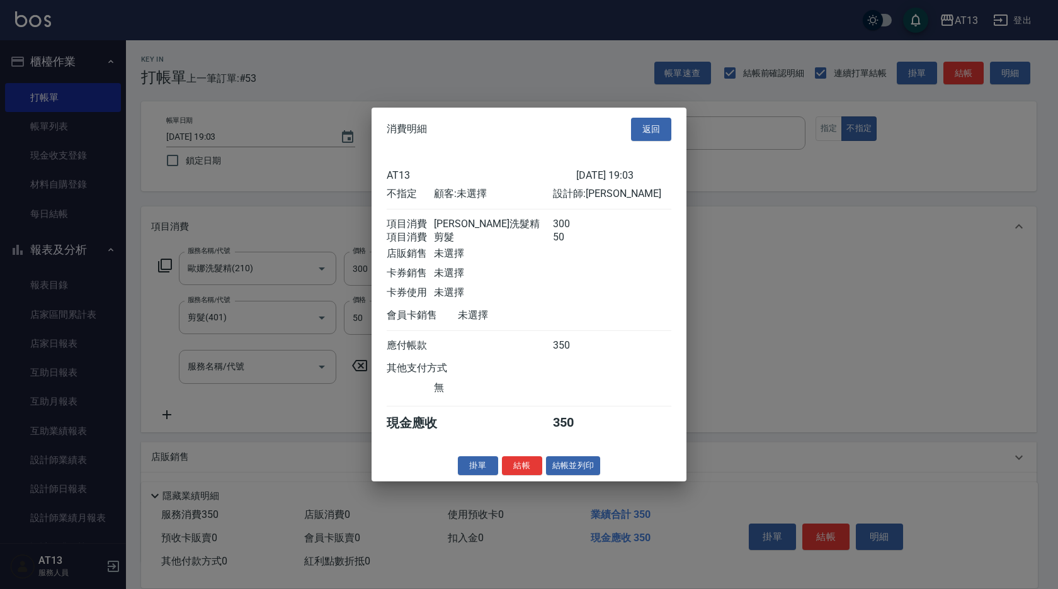
click at [517, 475] on button "結帳" at bounding box center [522, 466] width 40 height 20
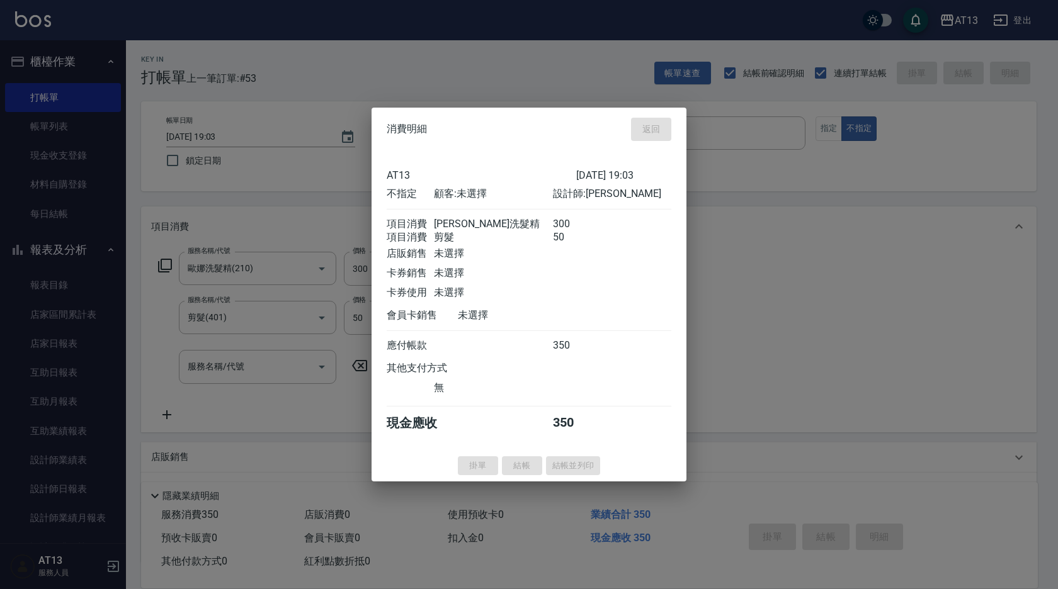
type input "[DATE] 19:04"
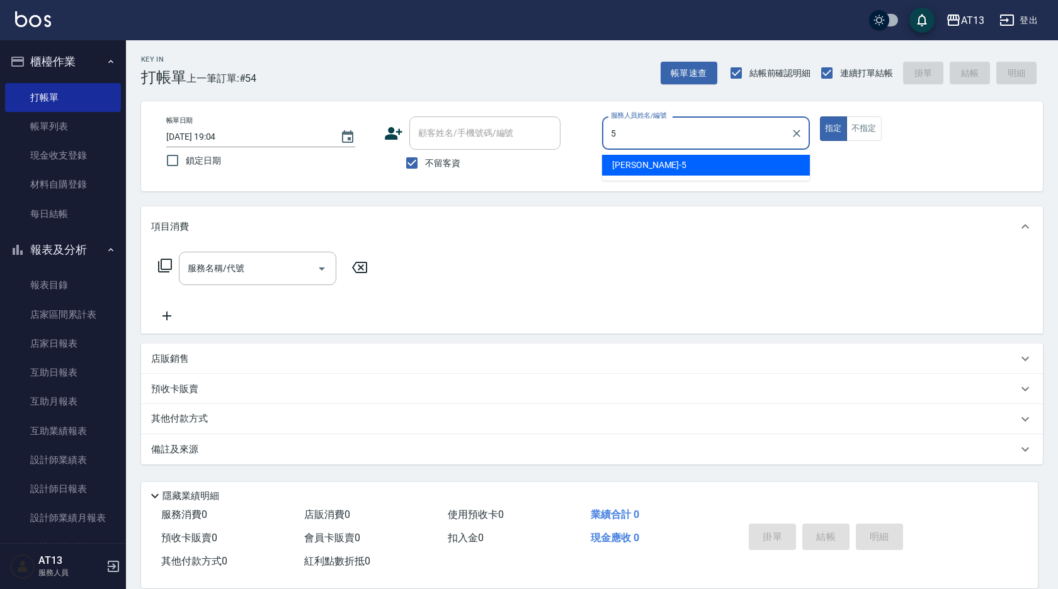
type input "[PERSON_NAME]-5"
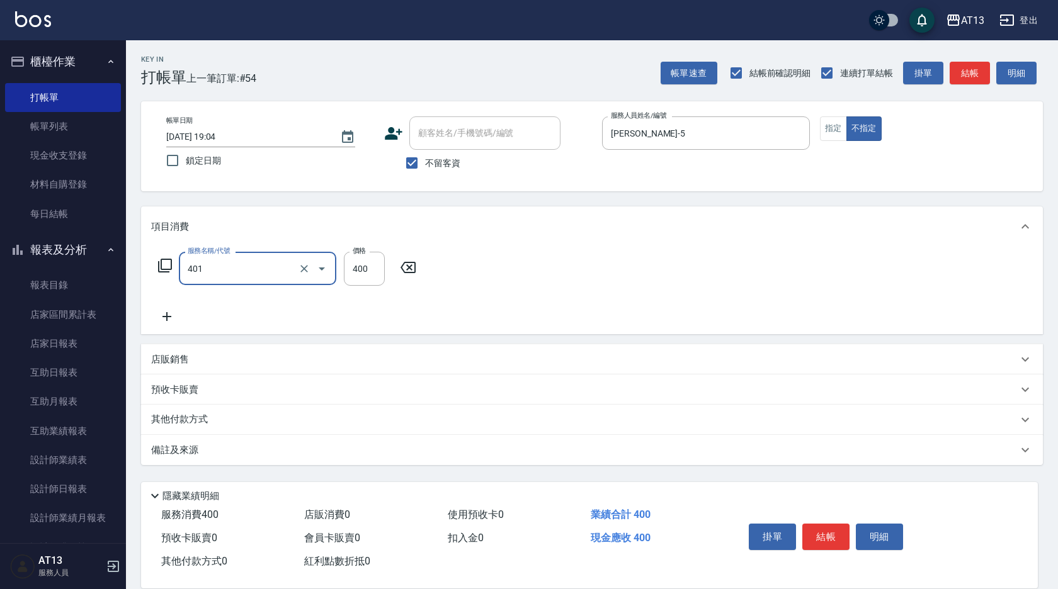
type input "剪髮(401)"
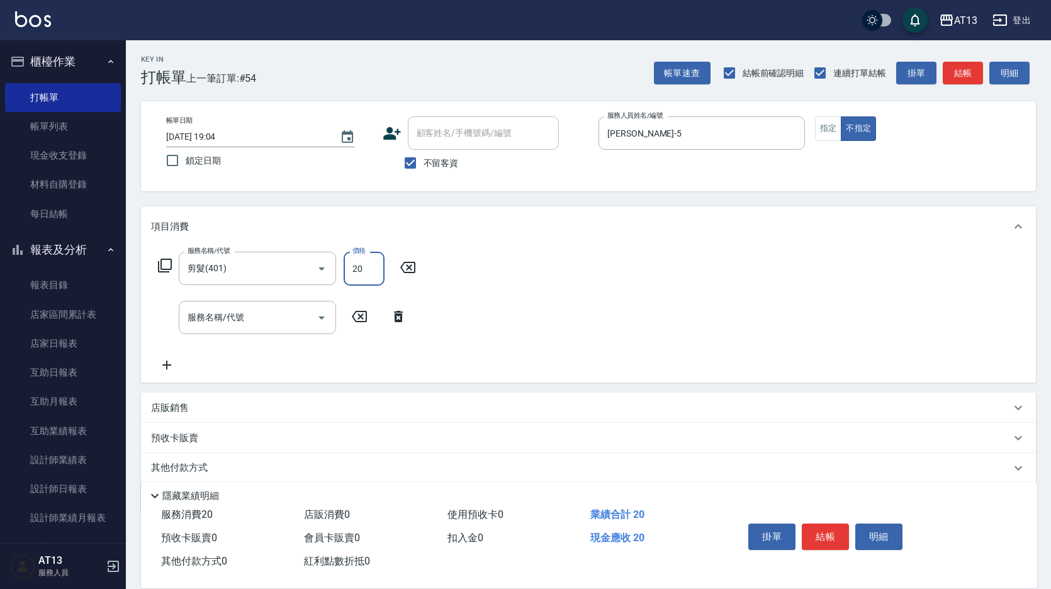
click at [378, 272] on input "20" at bounding box center [364, 269] width 41 height 34
type input "200"
click at [826, 533] on button "結帳" at bounding box center [825, 537] width 47 height 26
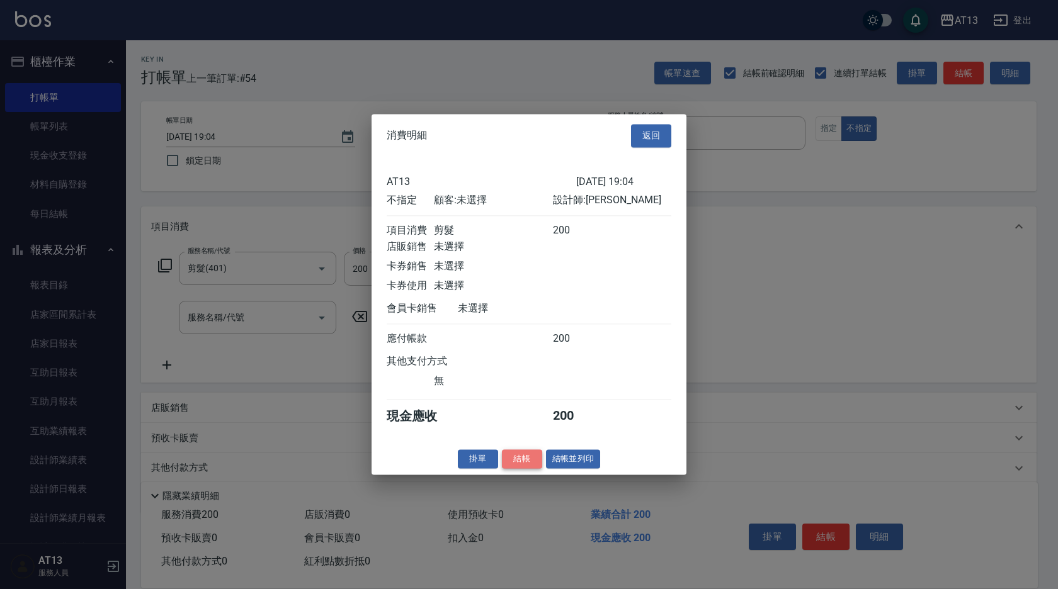
click at [530, 467] on button "結帳" at bounding box center [522, 459] width 40 height 20
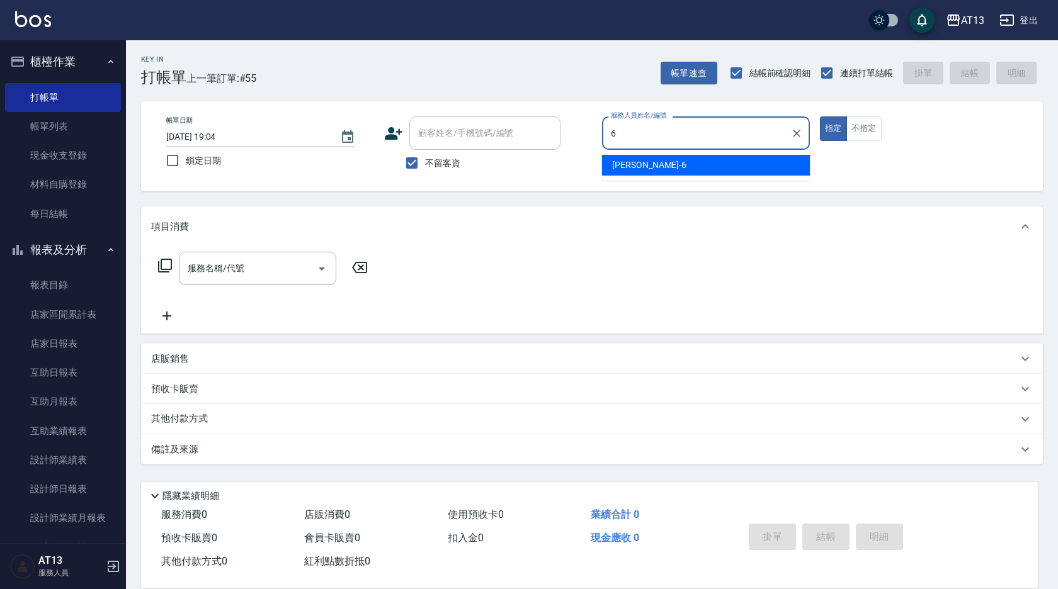
type input "[PERSON_NAME]-6"
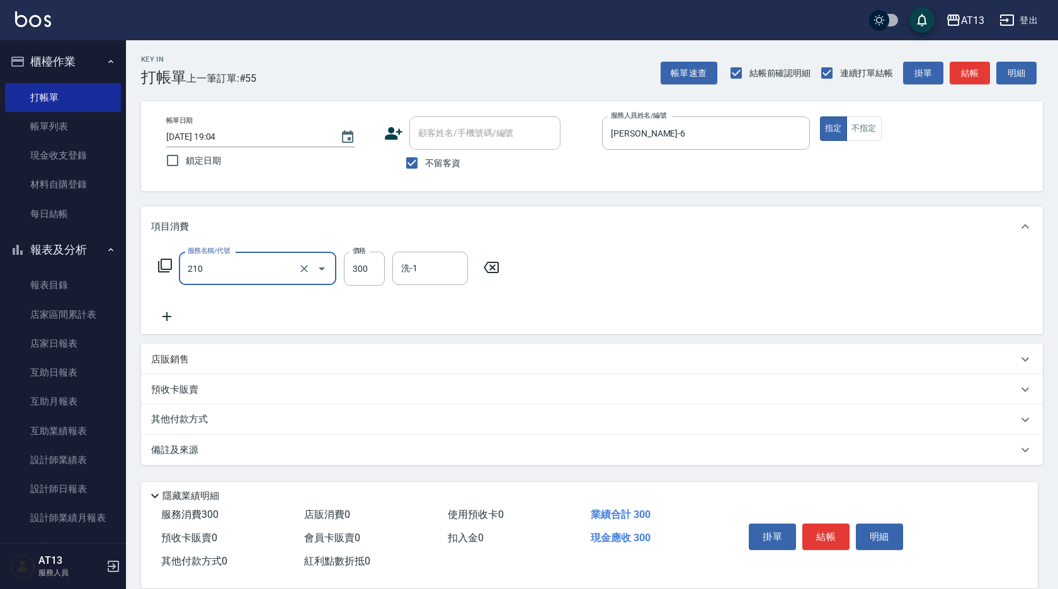
type input "歐娜洗髮精(210)"
type input "雨威-2"
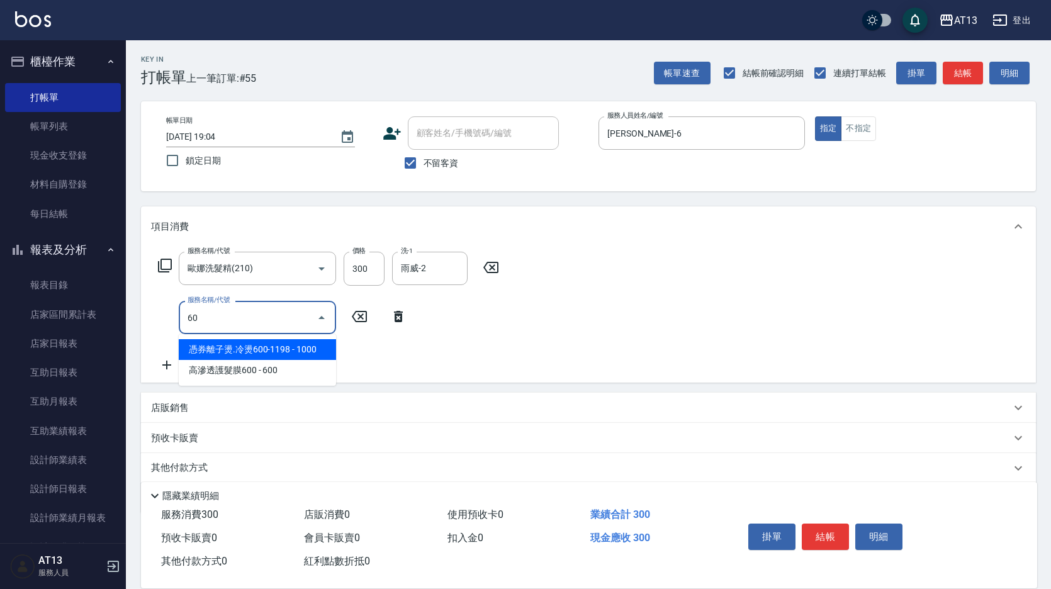
type input "601"
click at [319, 316] on icon "Close" at bounding box center [321, 317] width 15 height 15
click at [229, 313] on input "70" at bounding box center [247, 318] width 127 height 22
type input "7"
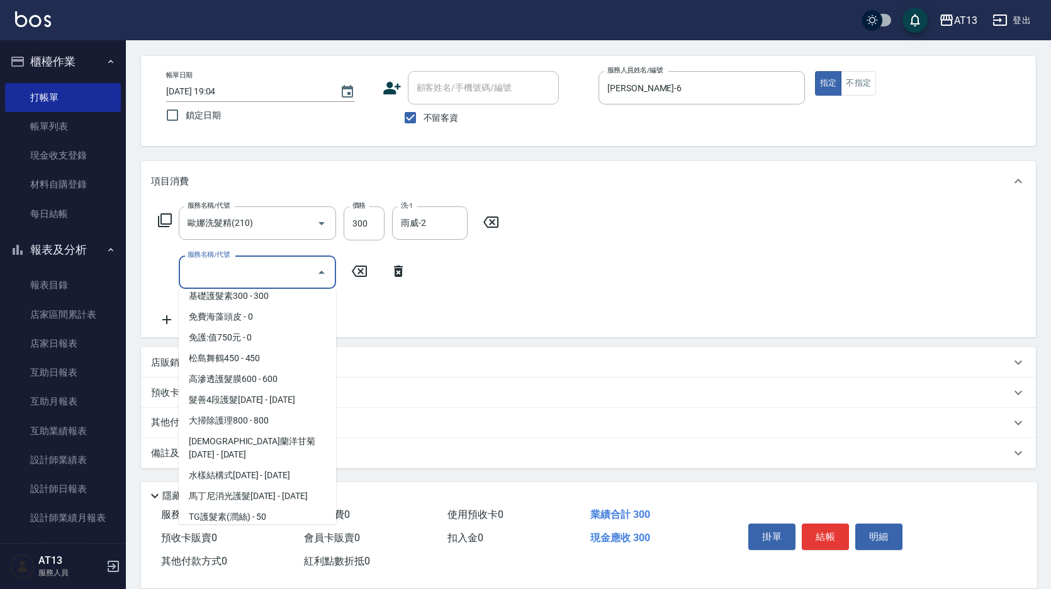
scroll to position [793, 0]
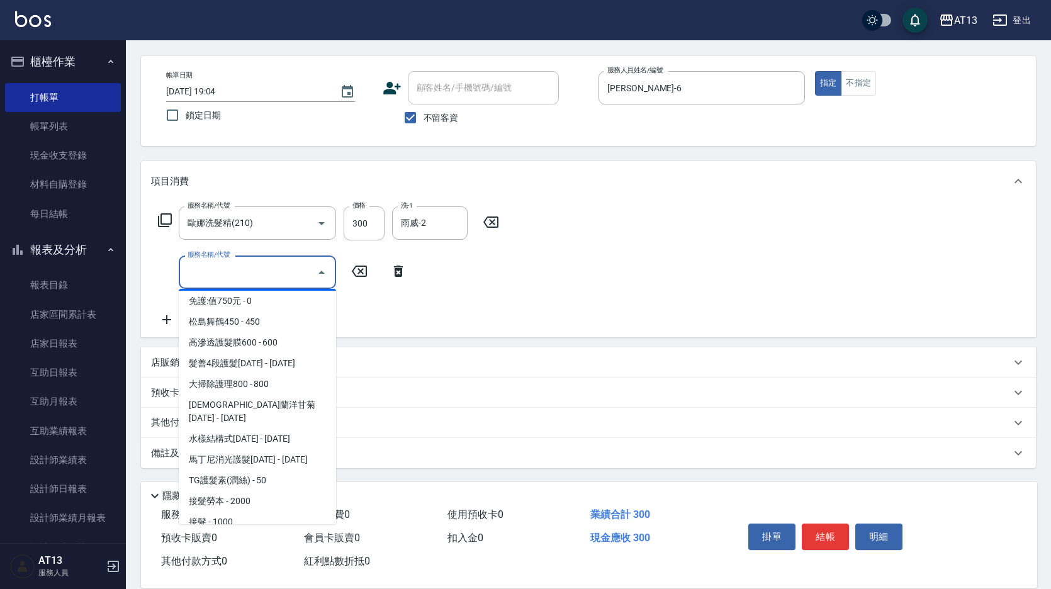
click at [324, 273] on icon "Close" at bounding box center [322, 272] width 6 height 3
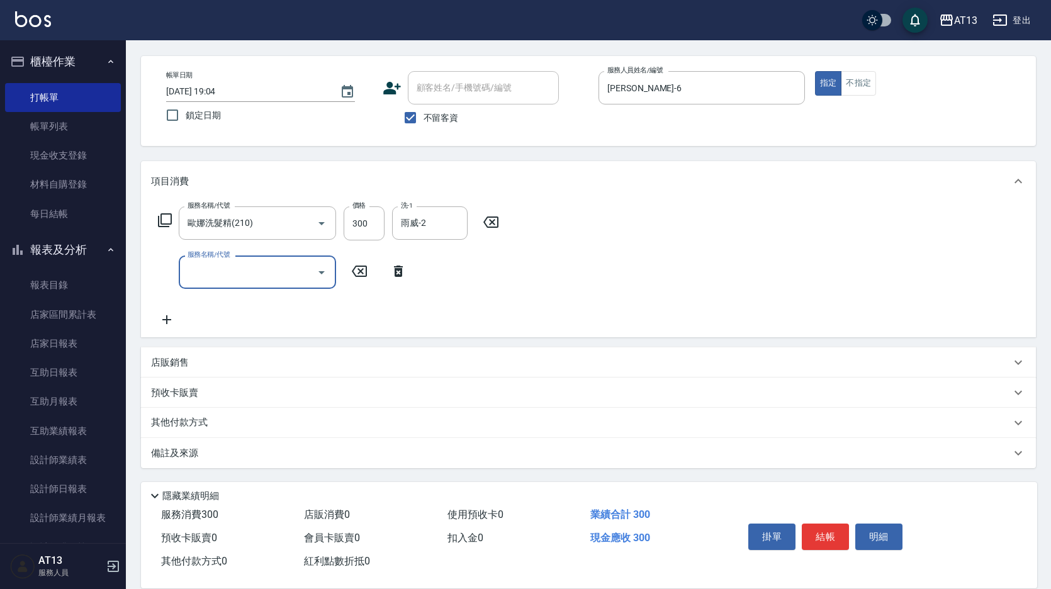
click at [288, 270] on input "服務名稱/代號" at bounding box center [247, 272] width 127 height 22
click at [258, 296] on span "免護:值750元 - 0" at bounding box center [257, 304] width 157 height 21
click at [323, 274] on icon "Open" at bounding box center [321, 272] width 15 height 15
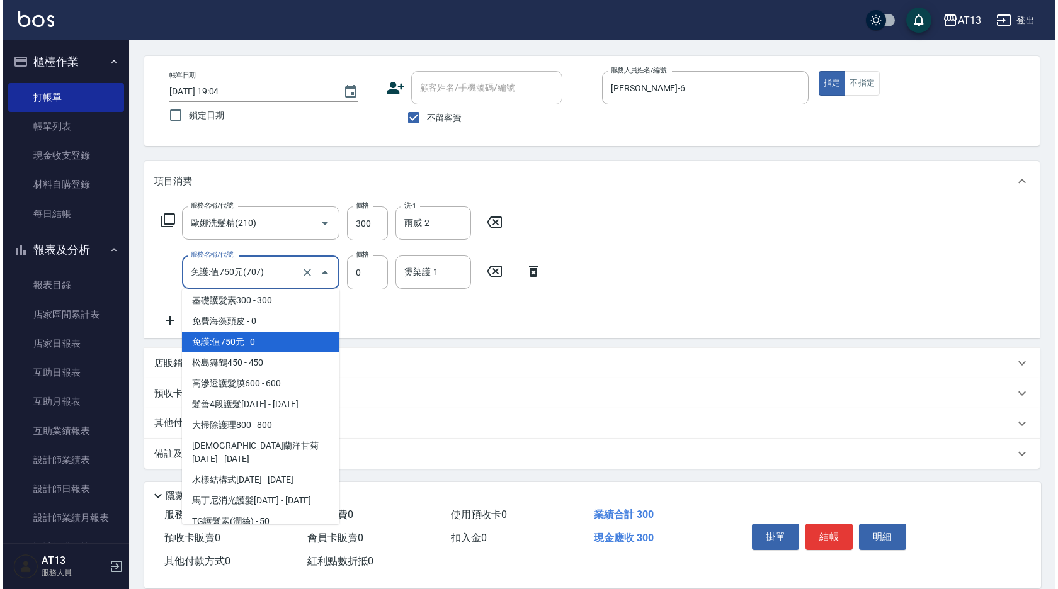
scroll to position [754, 0]
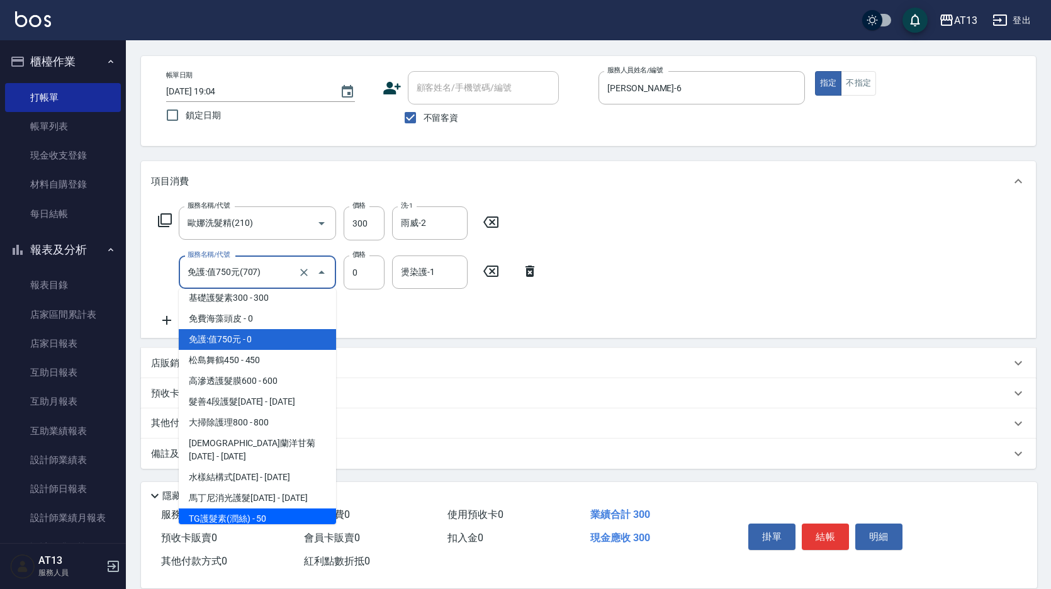
click at [257, 509] on span "TG護髮素(潤絲) - 50" at bounding box center [257, 519] width 157 height 21
type input "TG護髮素(潤絲)(807)"
type input "50"
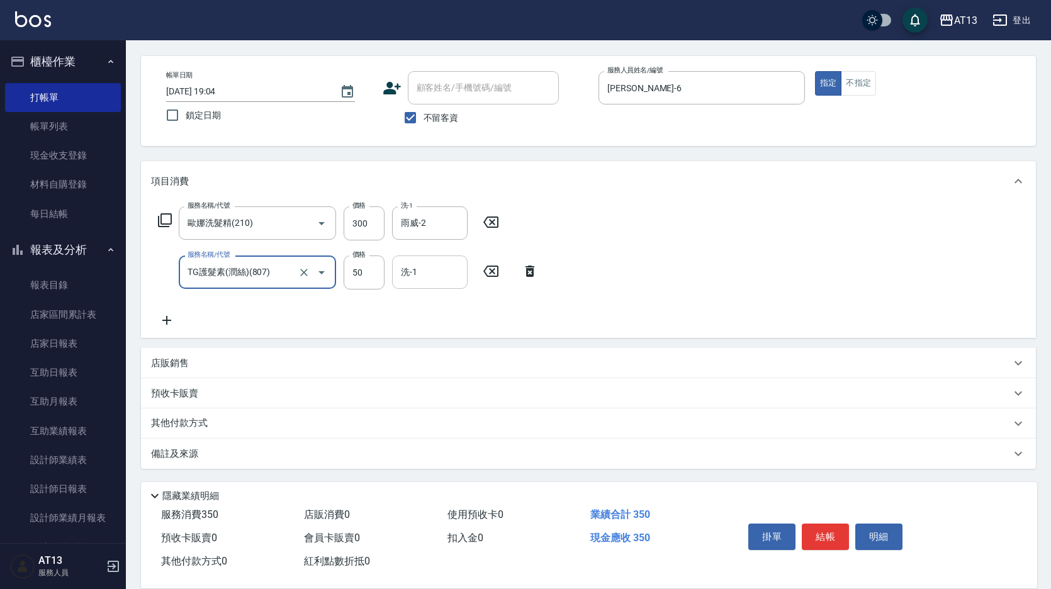
type input "TG護髮素(潤絲)(807)"
click at [427, 269] on input "洗-1" at bounding box center [430, 272] width 64 height 22
type input "雨威-2"
click at [821, 533] on button "結帳" at bounding box center [825, 537] width 47 height 26
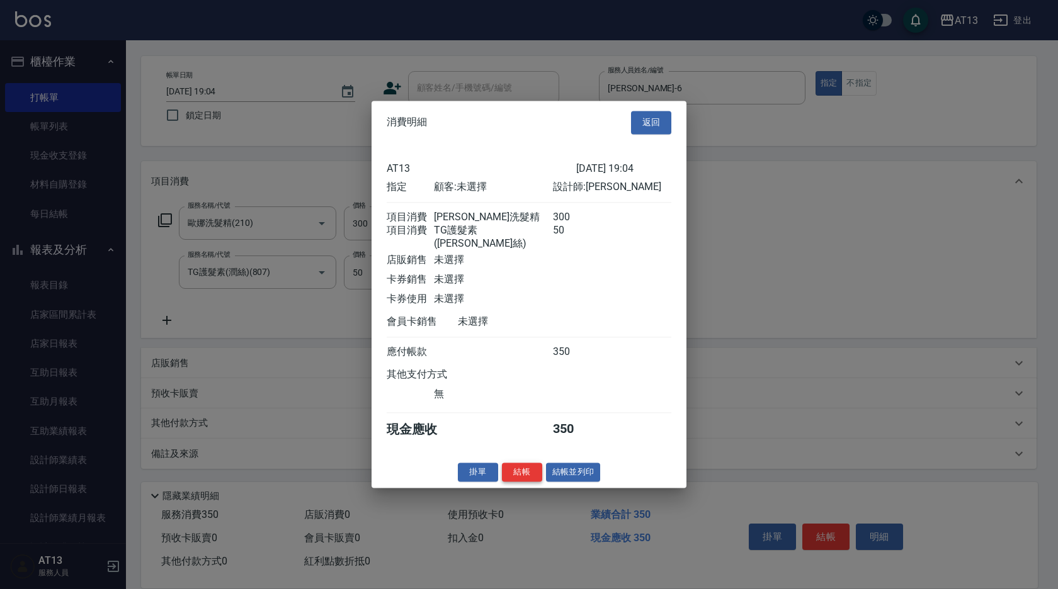
click at [517, 473] on button "結帳" at bounding box center [522, 473] width 40 height 20
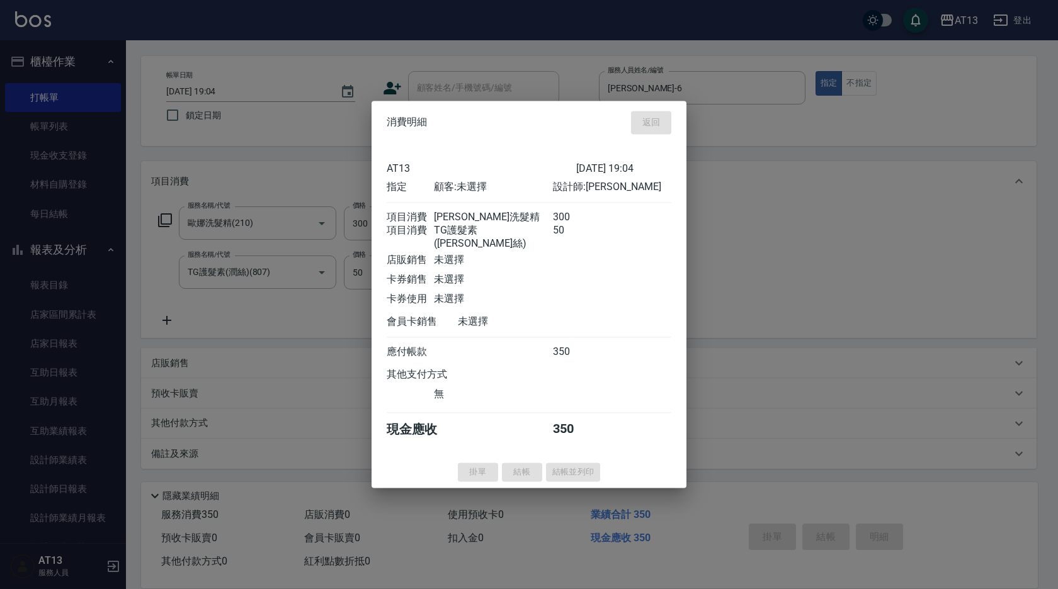
type input "[DATE] 19:05"
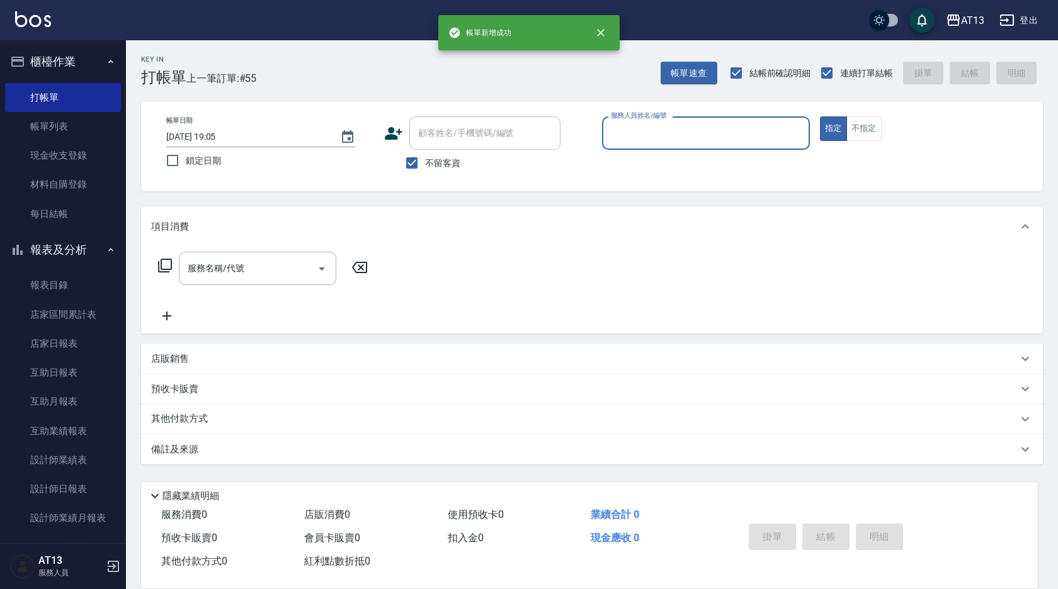
scroll to position [0, 0]
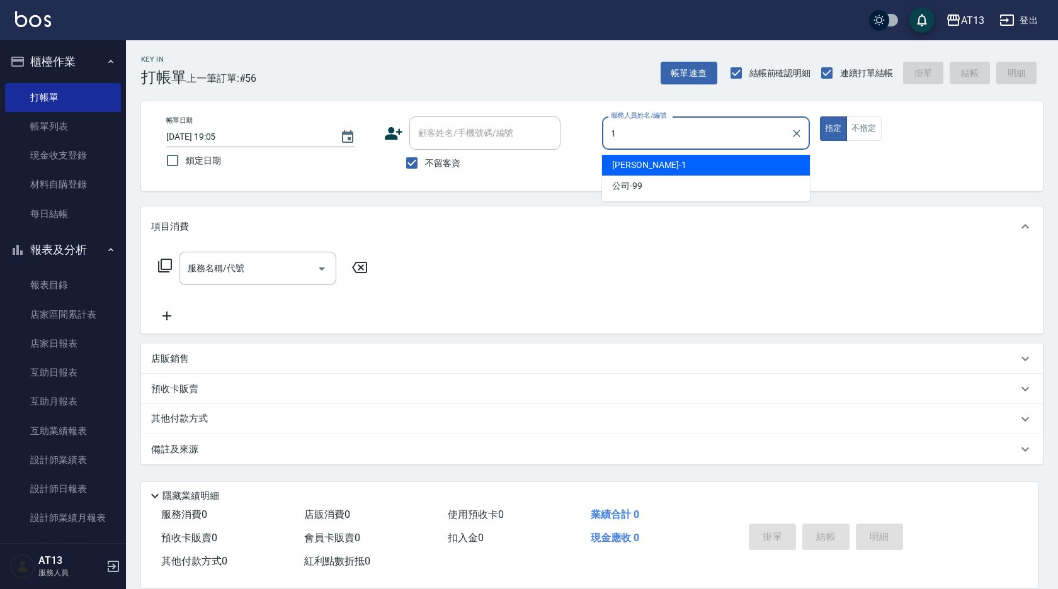
type input "[PERSON_NAME]-1"
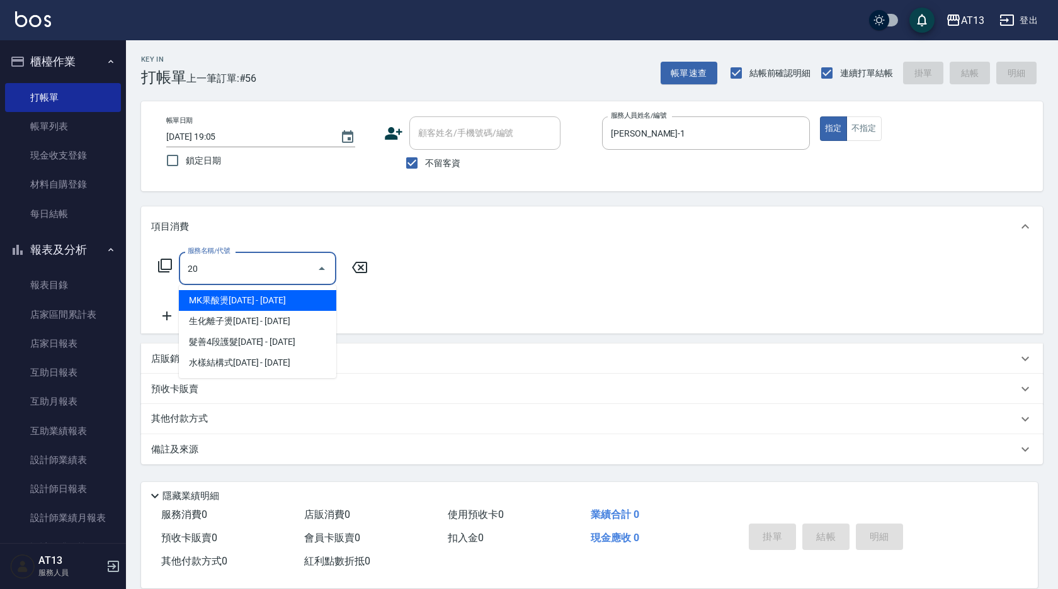
type input "2"
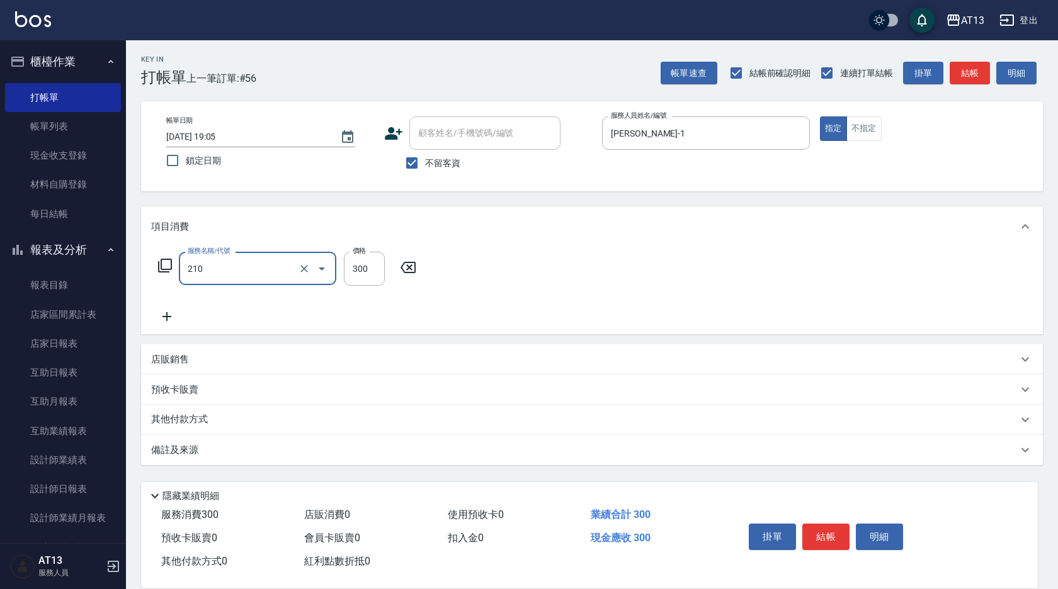
type input "歐娜洗髮精(210)"
type input "妤宸-29"
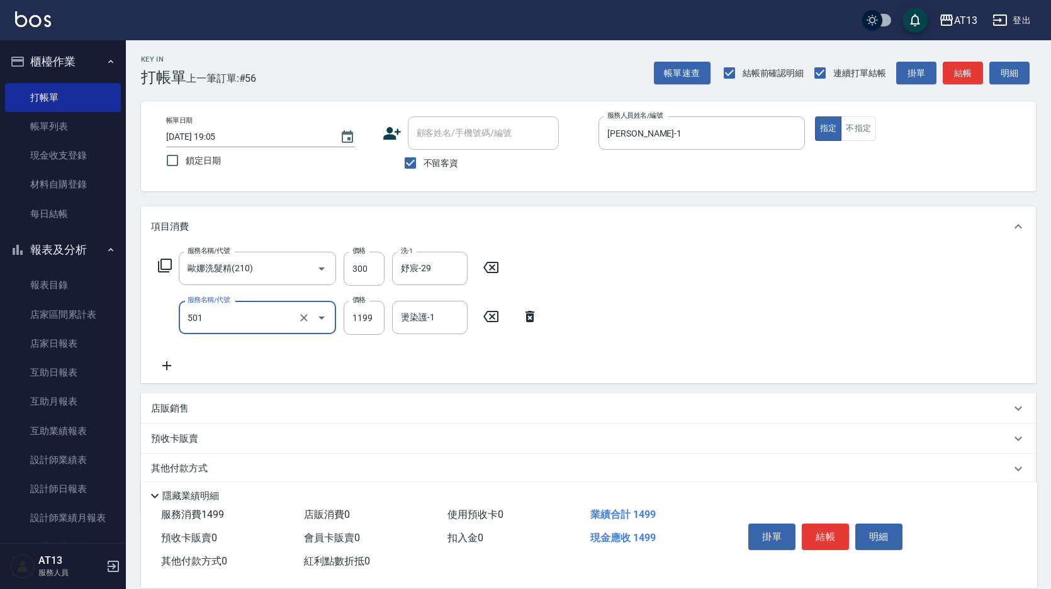
type input "染髮(501)"
type input "1100"
type input "妤宸-29"
click at [830, 539] on button "結帳" at bounding box center [825, 537] width 47 height 26
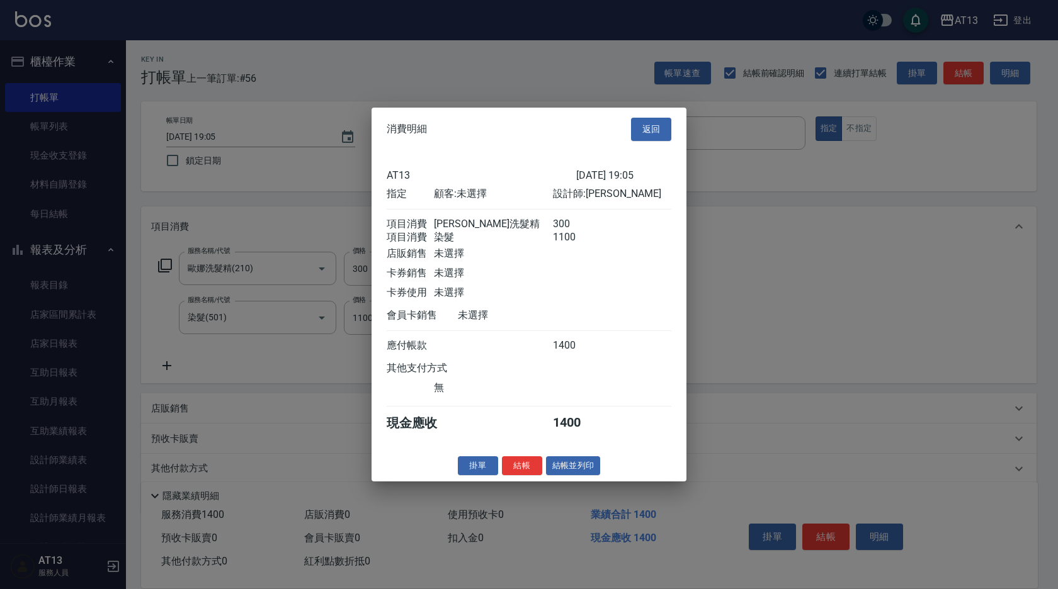
click at [521, 465] on div "消費明細 返回 AT13 [DATE] 19:05 指定 顧客: 未選擇 設計師: [PERSON_NAME]茹 項目消費 歐娜洗髮精 300 項目消費 染髮…" at bounding box center [528, 295] width 315 height 374
click at [523, 473] on button "結帳" at bounding box center [522, 466] width 40 height 20
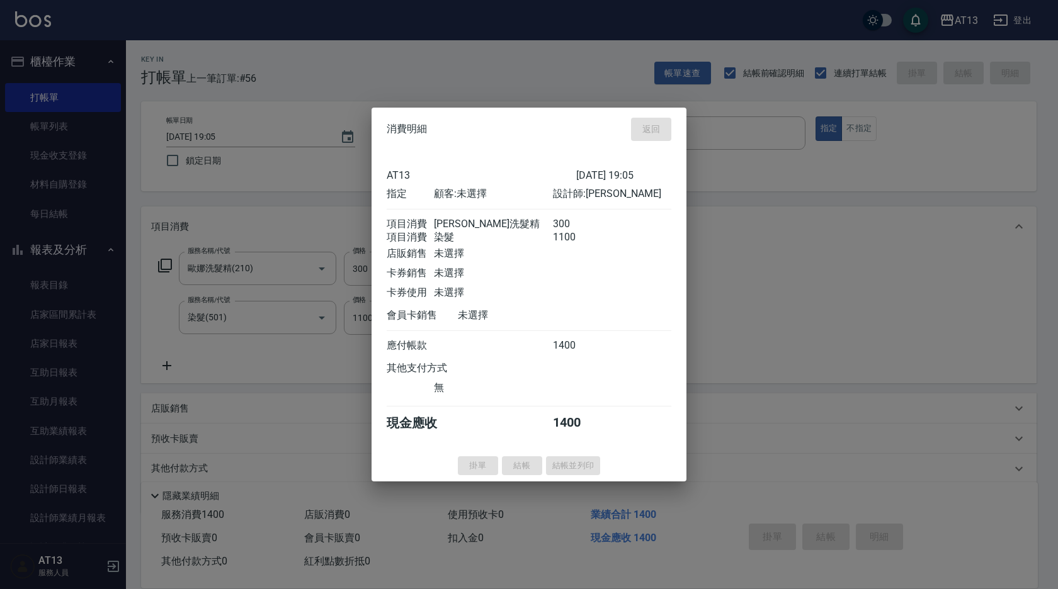
type input "[DATE] 19:06"
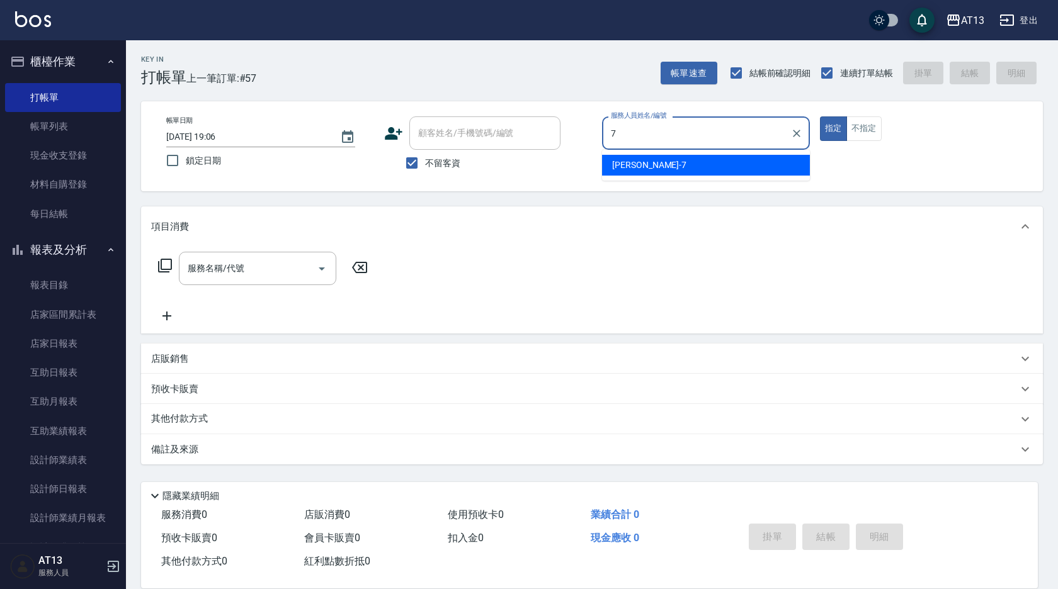
type input "[PERSON_NAME]-7"
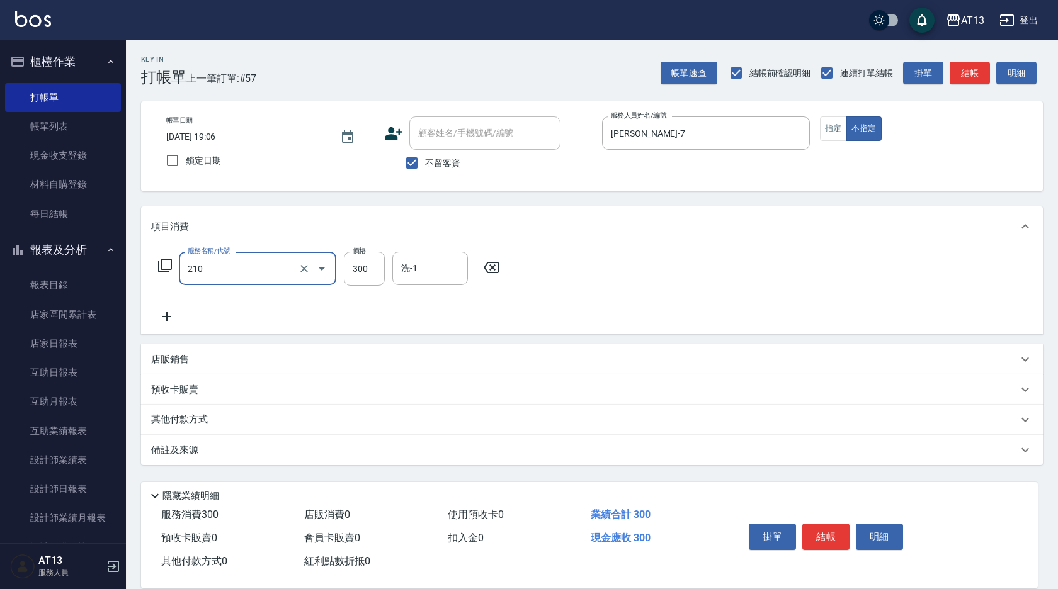
type input "歐娜洗髮精(210)"
type input "[PERSON_NAME]-33"
click at [824, 534] on button "結帳" at bounding box center [825, 537] width 47 height 26
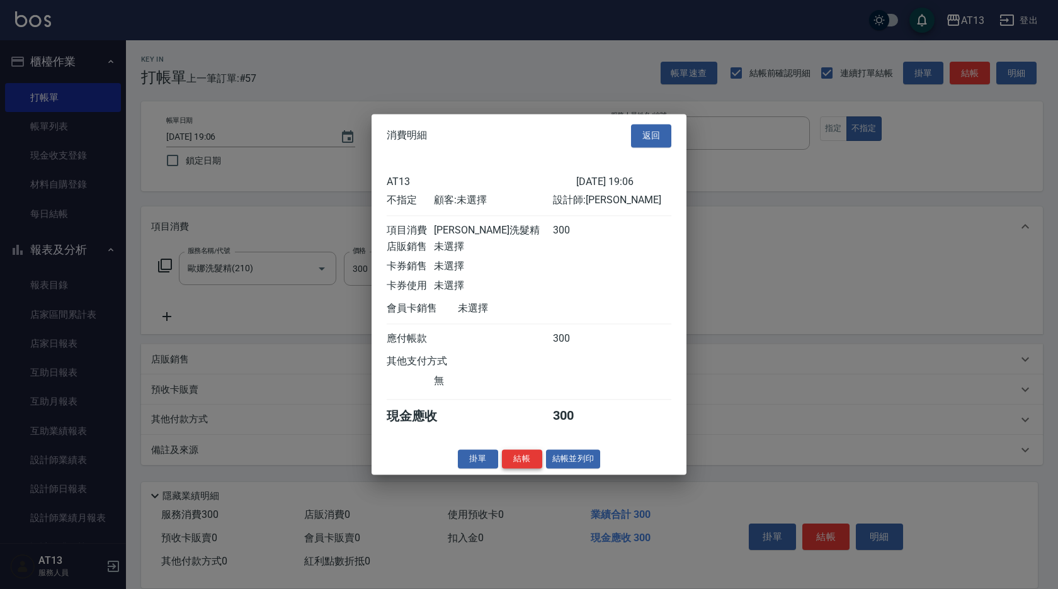
click at [527, 464] on button "結帳" at bounding box center [522, 459] width 40 height 20
